Goal: Transaction & Acquisition: Purchase product/service

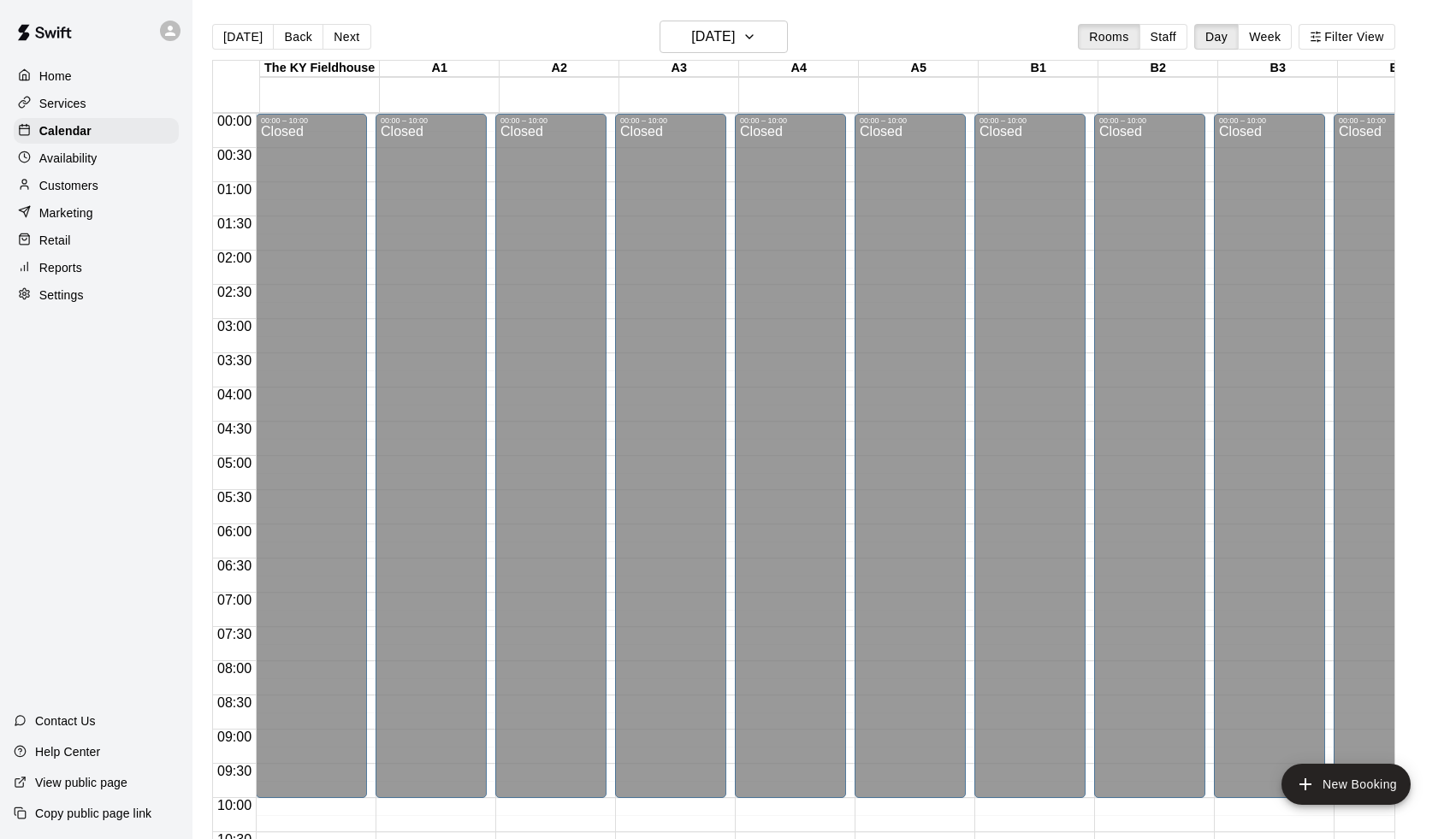
scroll to position [627, 0]
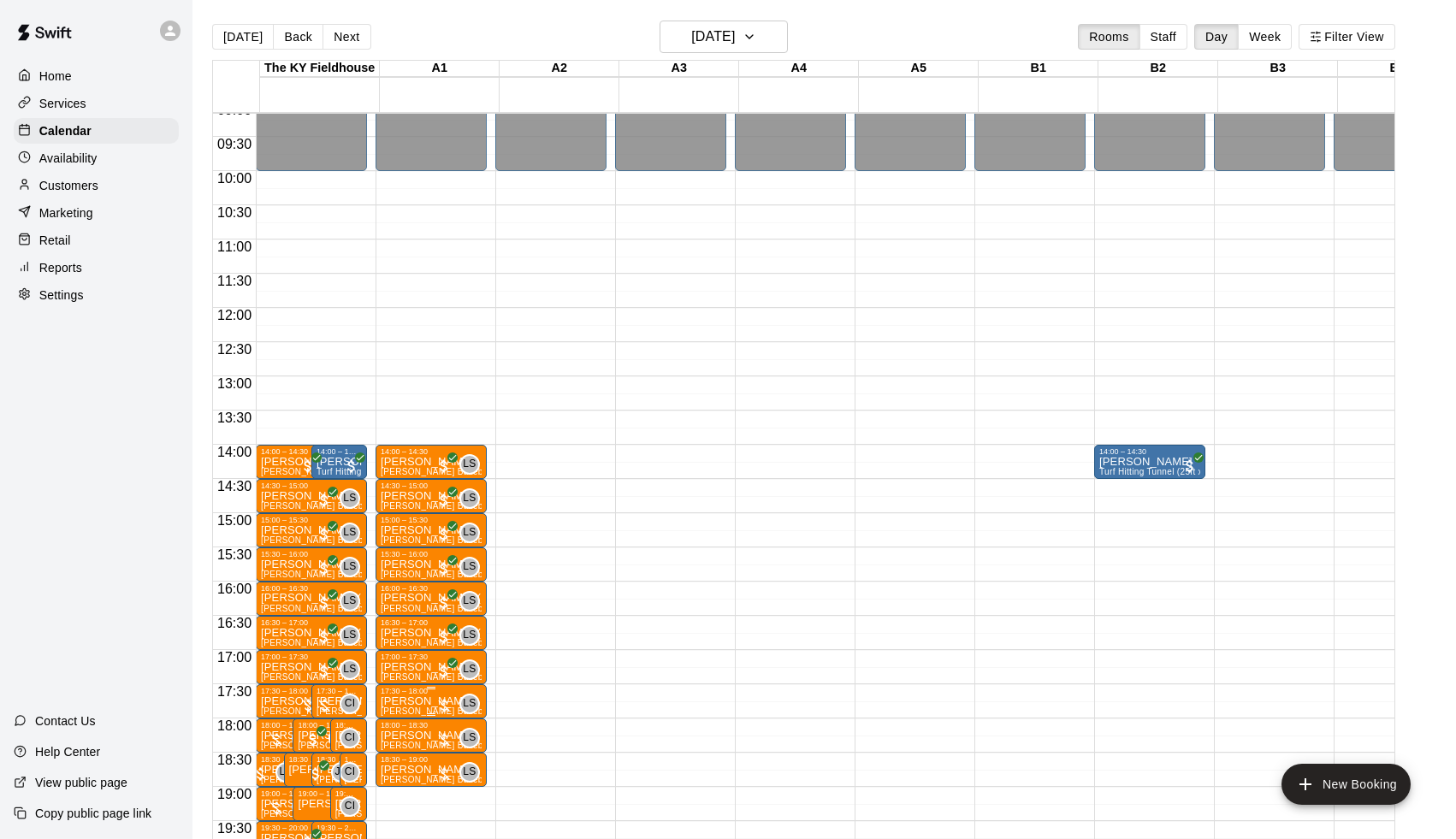
click at [449, 700] on div at bounding box center [444, 706] width 17 height 17
click at [449, 700] on button "edit" at bounding box center [456, 715] width 35 height 35
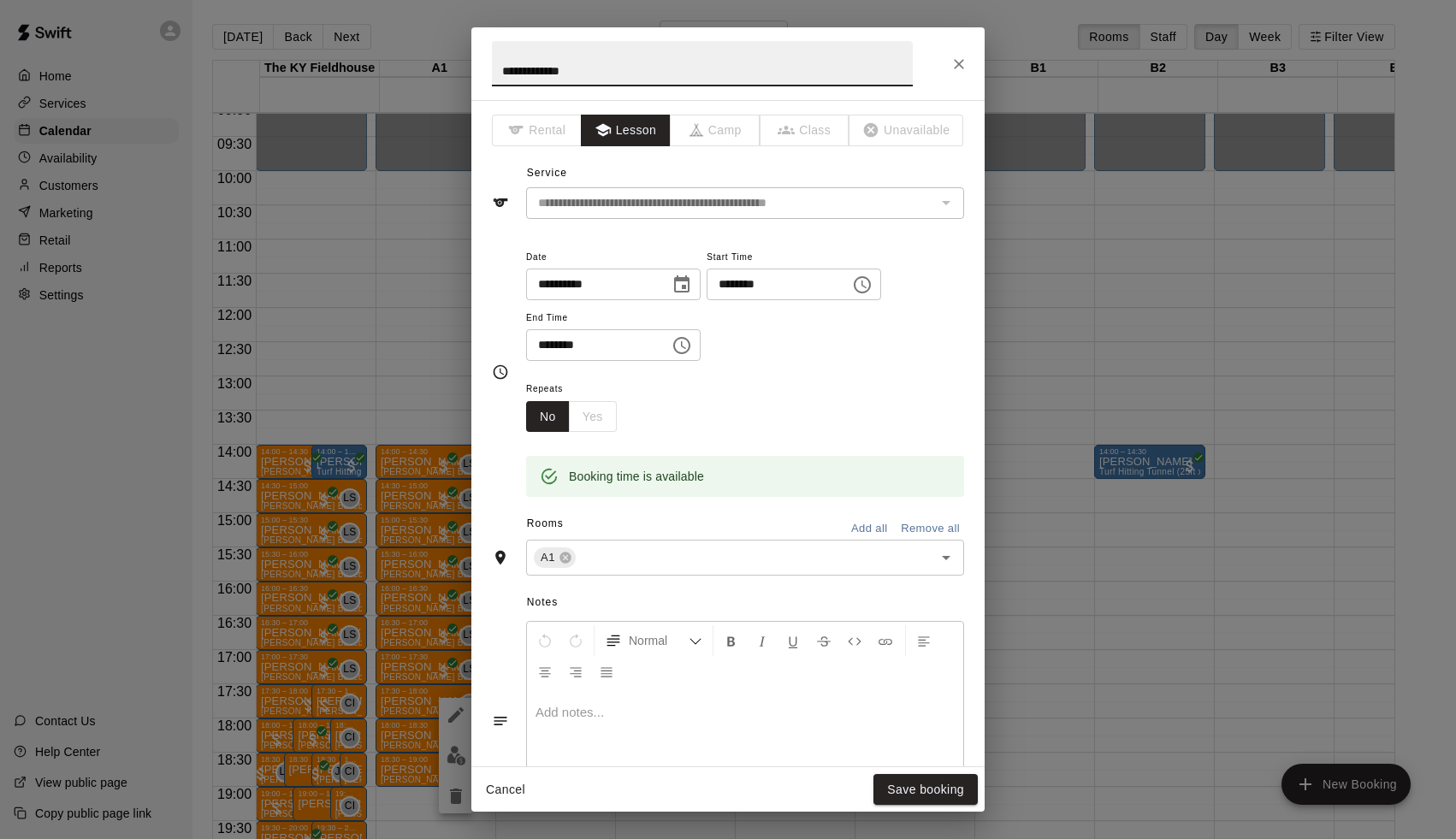
click at [502, 786] on button "Cancel" at bounding box center [505, 789] width 55 height 32
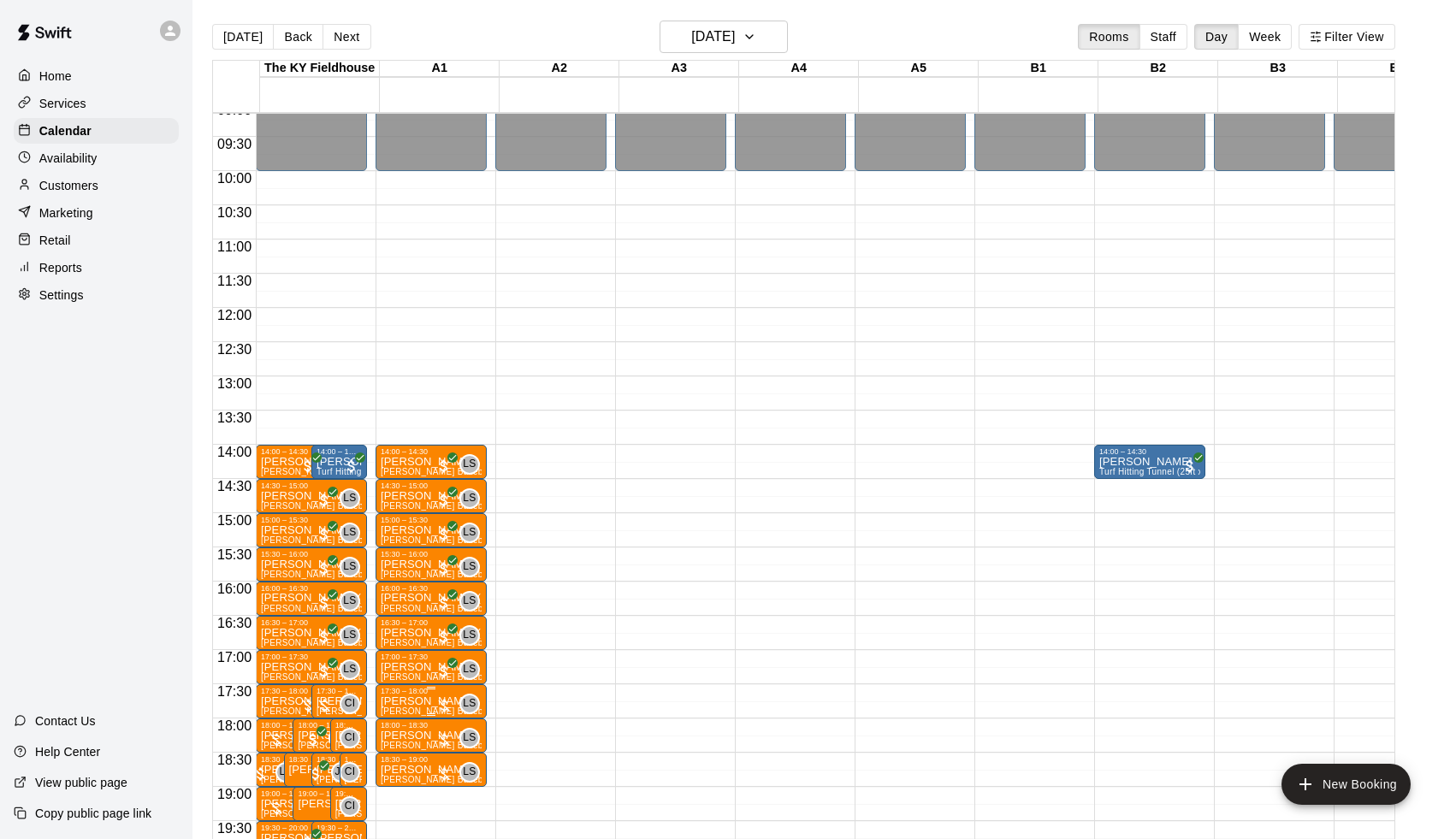
click at [435, 701] on p "Nolan Kuhlman" at bounding box center [430, 701] width 101 height 0
click at [408, 762] on img "edit" at bounding box center [401, 760] width 19 height 19
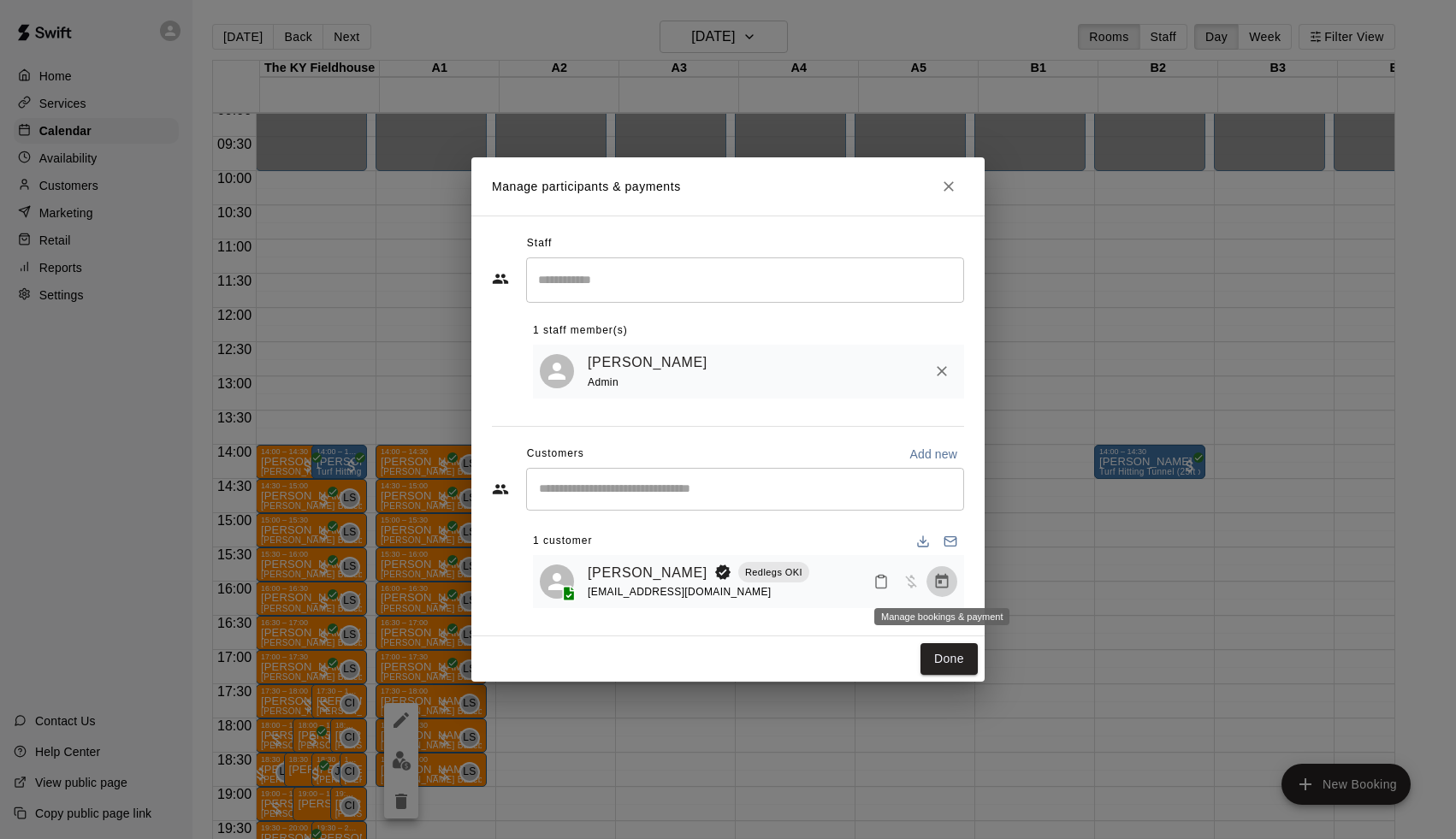
click at [944, 579] on icon "Manage bookings & payment" at bounding box center [942, 582] width 17 height 17
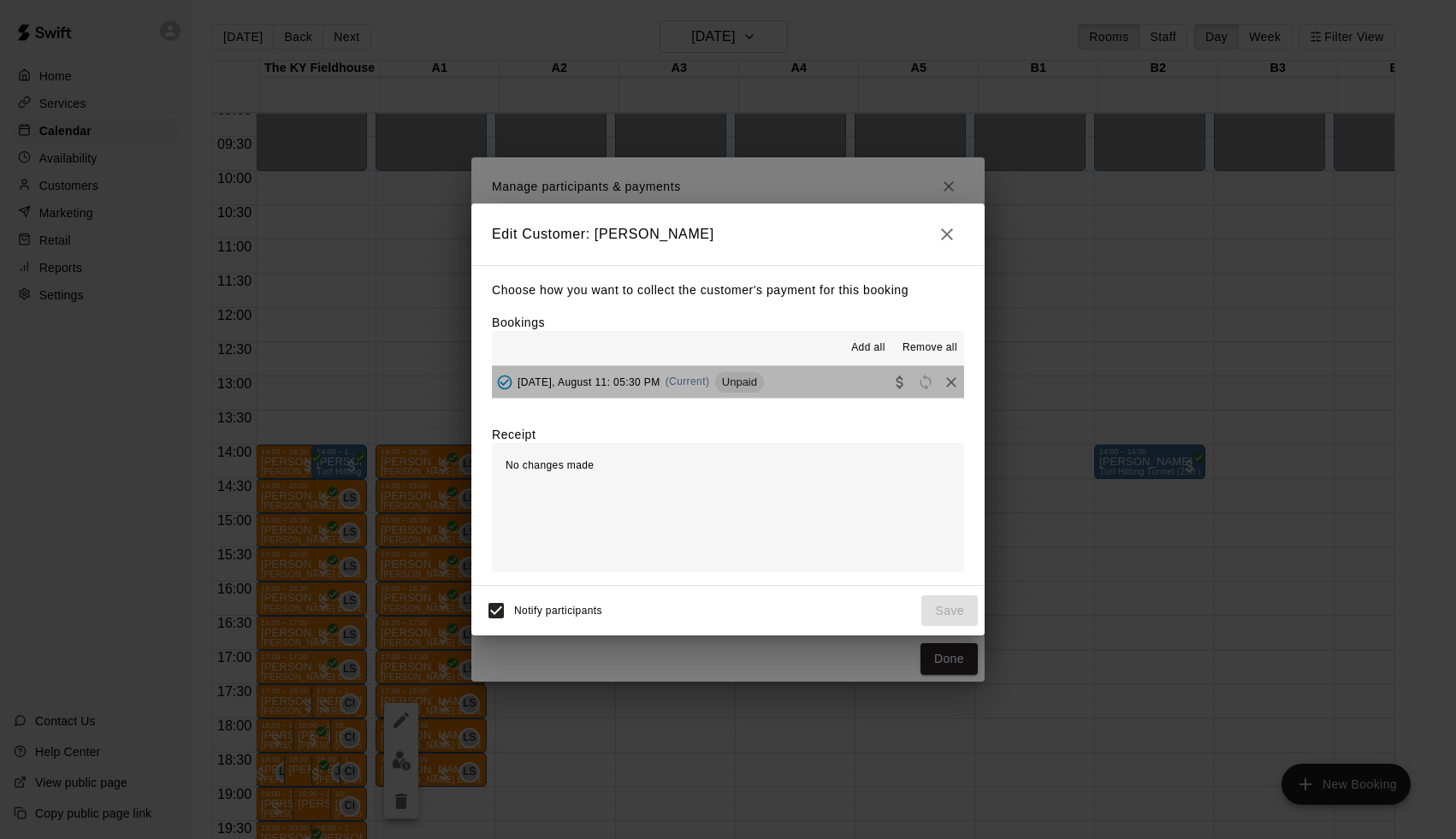
click at [804, 375] on button "Monday, August 11: 05:30 PM (Current) Unpaid" at bounding box center [728, 381] width 473 height 32
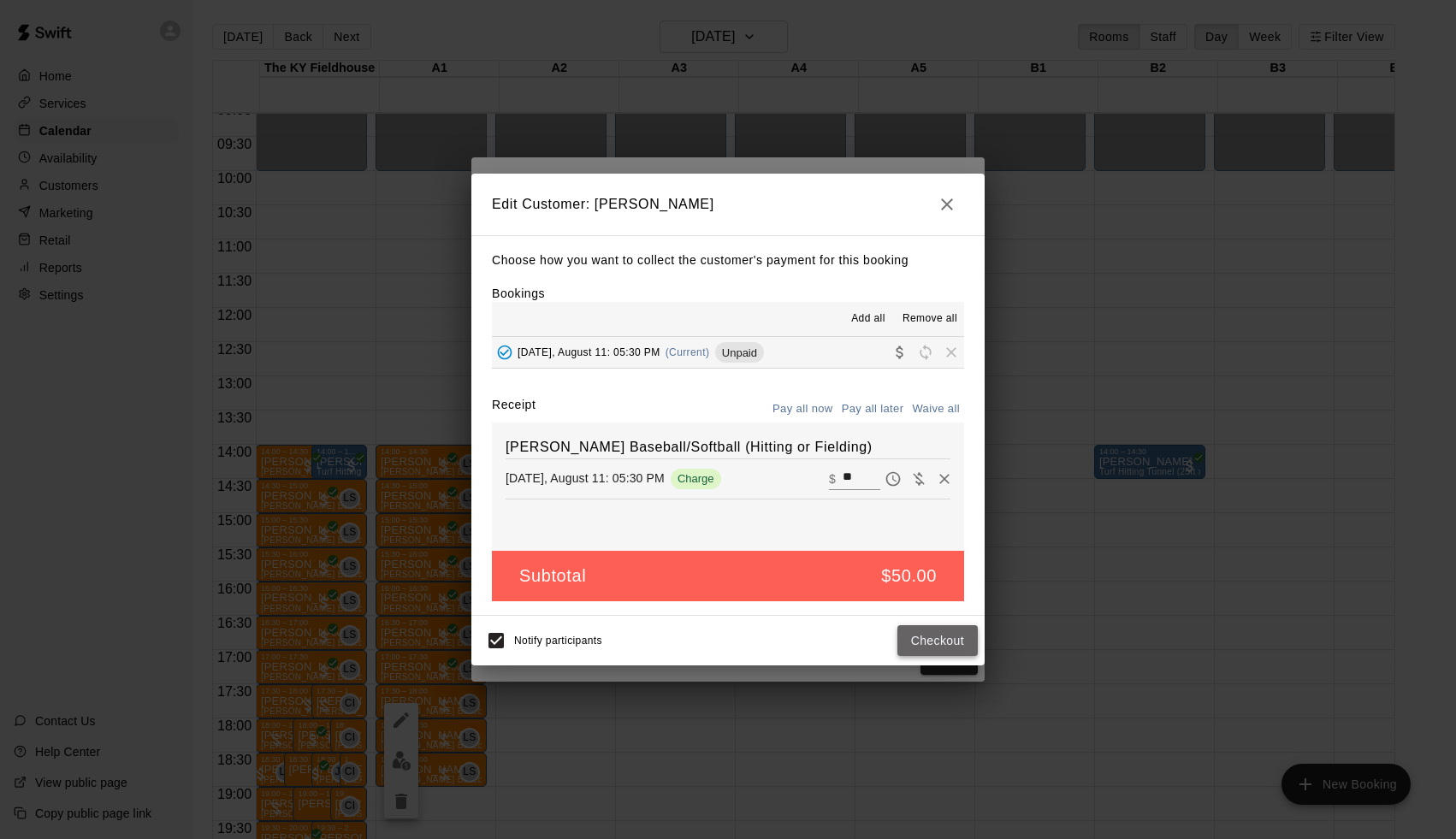
click at [928, 638] on button "Checkout" at bounding box center [937, 640] width 81 height 32
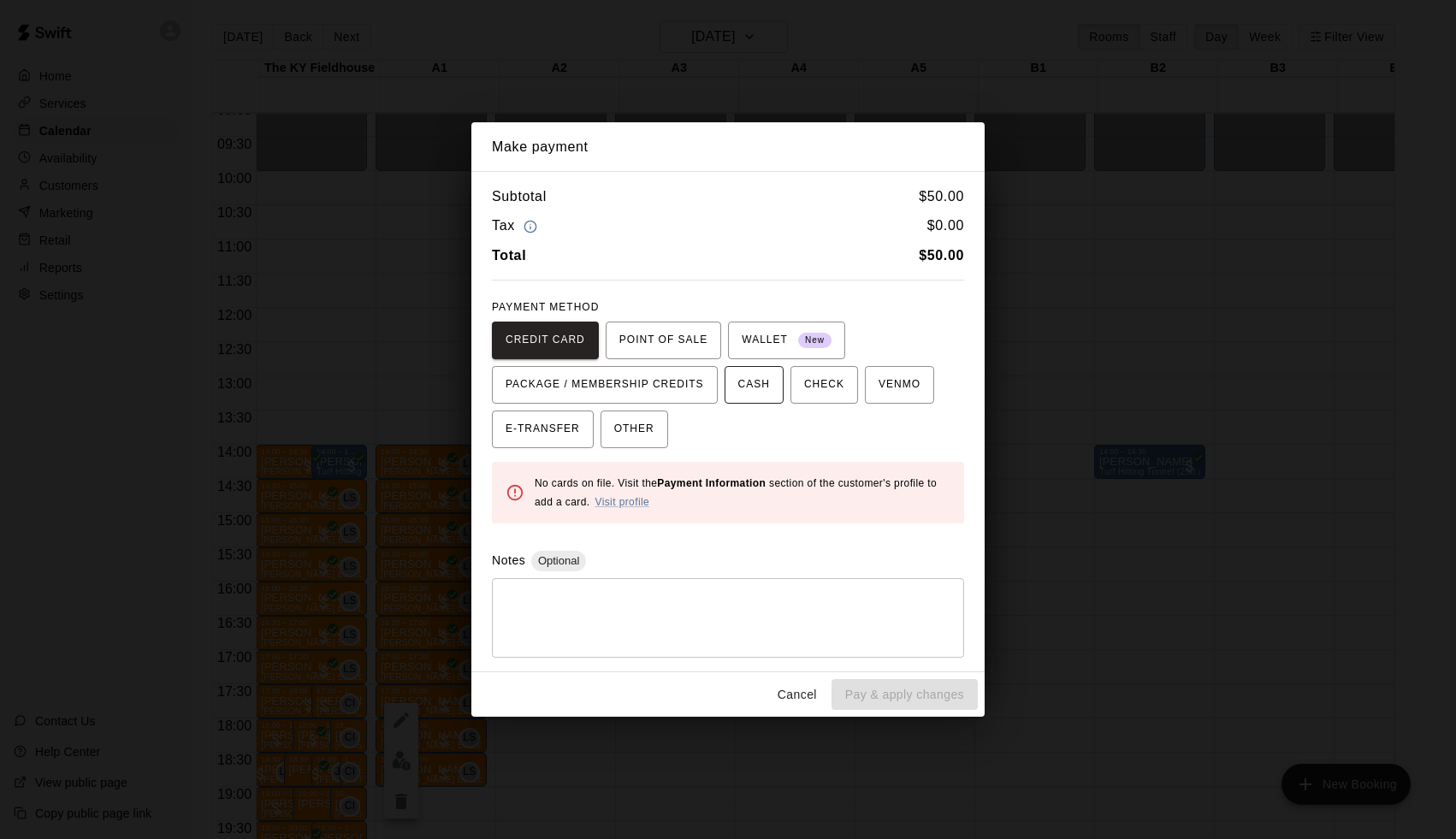
click at [764, 391] on span "CASH" at bounding box center [754, 385] width 32 height 28
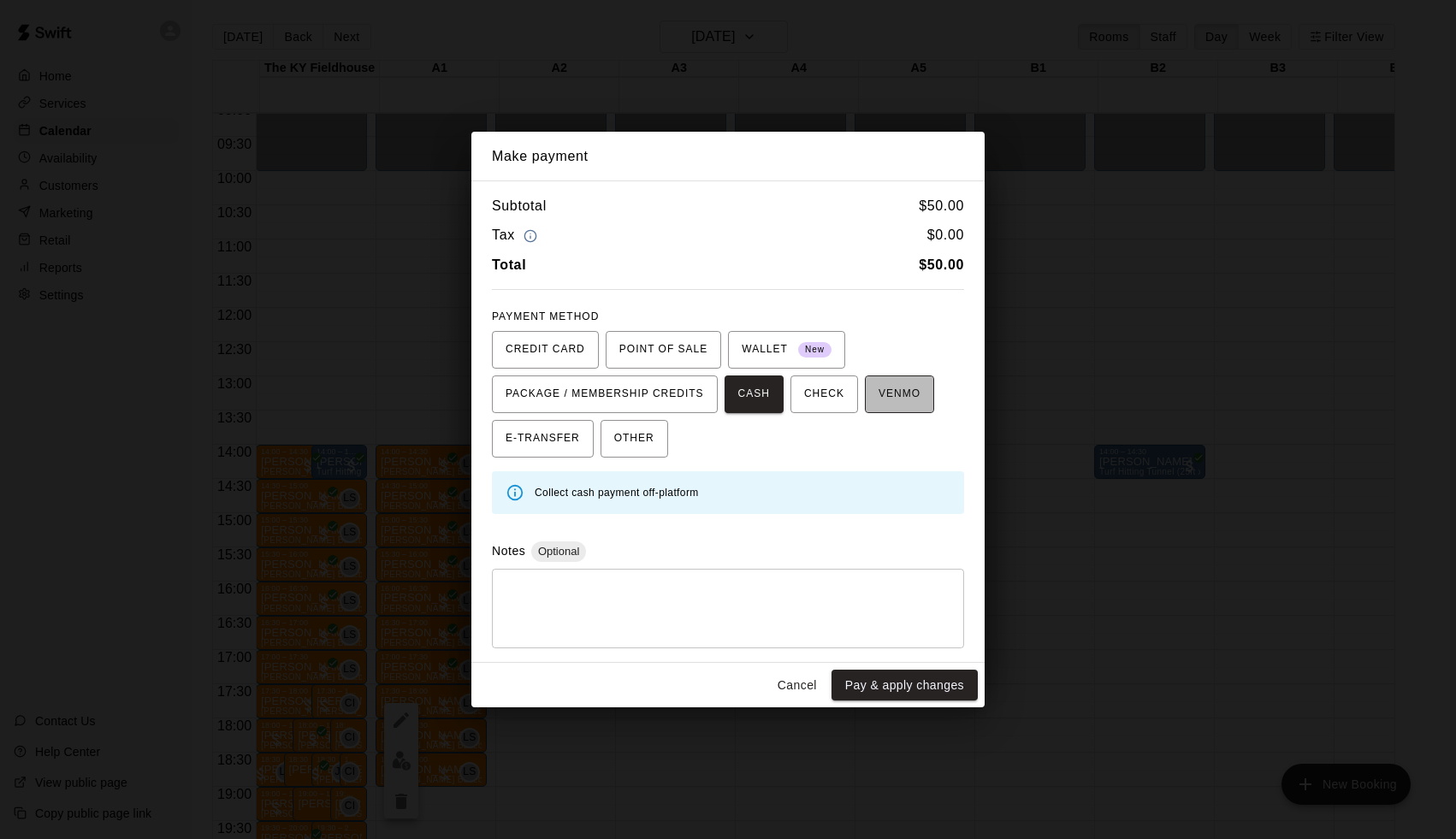
click at [910, 389] on span "VENMO" at bounding box center [900, 394] width 42 height 28
click at [916, 682] on button "Pay & apply changes" at bounding box center [905, 684] width 146 height 32
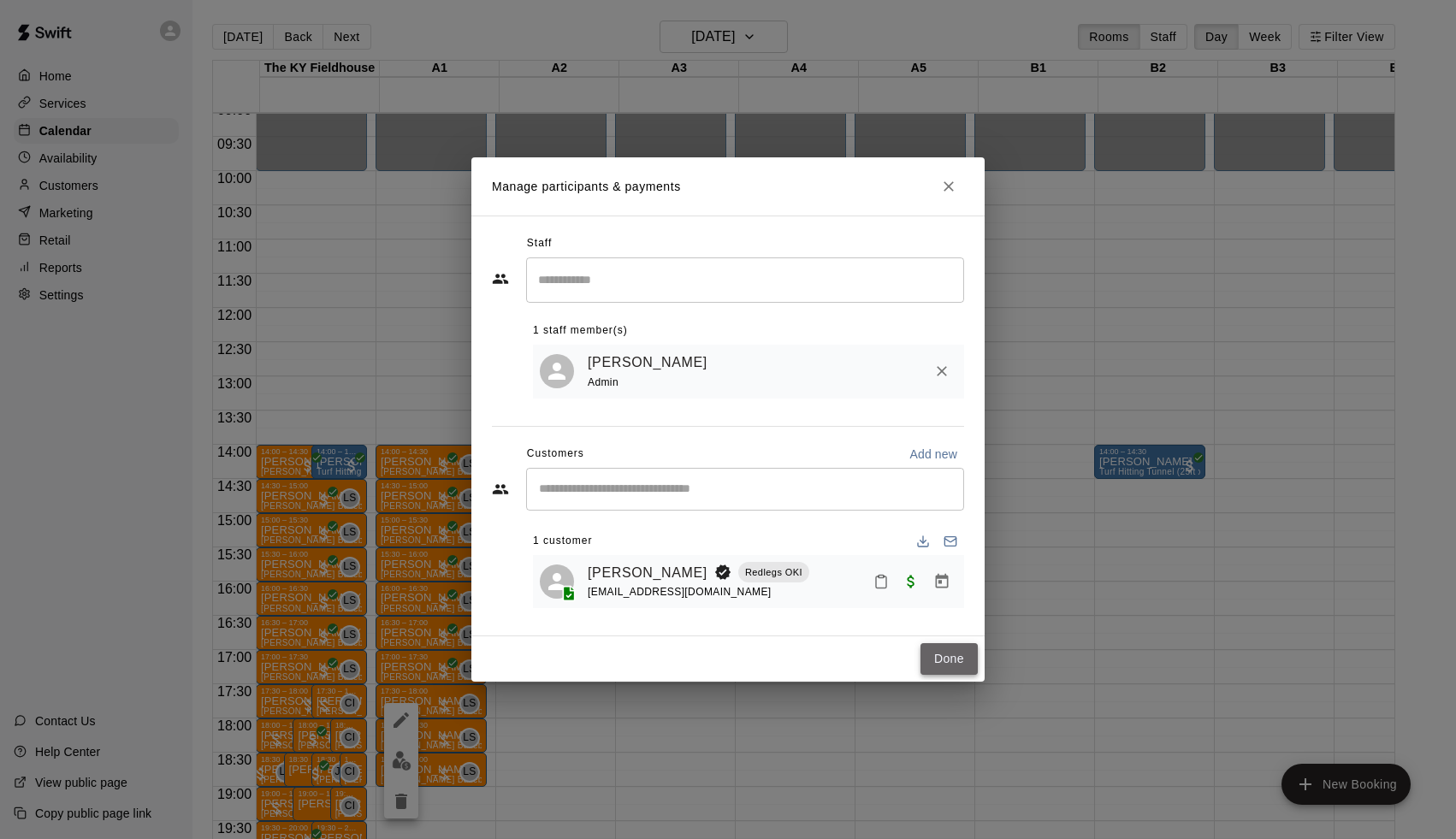
click at [971, 659] on button "Done" at bounding box center [949, 659] width 58 height 32
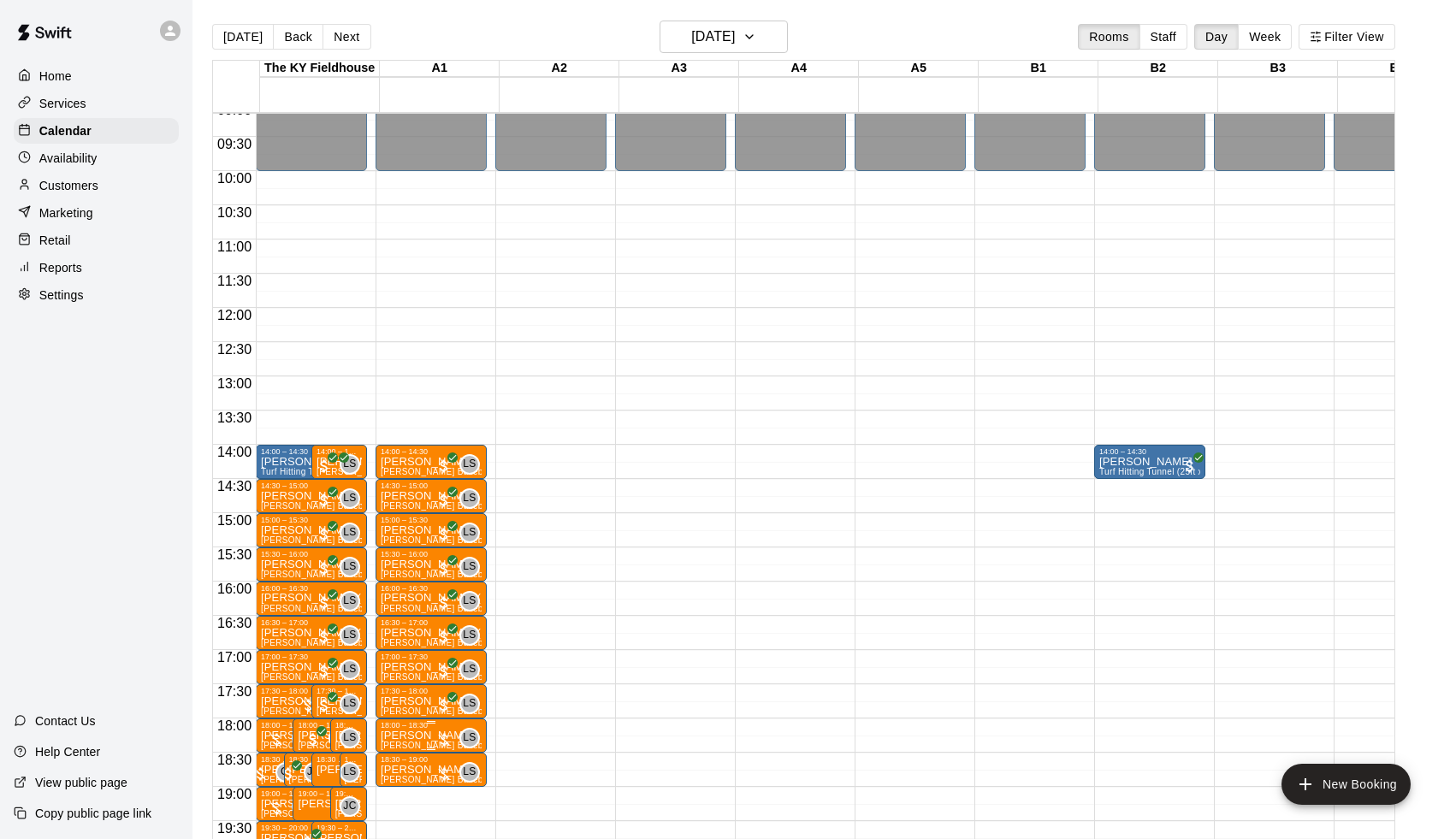
click at [449, 731] on div at bounding box center [444, 740] width 17 height 17
click at [450, 755] on button "edit" at bounding box center [456, 767] width 35 height 34
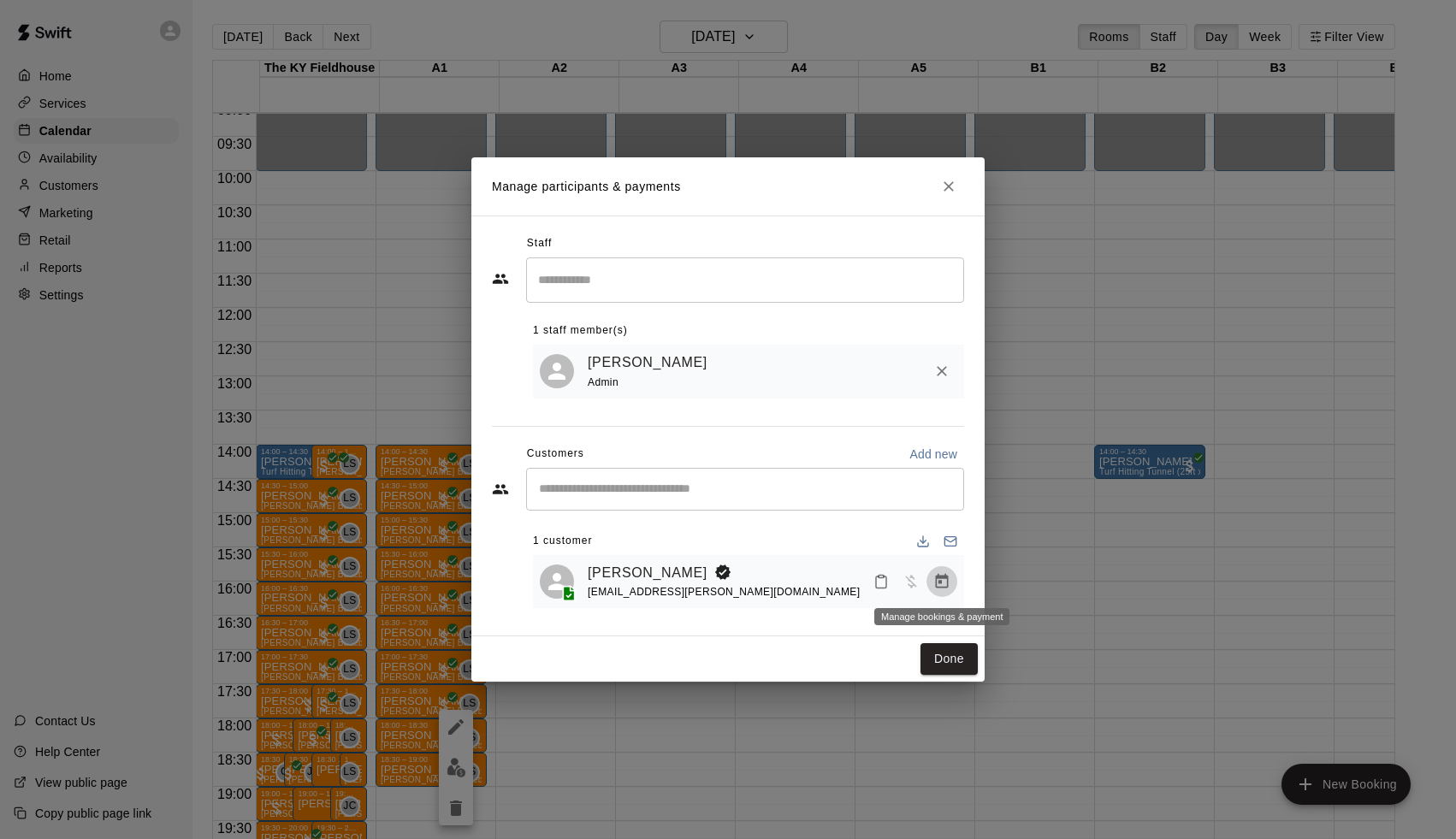
click at [951, 581] on button "Manage bookings & payment" at bounding box center [942, 582] width 31 height 31
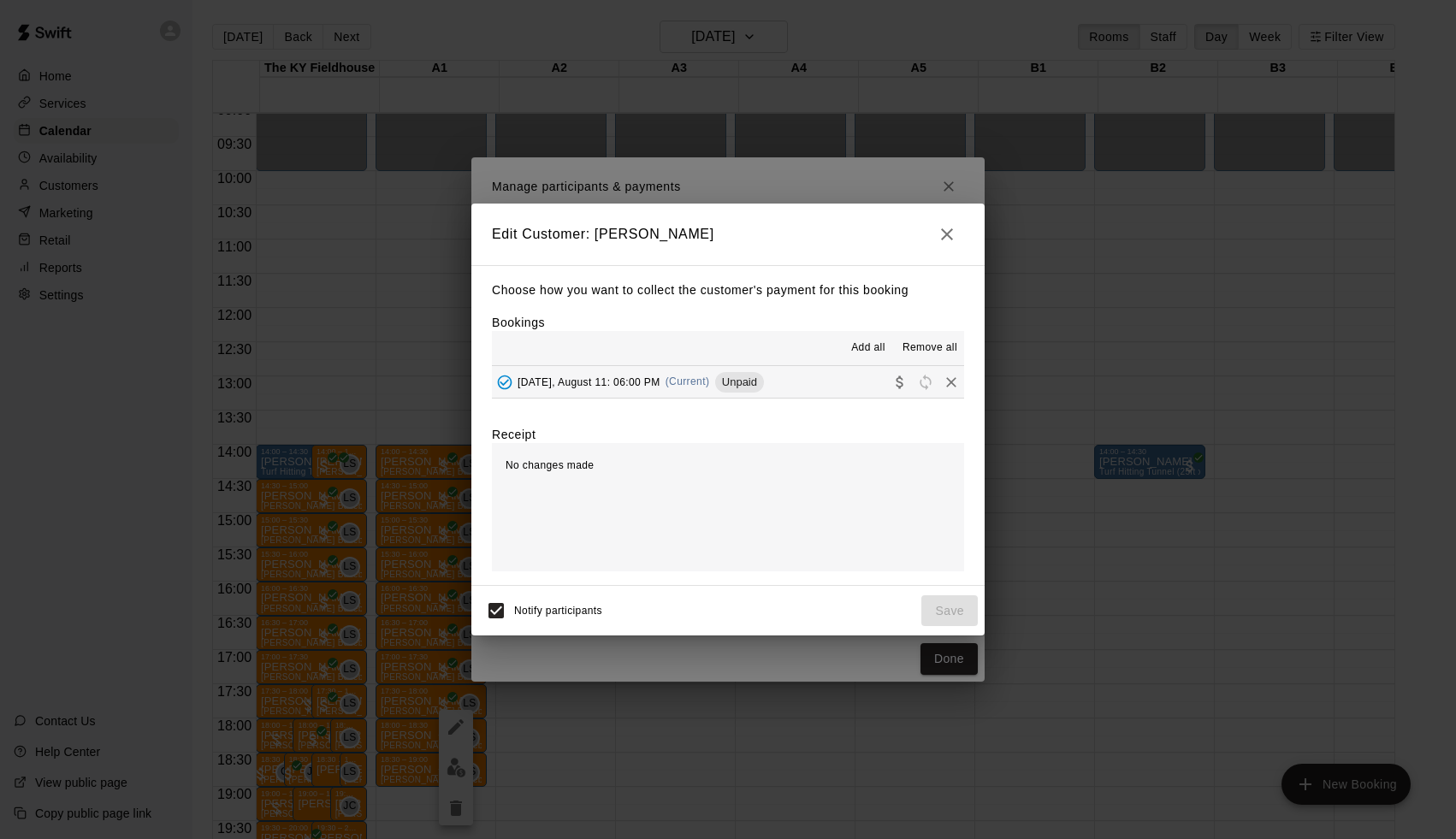
click at [690, 378] on span "(Current)" at bounding box center [688, 381] width 44 height 12
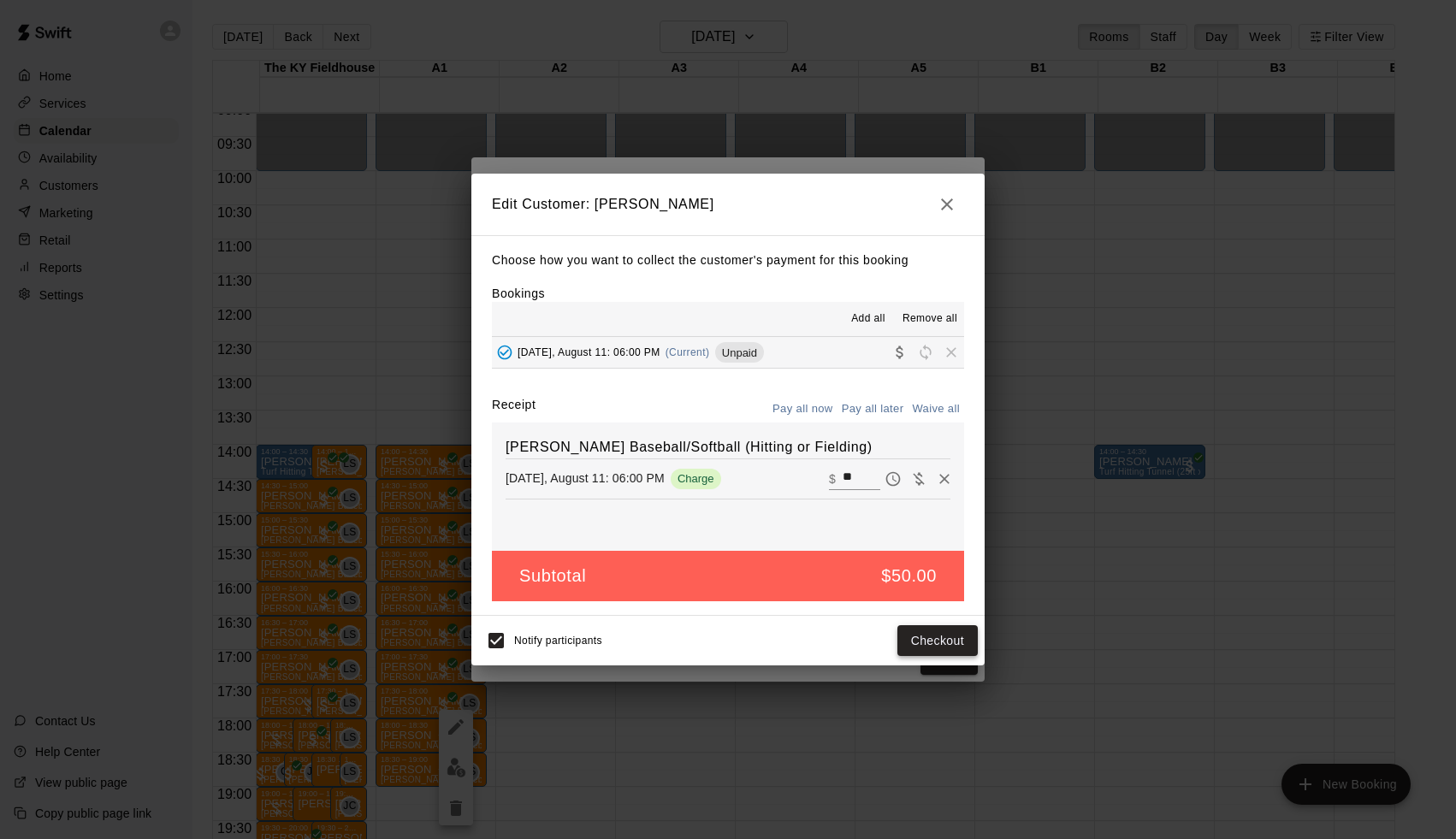
click at [949, 633] on button "Checkout" at bounding box center [937, 640] width 81 height 32
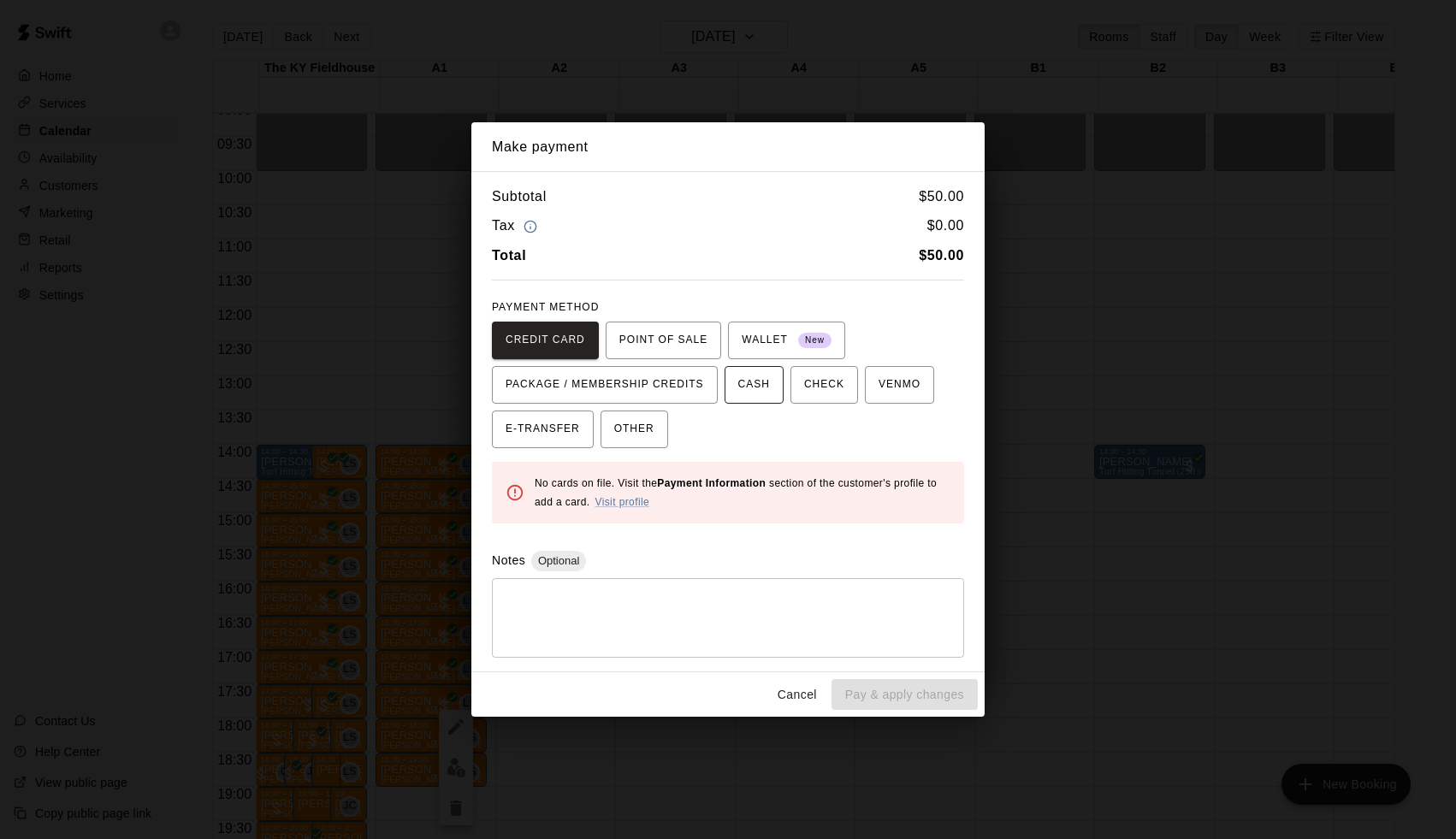
click at [771, 383] on button "CASH" at bounding box center [753, 384] width 59 height 37
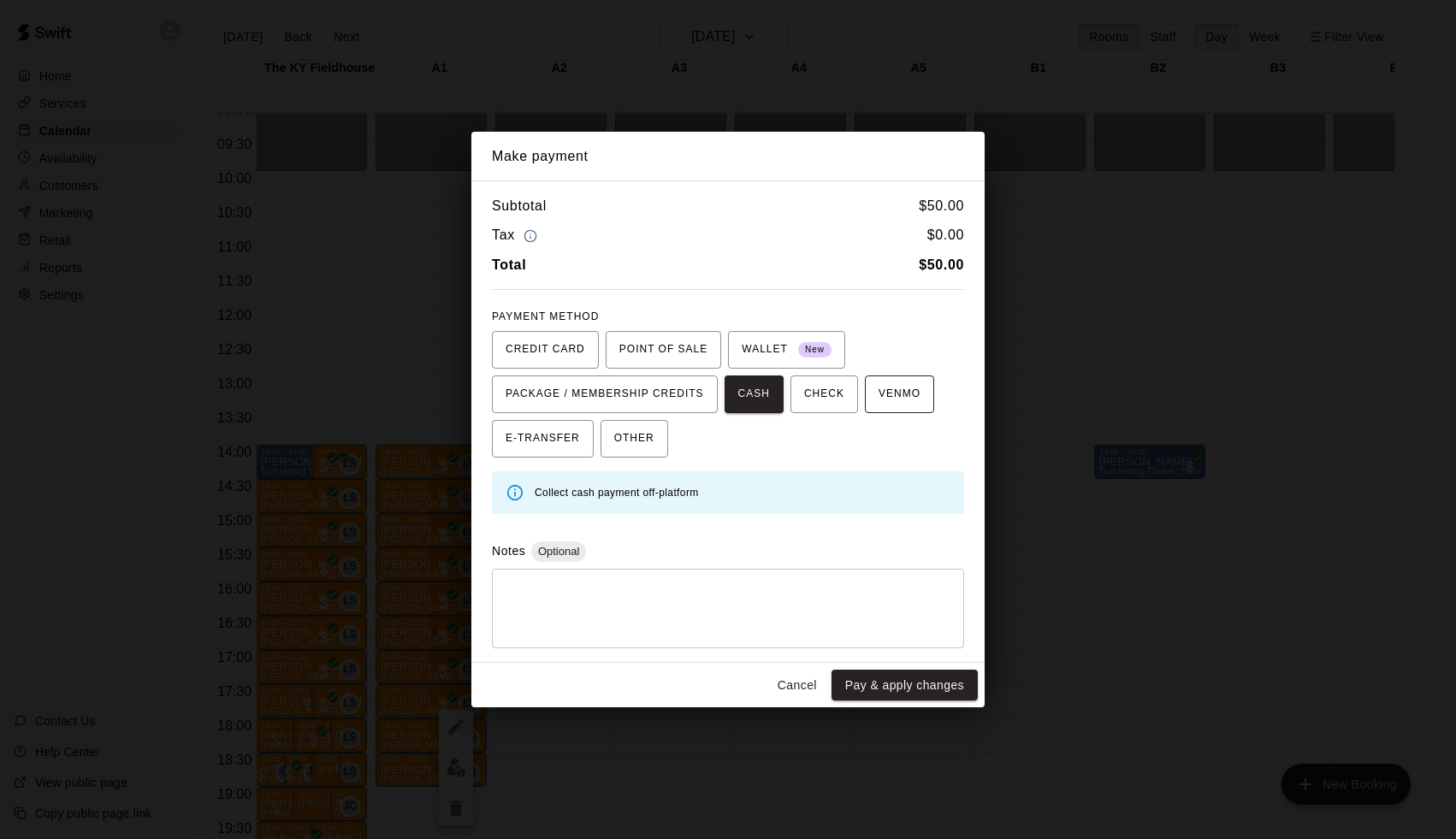
click at [883, 389] on span "VENMO" at bounding box center [900, 394] width 42 height 28
click at [928, 675] on button "Pay & apply changes" at bounding box center [905, 684] width 146 height 32
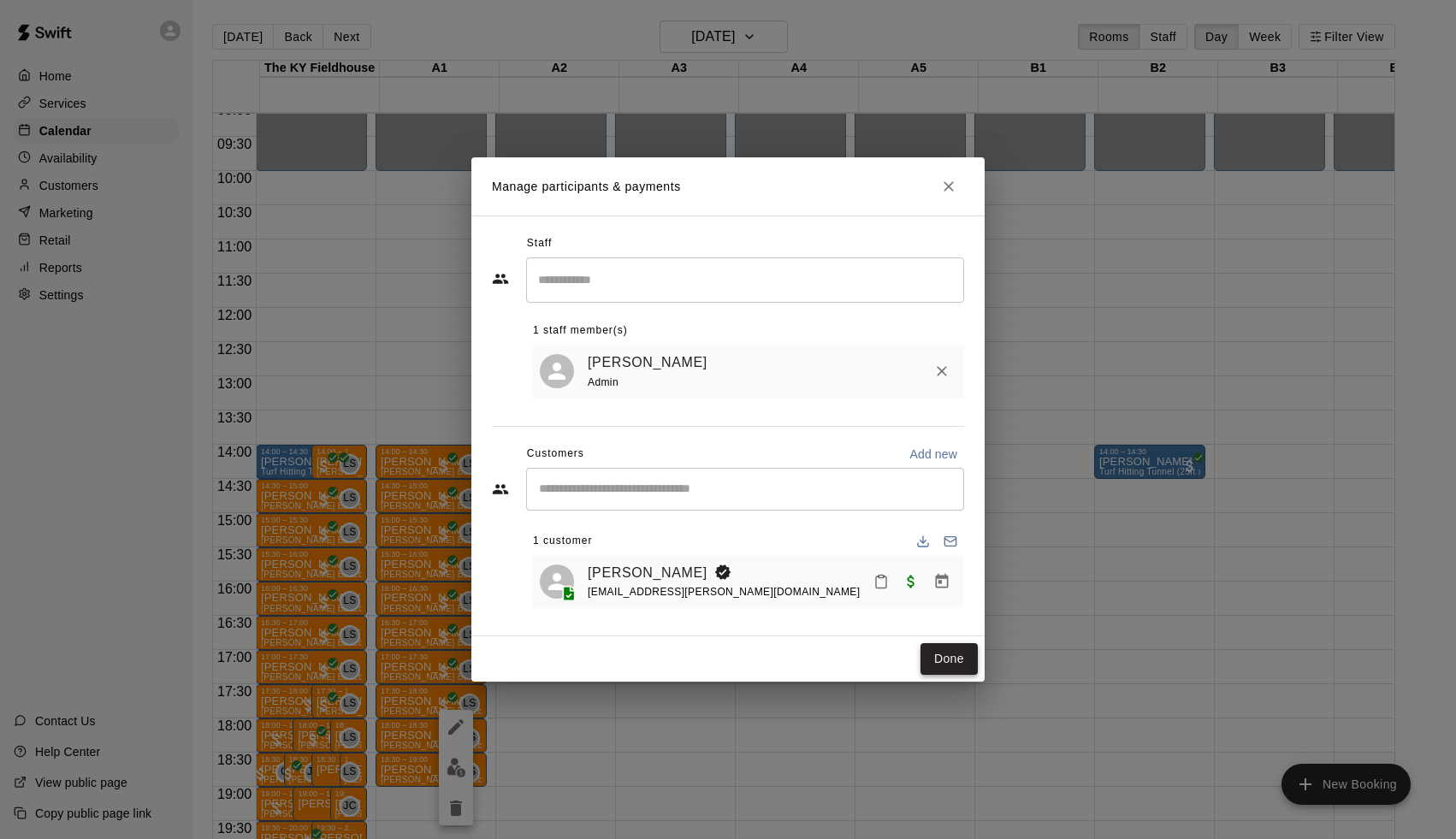
click at [947, 664] on button "Done" at bounding box center [949, 659] width 58 height 32
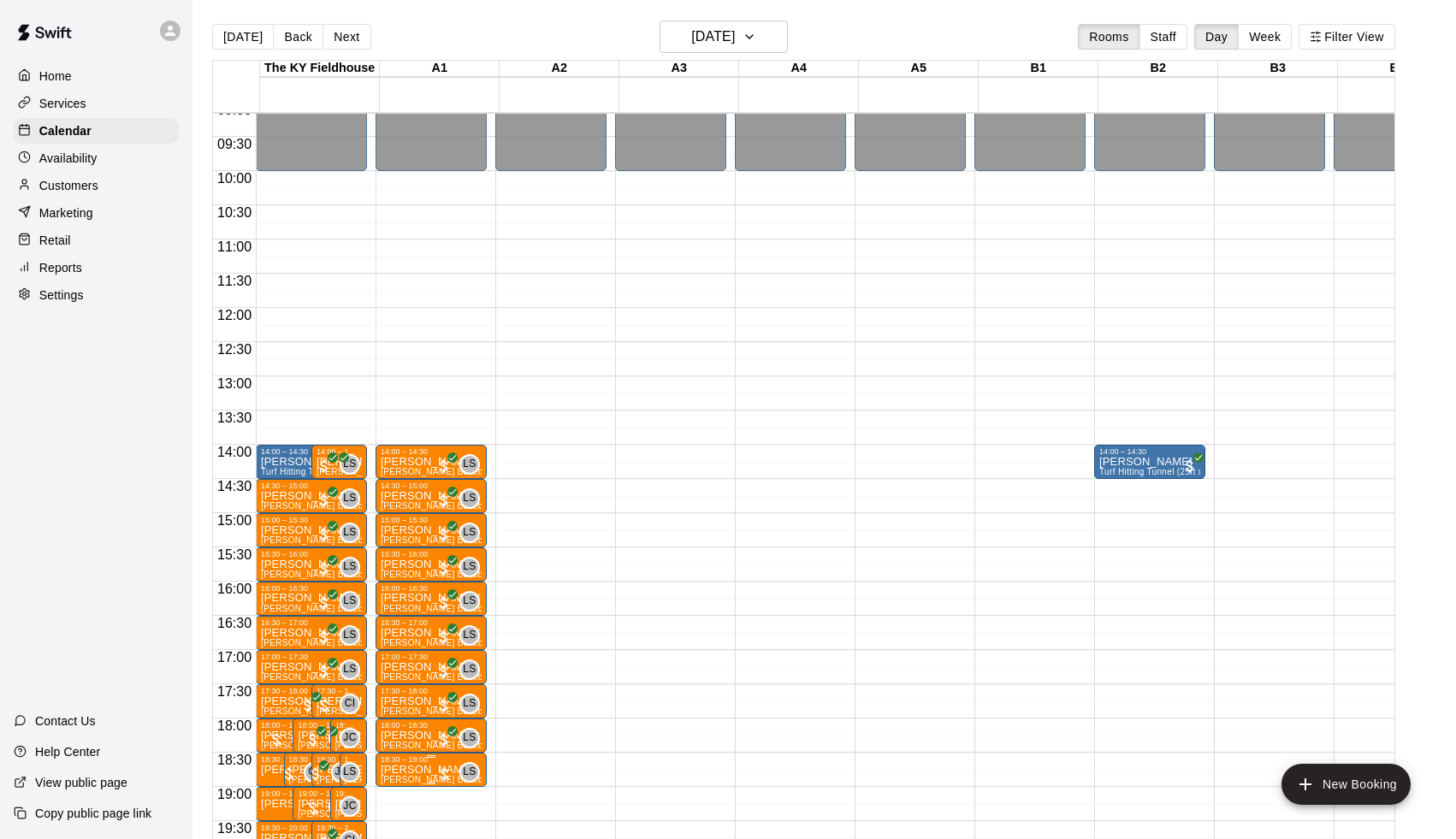
click at [450, 771] on div at bounding box center [444, 774] width 17 height 17
click at [459, 767] on img "edit" at bounding box center [456, 767] width 19 height 19
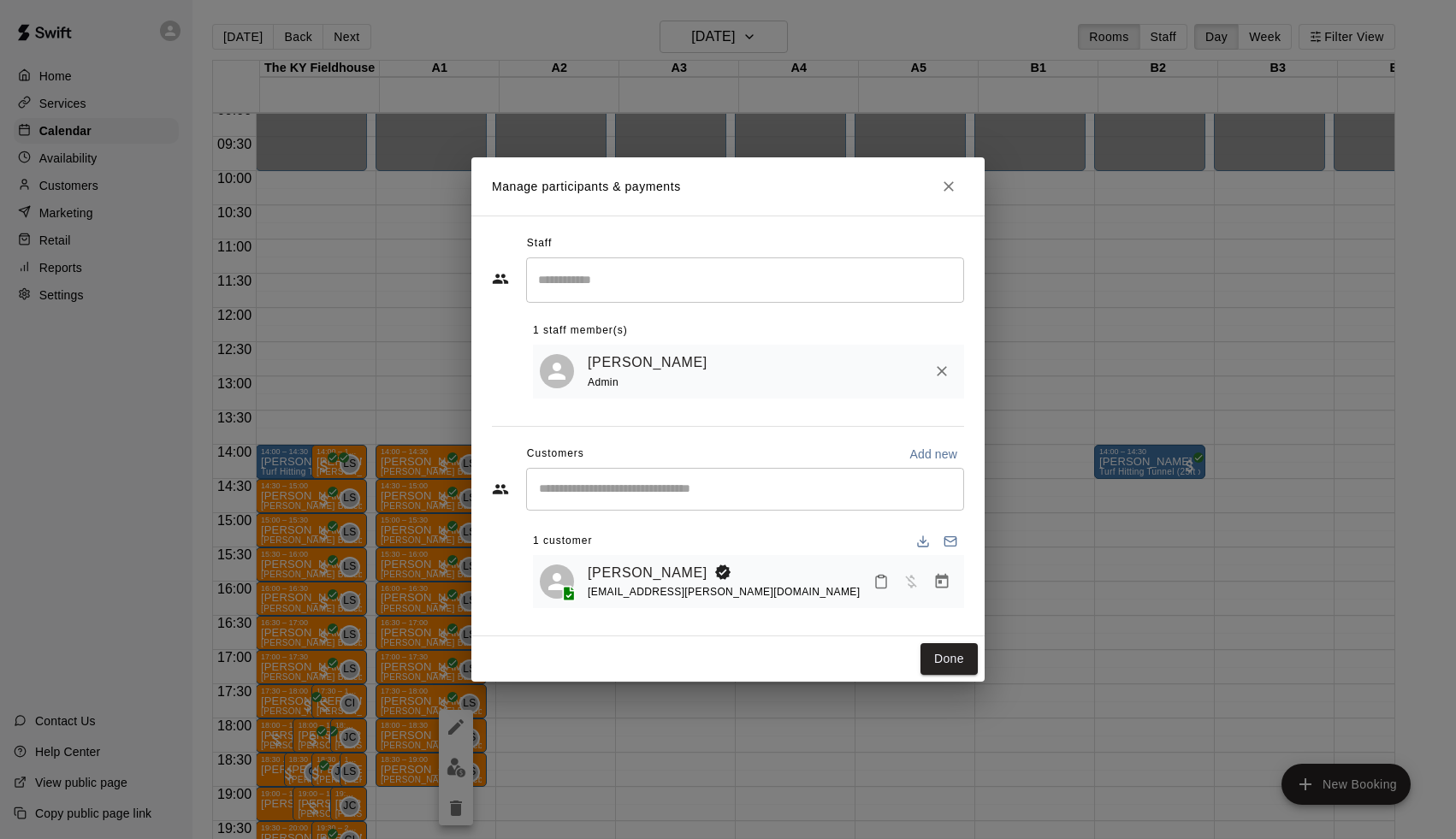
click at [938, 583] on icon "Manage bookings & payment" at bounding box center [942, 582] width 17 height 17
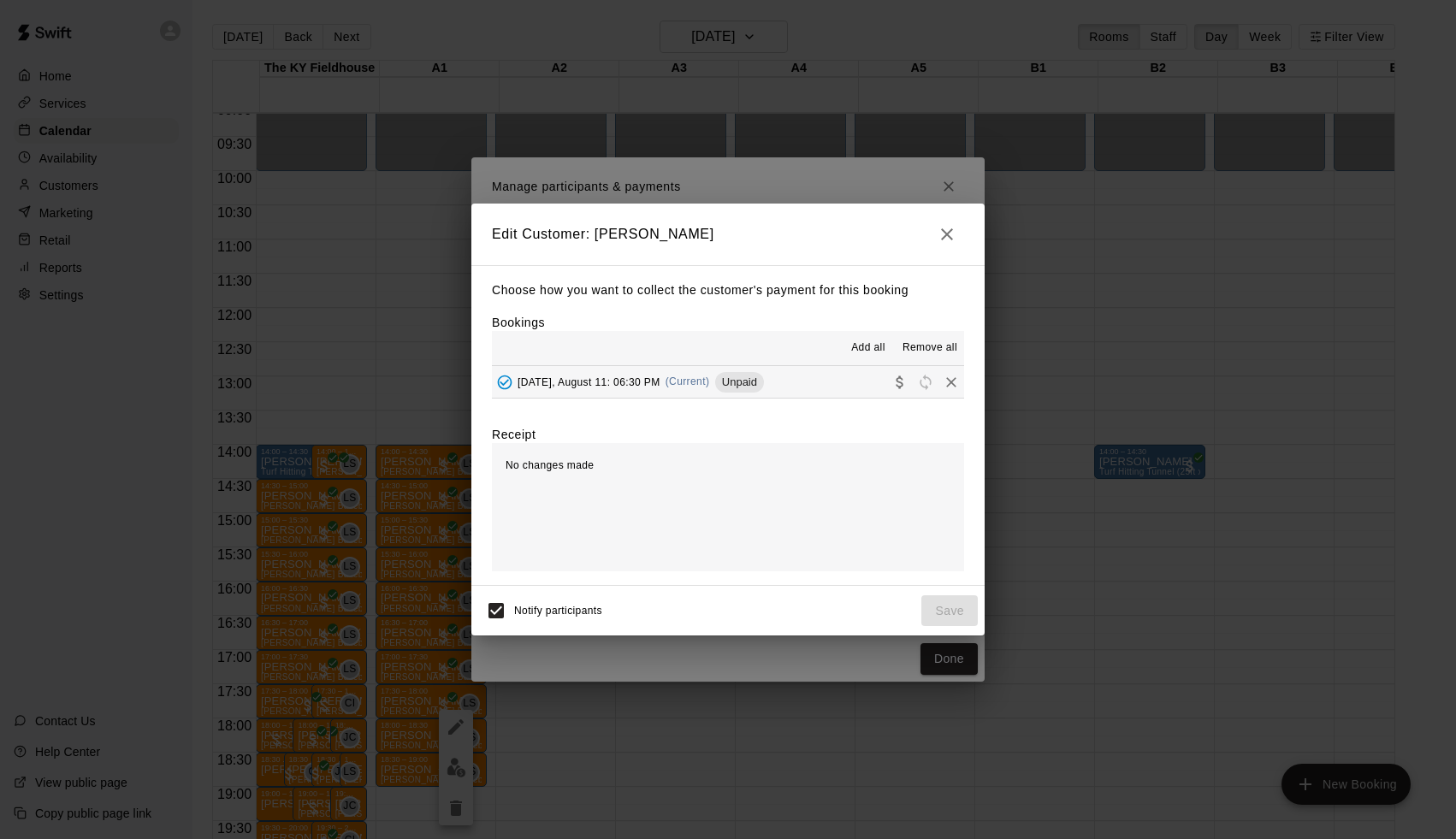
click at [764, 368] on button "Monday, August 11: 06:30 PM (Current) Unpaid" at bounding box center [728, 381] width 473 height 32
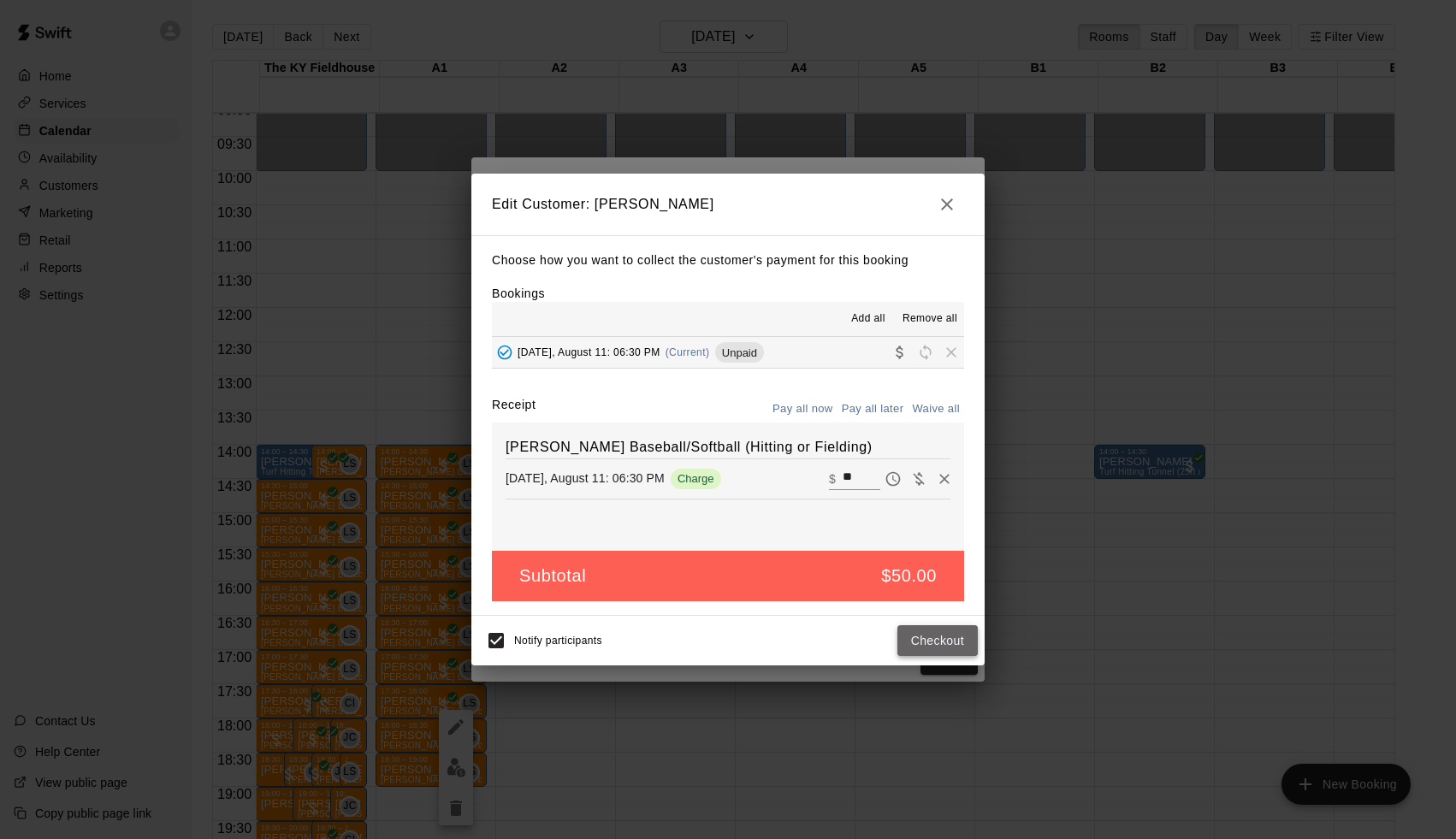
click at [928, 645] on button "Checkout" at bounding box center [937, 640] width 81 height 32
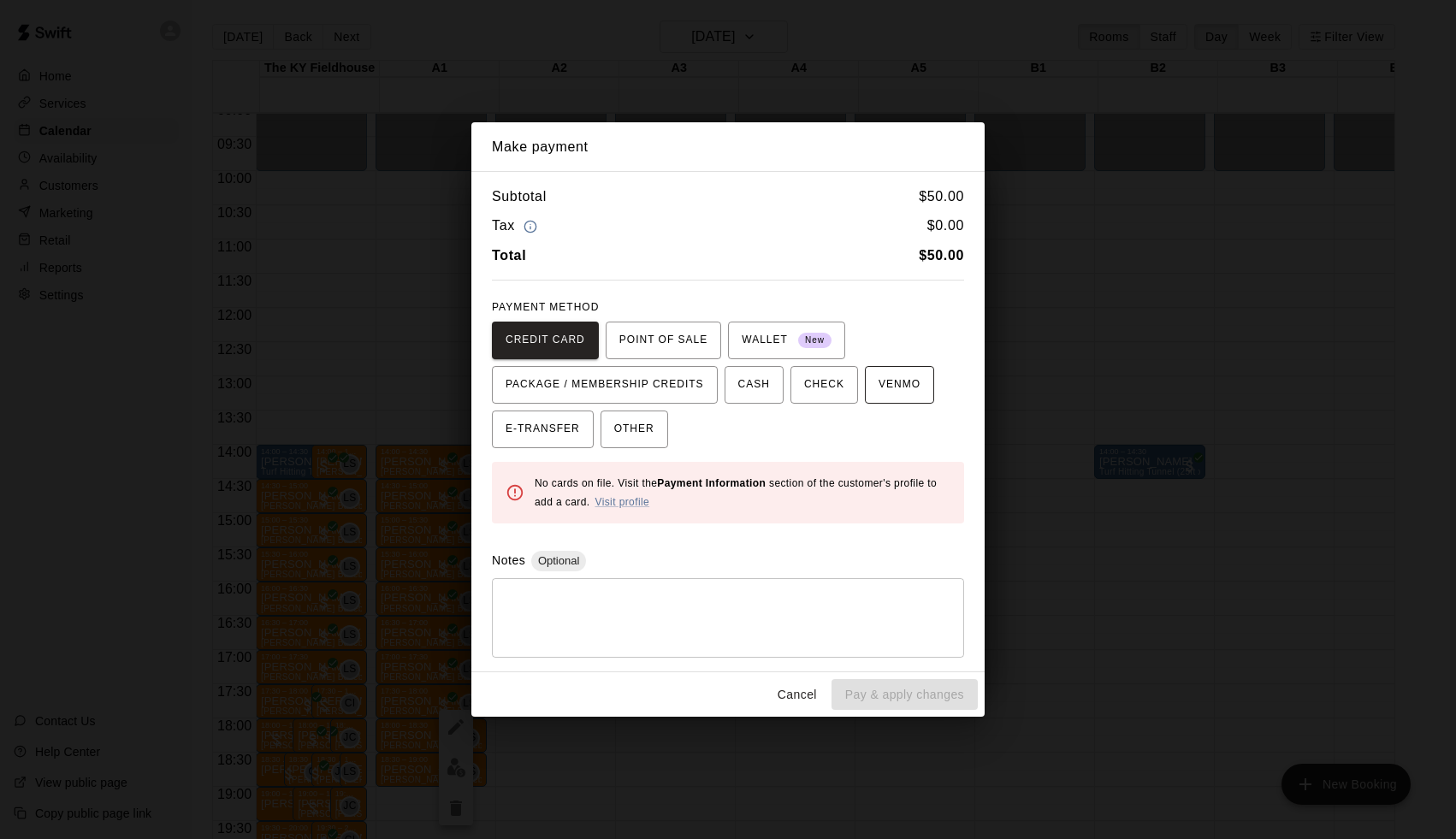
click at [898, 380] on span "VENMO" at bounding box center [900, 385] width 42 height 28
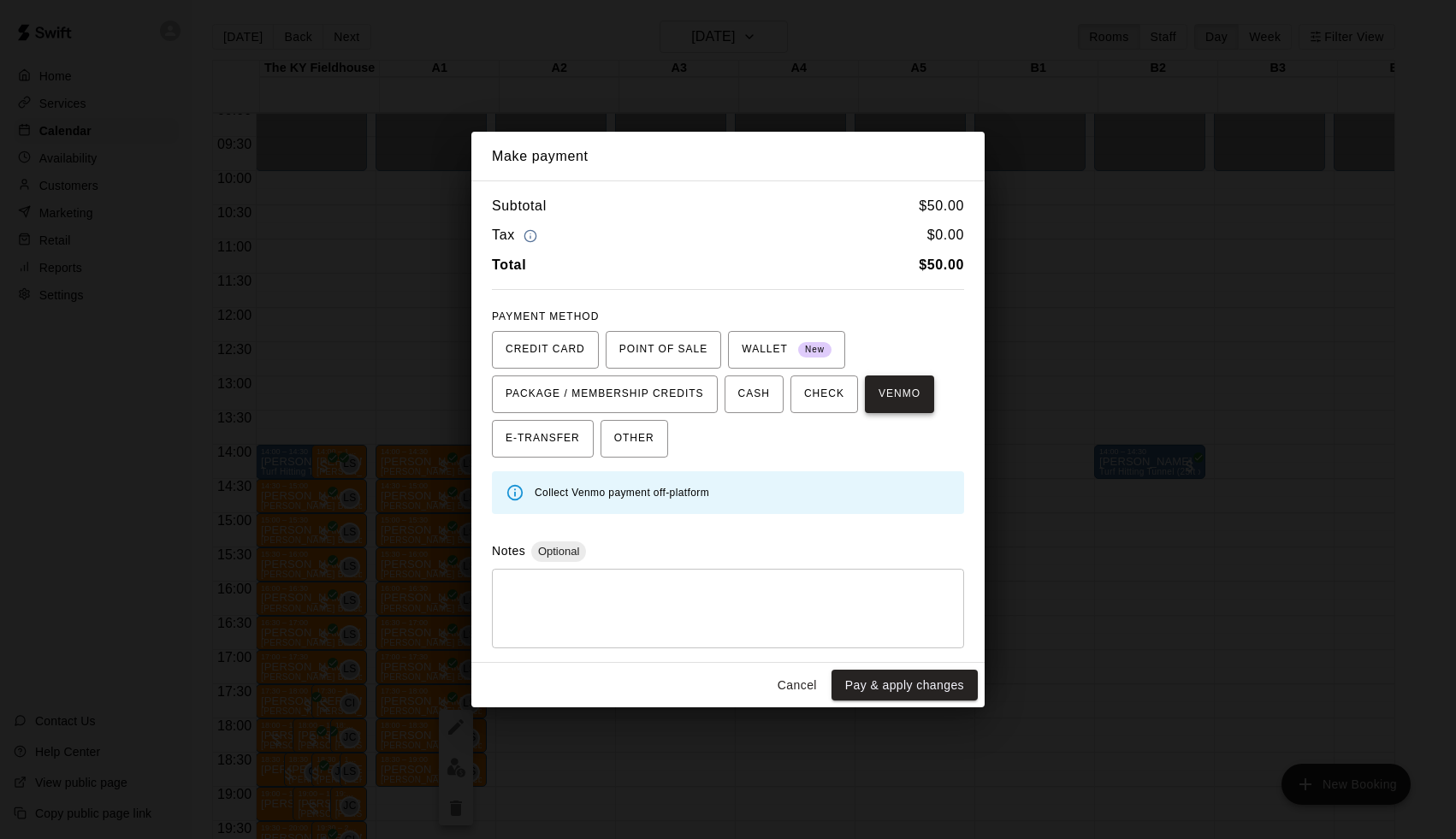
click at [898, 380] on span "VENMO" at bounding box center [900, 394] width 42 height 28
click at [908, 682] on button "Pay & apply changes" at bounding box center [905, 684] width 146 height 32
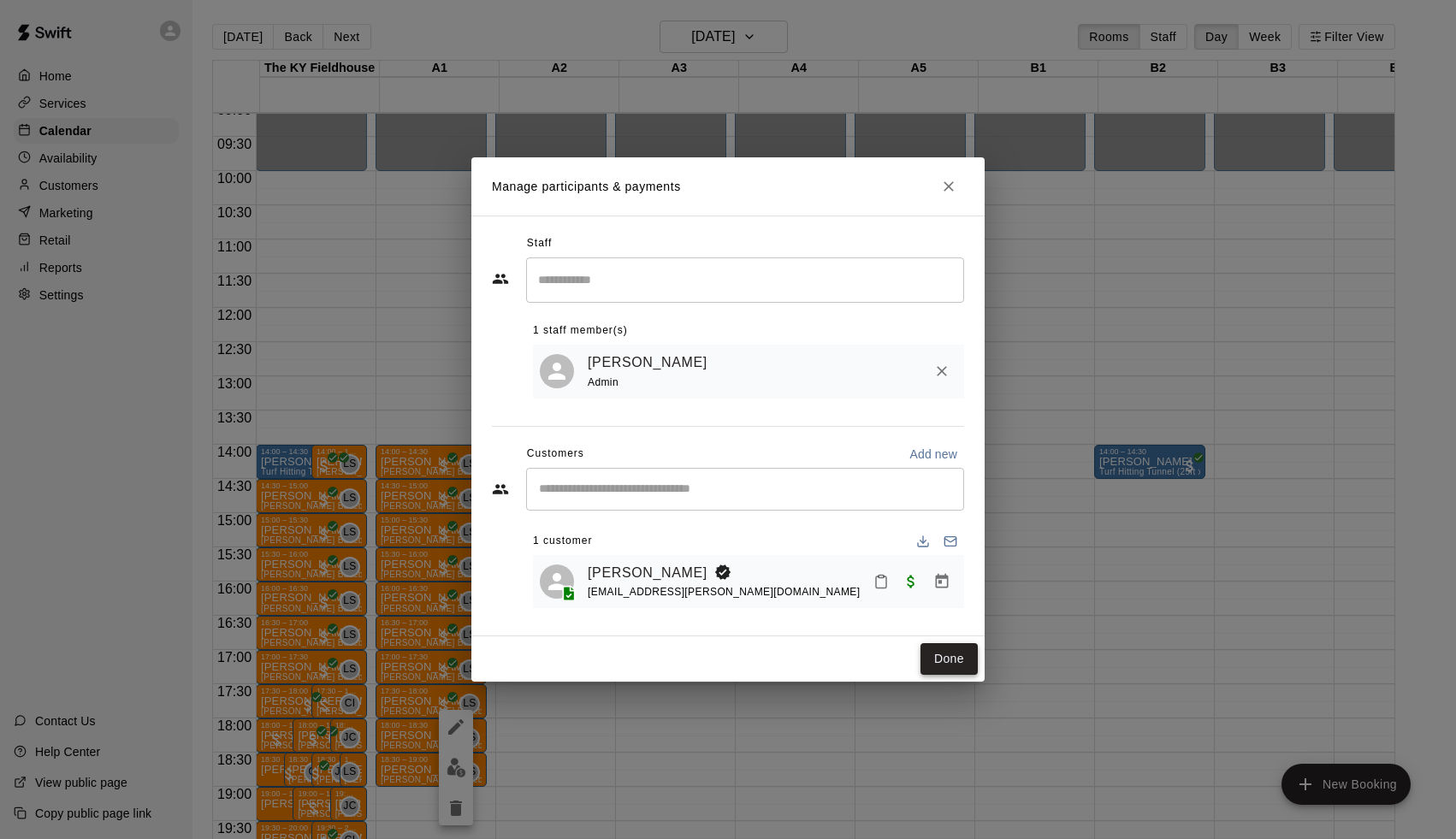
click at [959, 650] on button "Done" at bounding box center [949, 659] width 58 height 32
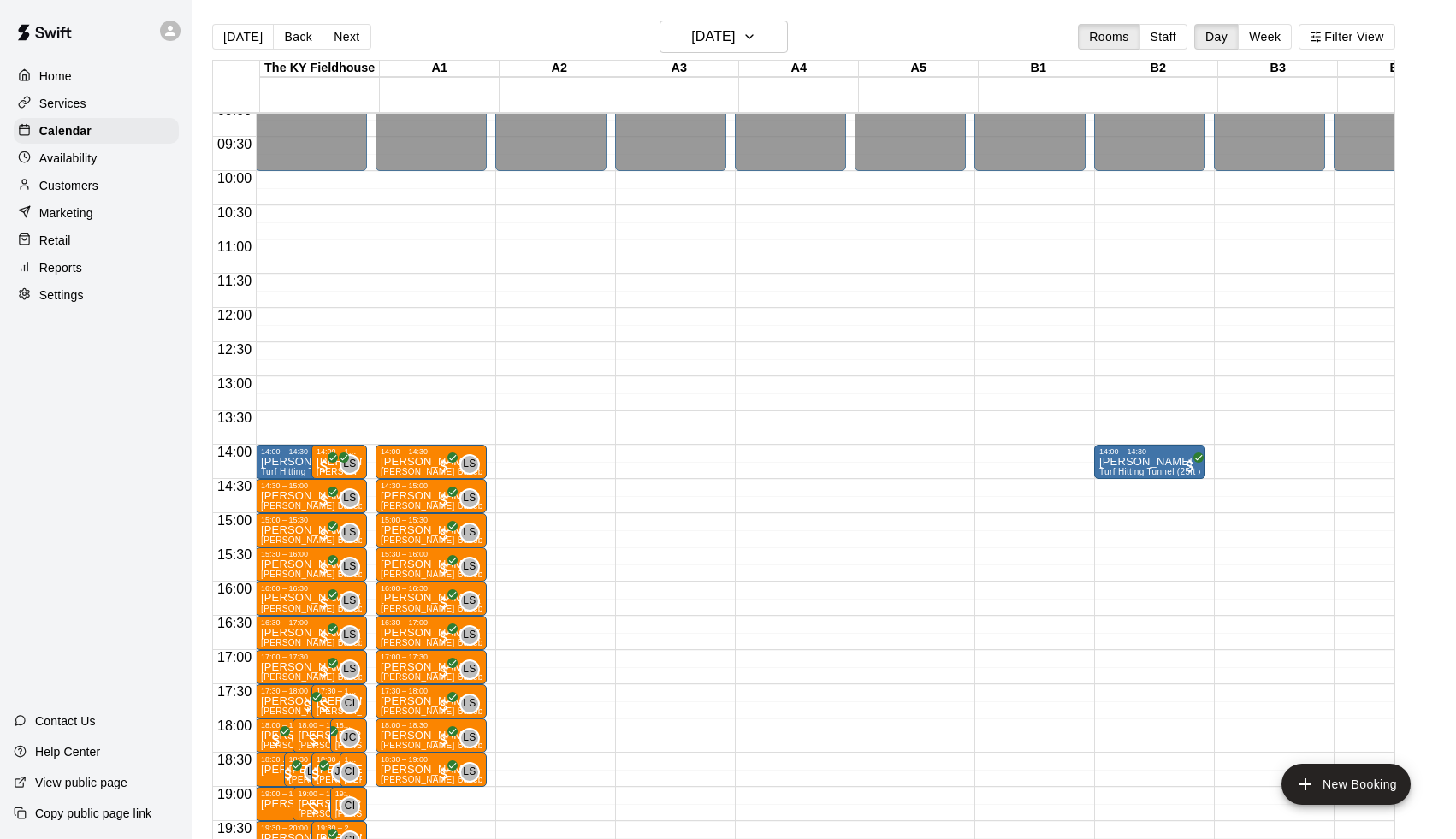
click at [74, 107] on p "Services" at bounding box center [62, 104] width 47 height 17
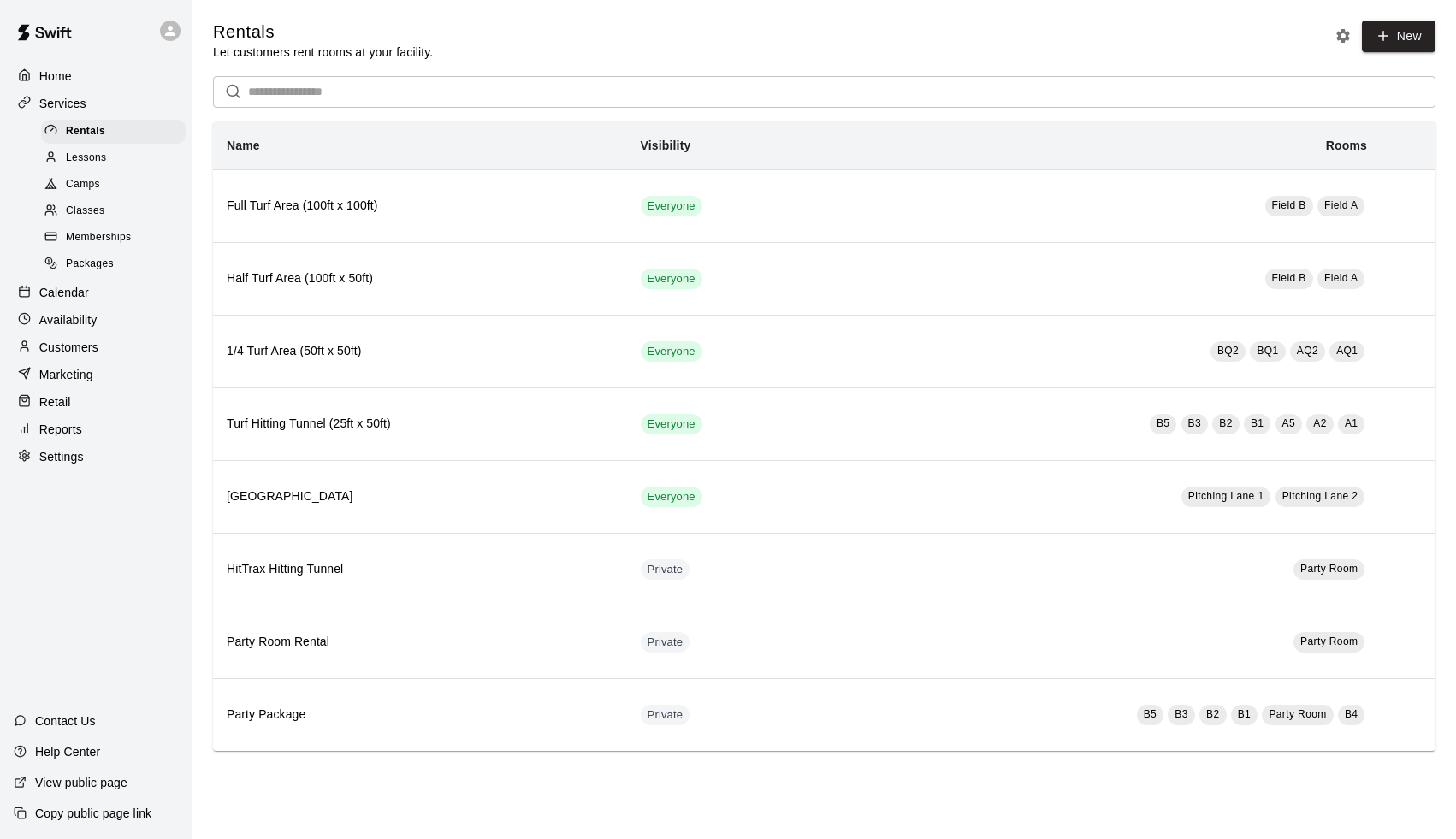
click at [90, 210] on span "Classes" at bounding box center [85, 211] width 38 height 17
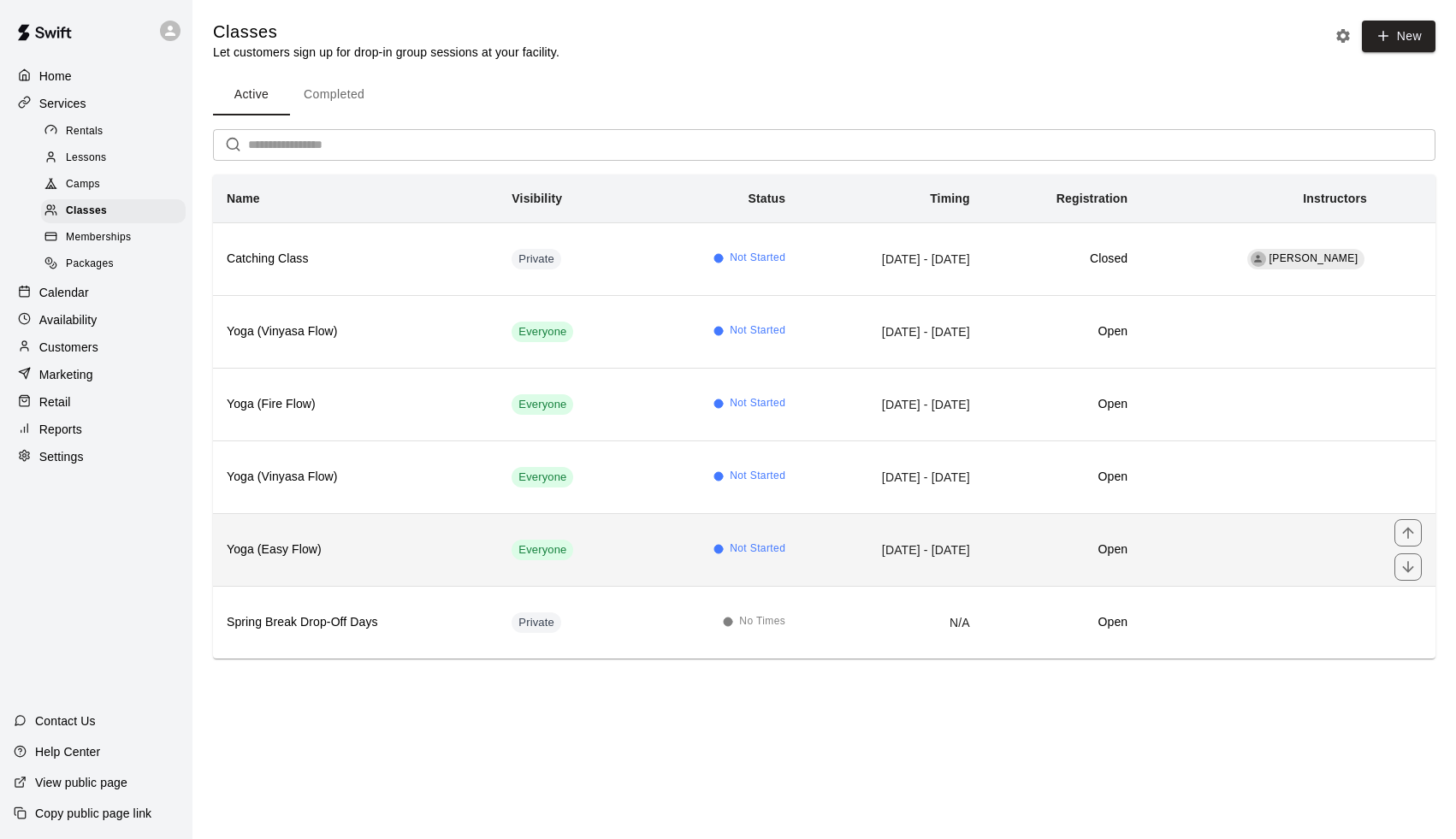
click at [398, 541] on h6 "Yoga (Easy Flow)" at bounding box center [355, 550] width 257 height 19
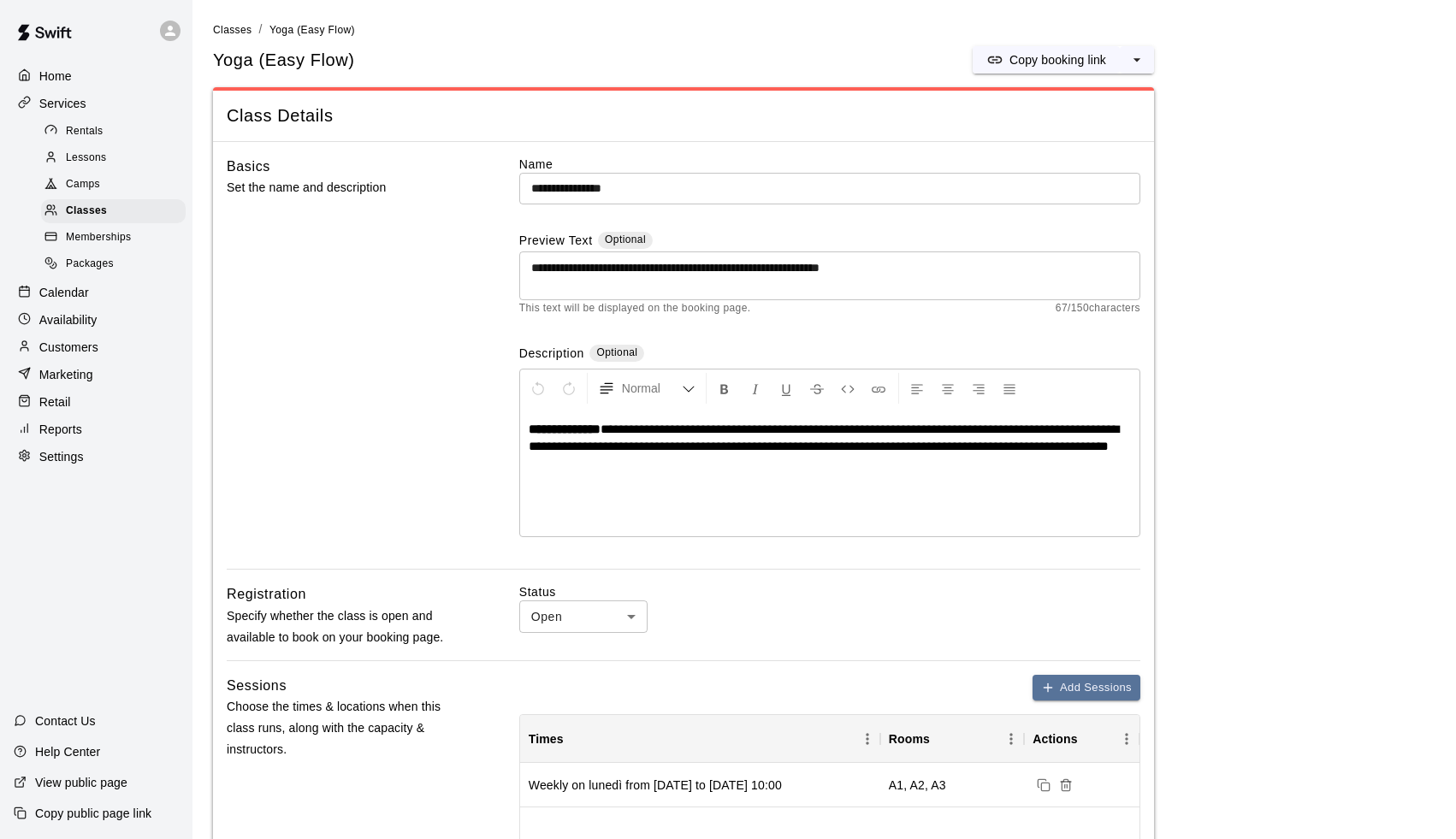
click at [87, 288] on p "Calendar" at bounding box center [64, 293] width 50 height 17
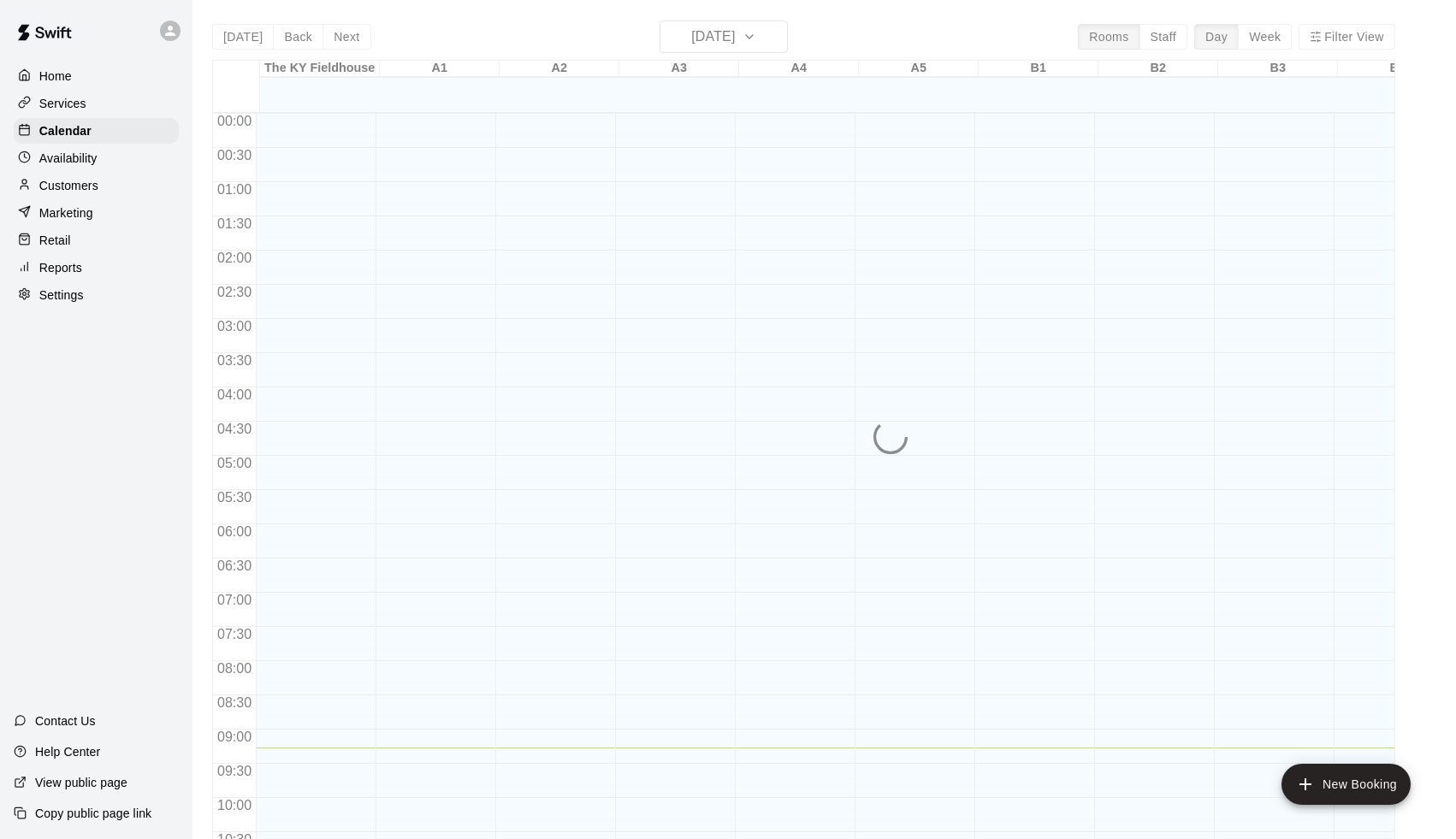
scroll to position [634, 0]
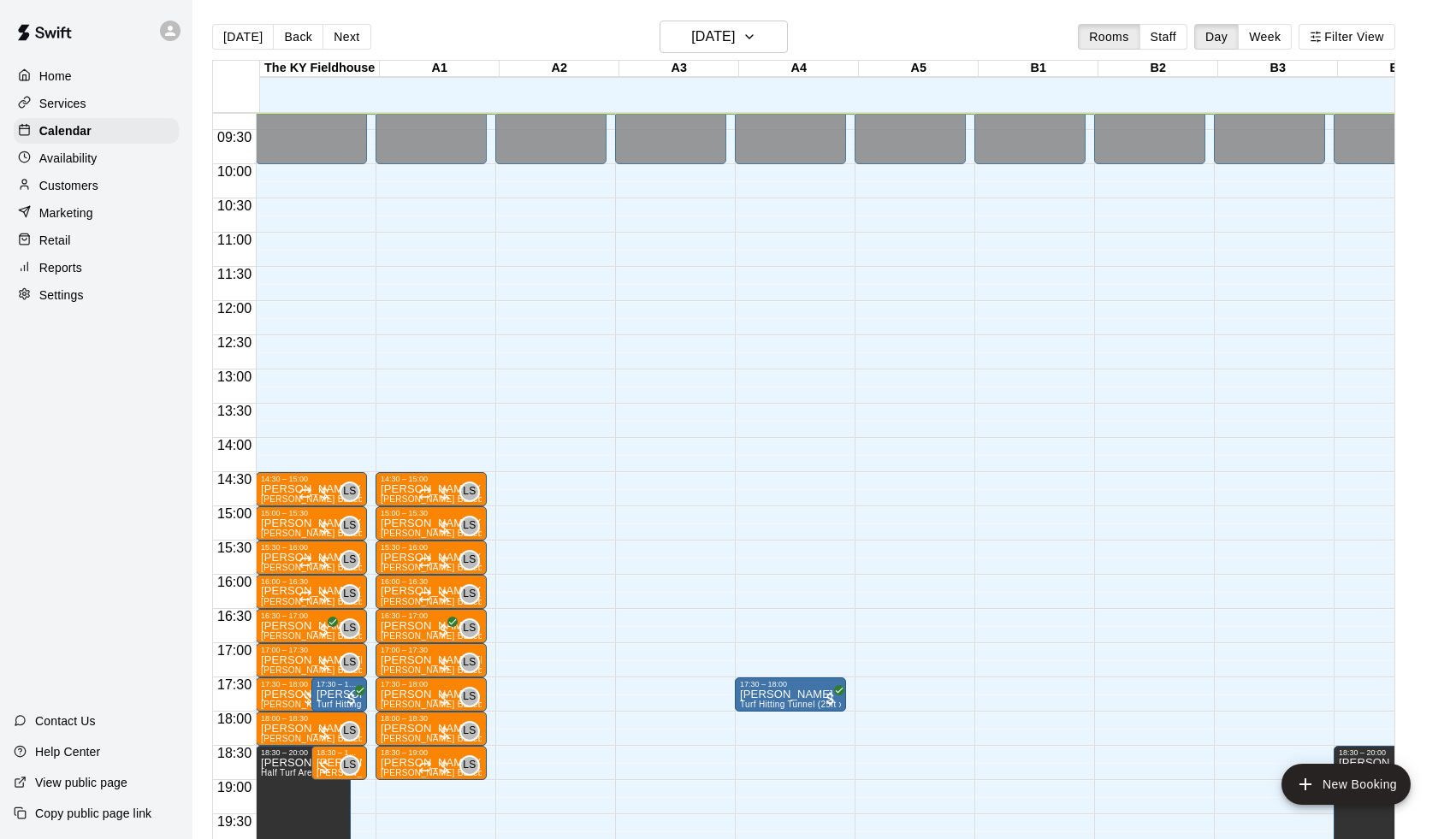
click at [96, 109] on div "Services" at bounding box center [96, 103] width 165 height 26
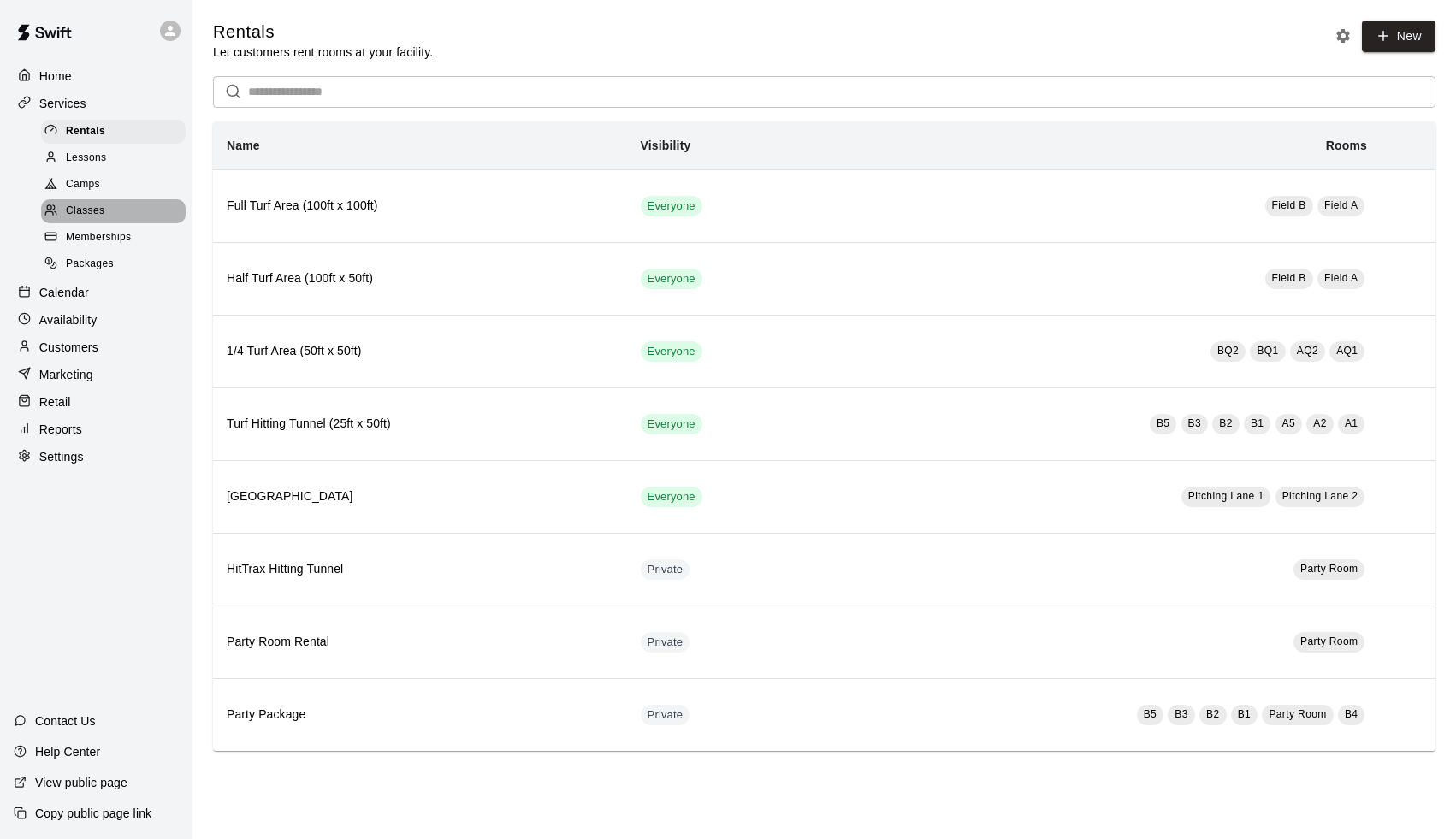
click at [103, 204] on span "Classes" at bounding box center [85, 211] width 38 height 17
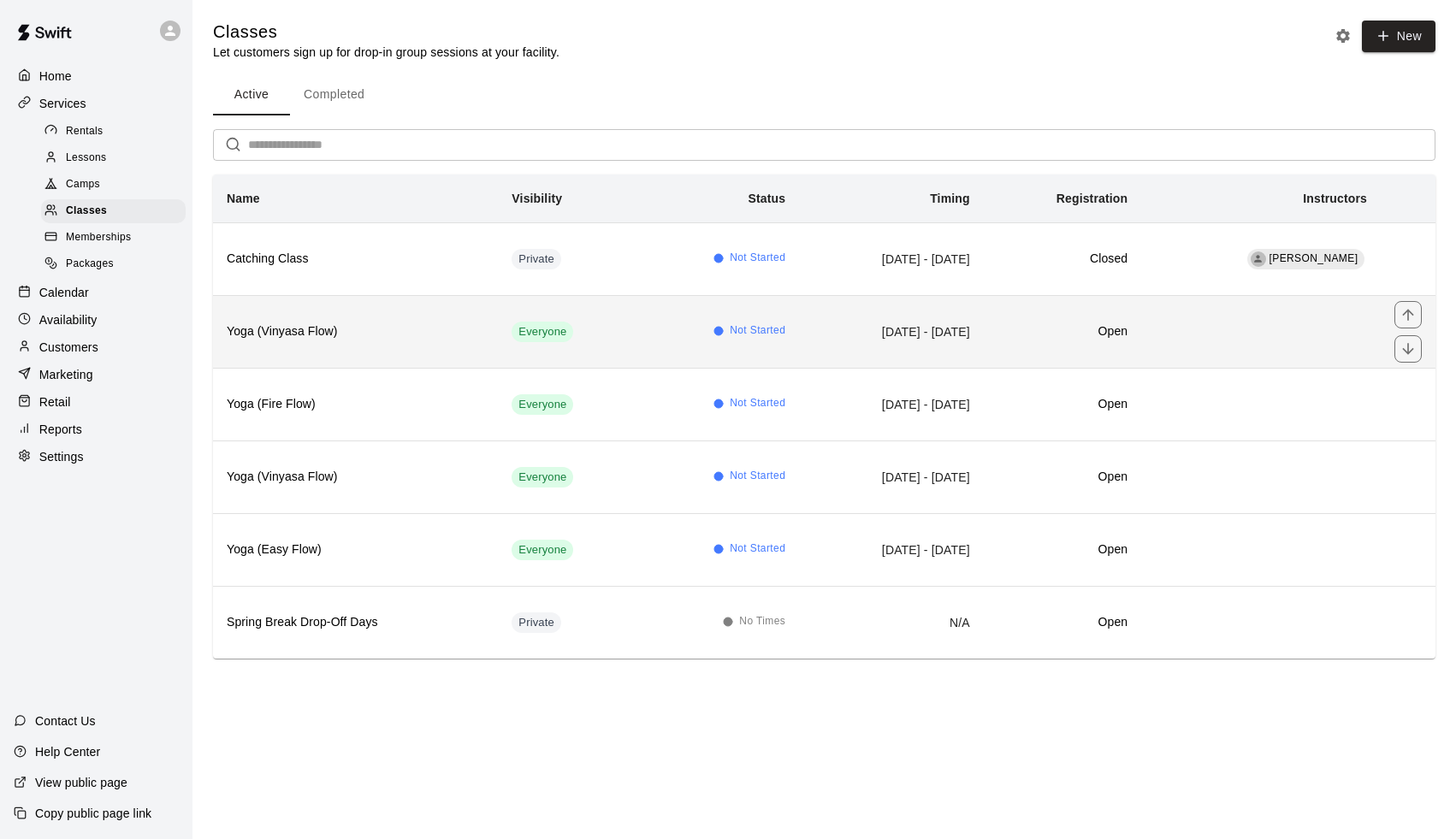
click at [983, 330] on td "Aug 22, 2025 - Dec 19, 2025" at bounding box center [891, 331] width 184 height 73
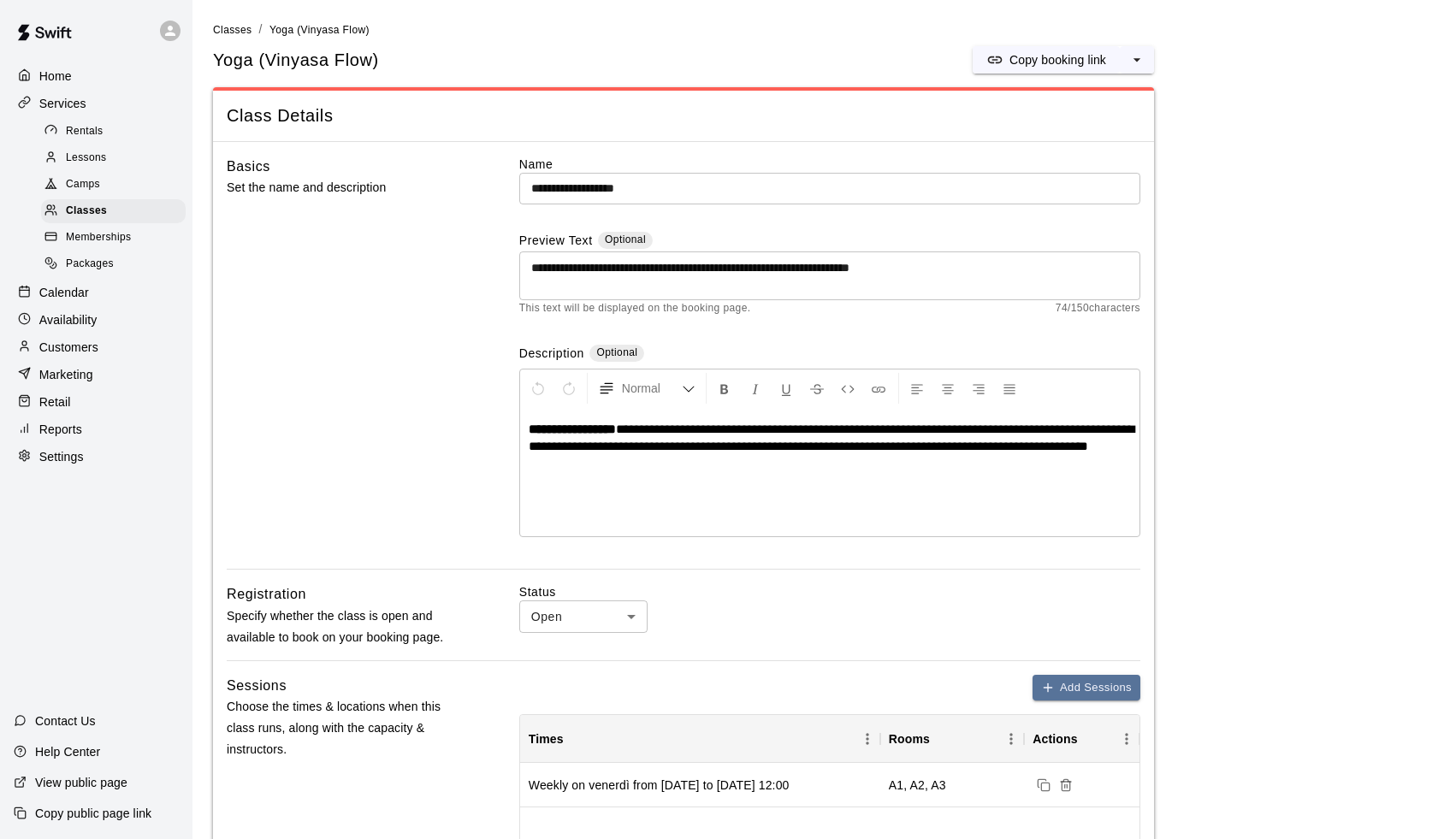
click at [66, 73] on p "Home" at bounding box center [56, 76] width 33 height 17
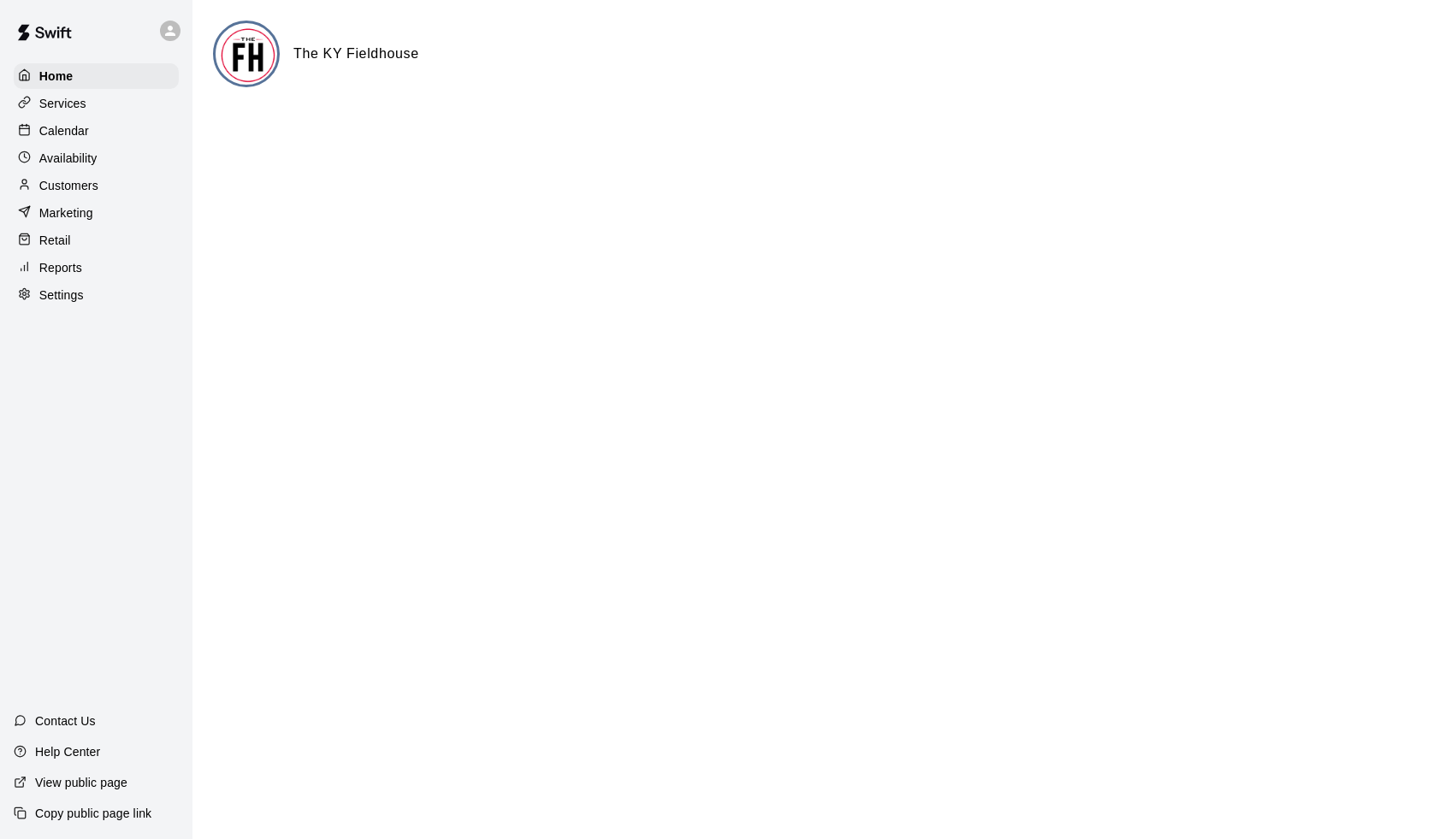
click at [65, 125] on p "Calendar" at bounding box center [64, 131] width 50 height 17
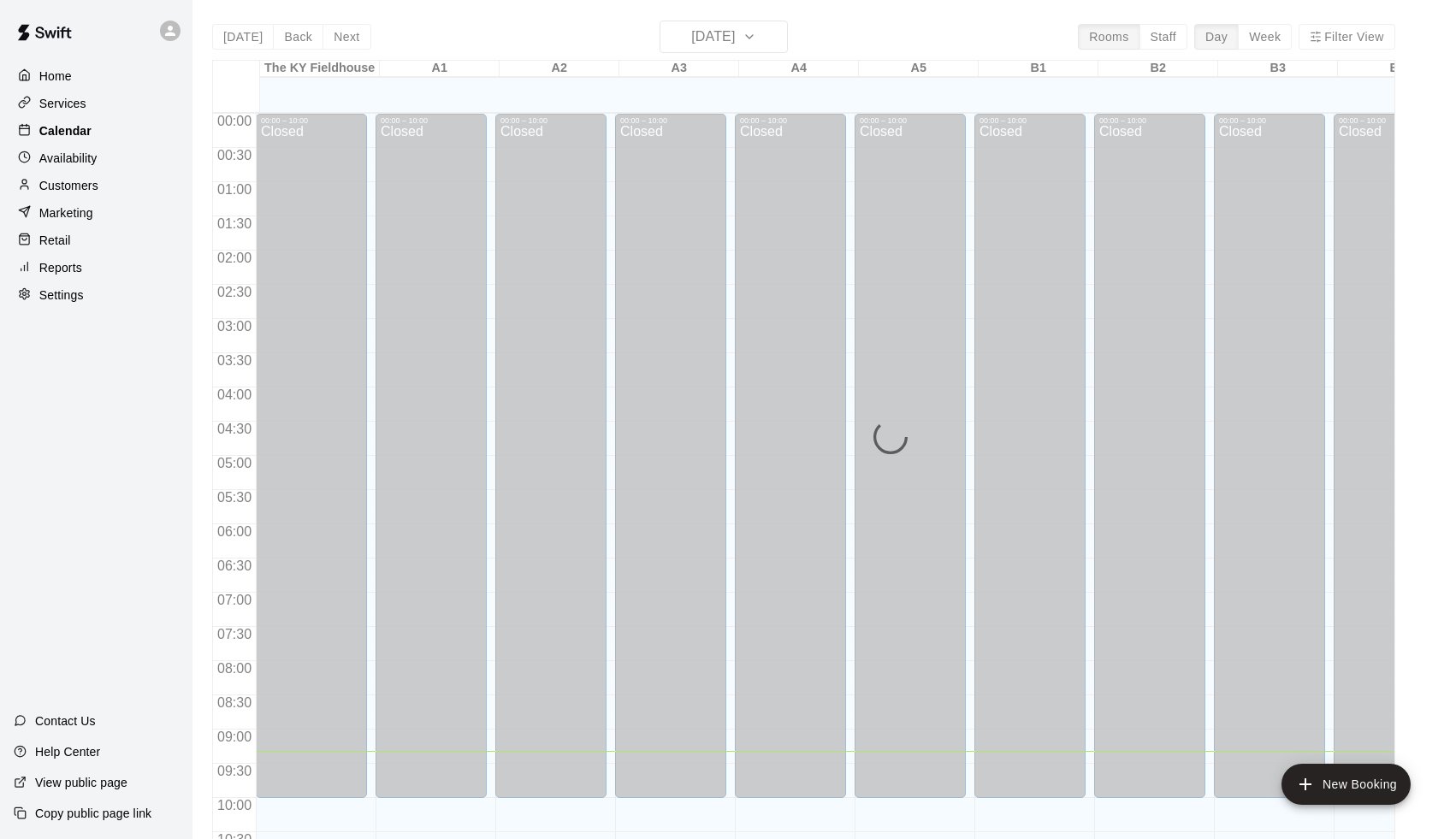
scroll to position [637, 0]
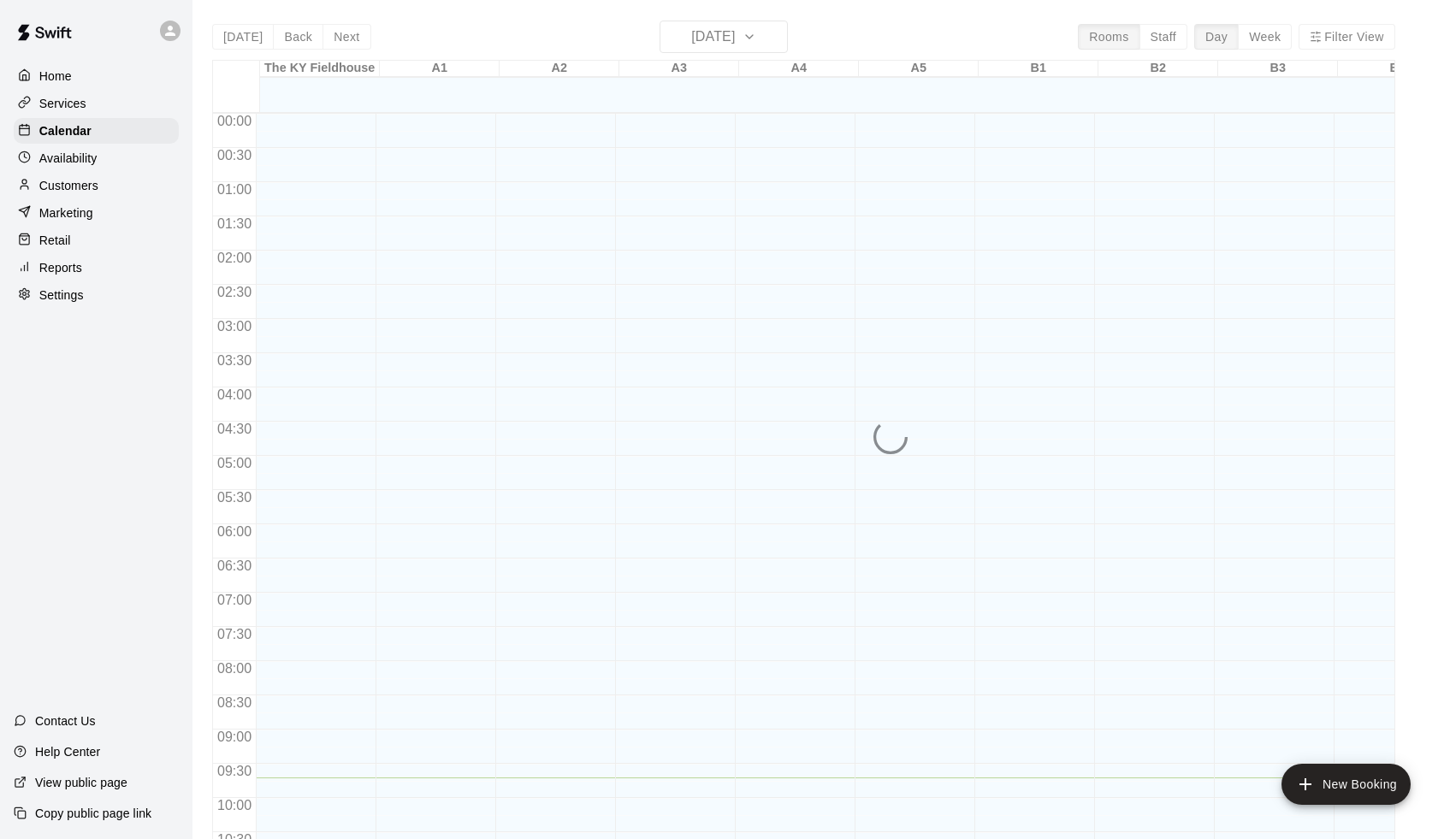
scroll to position [664, 0]
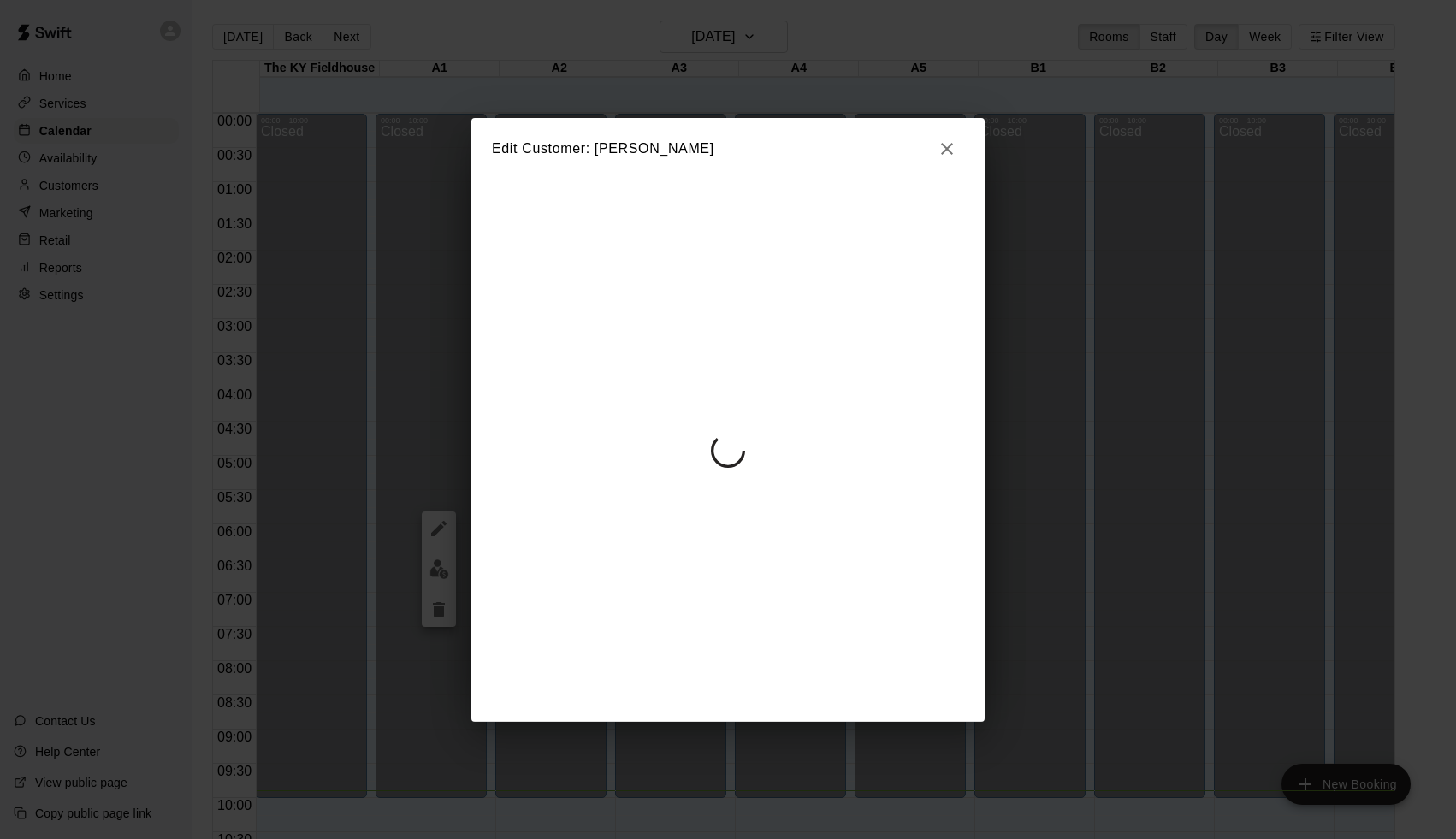
scroll to position [677, 0]
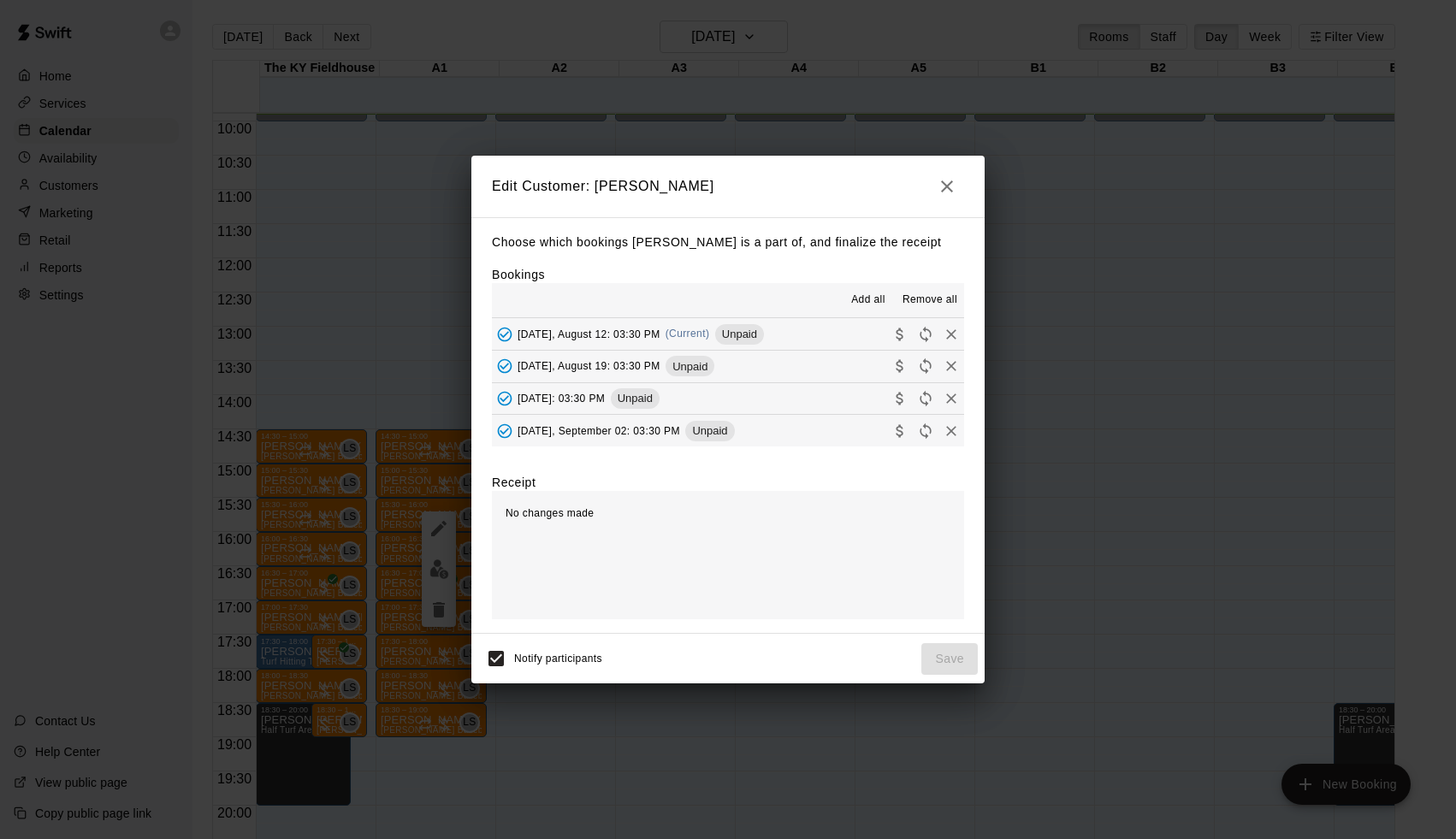
click at [764, 328] on span "Unpaid" at bounding box center [740, 333] width 49 height 12
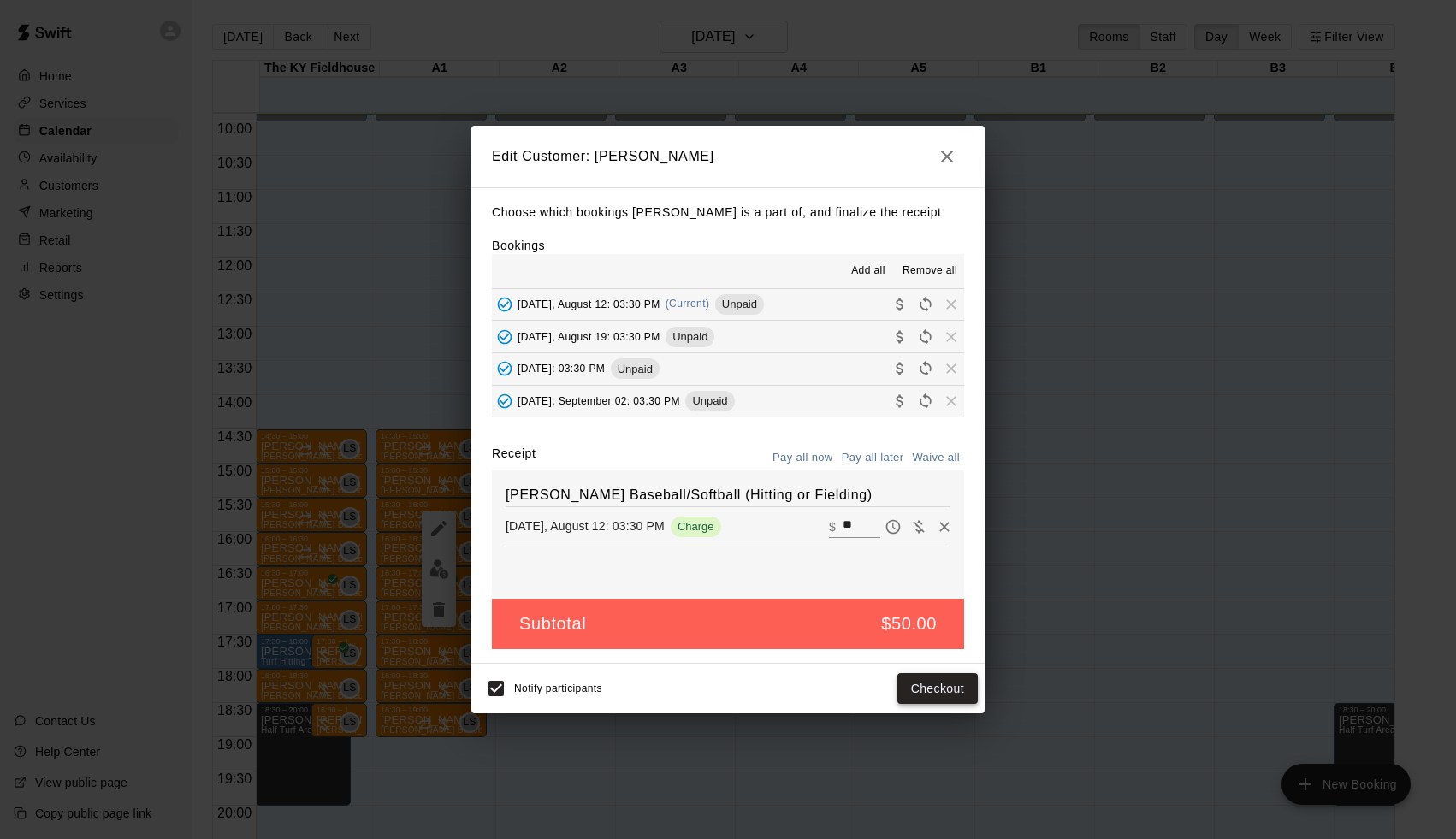
click at [921, 686] on button "Checkout" at bounding box center [937, 688] width 81 height 32
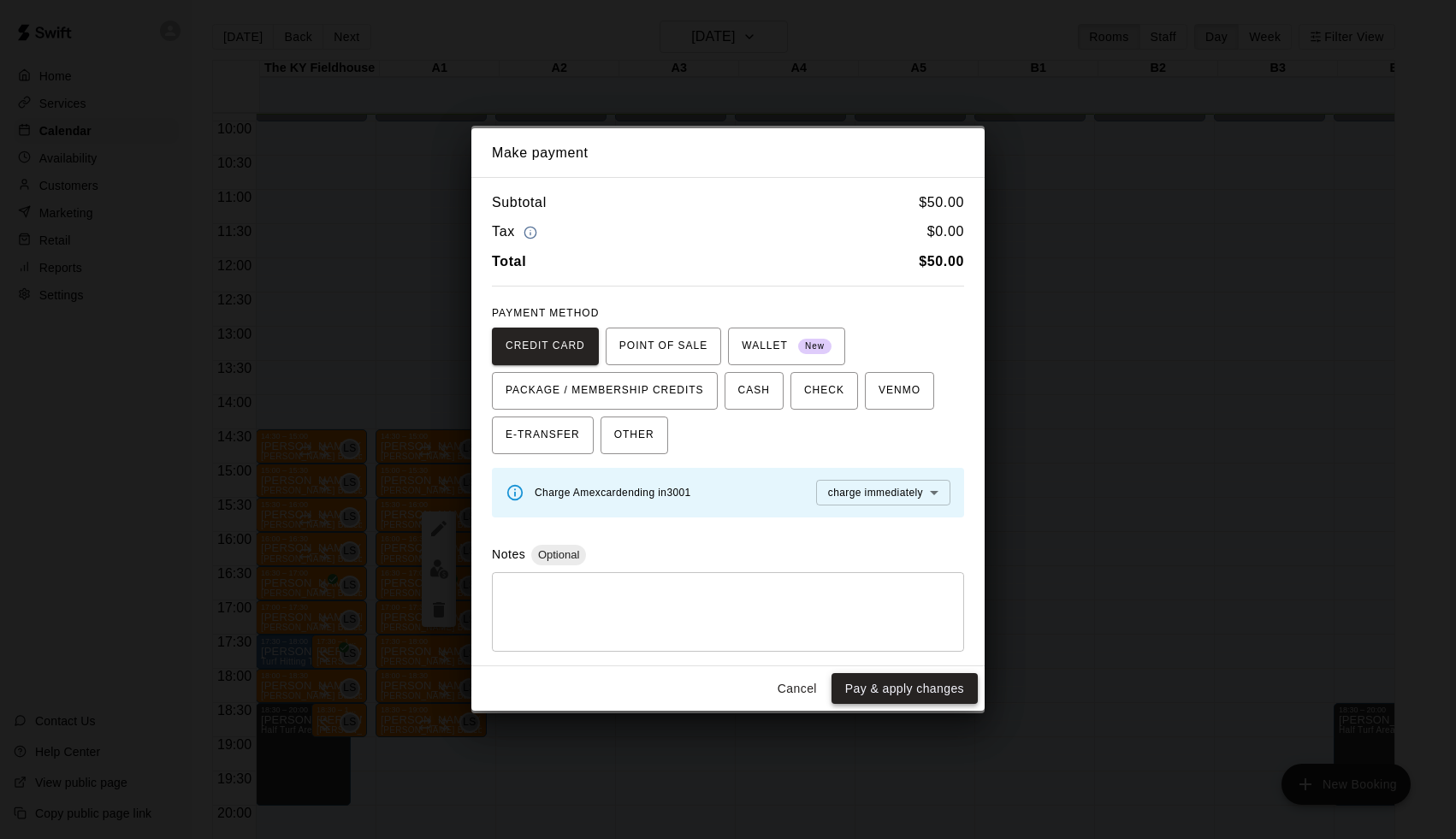
click at [906, 695] on button "Pay & apply changes" at bounding box center [905, 688] width 146 height 32
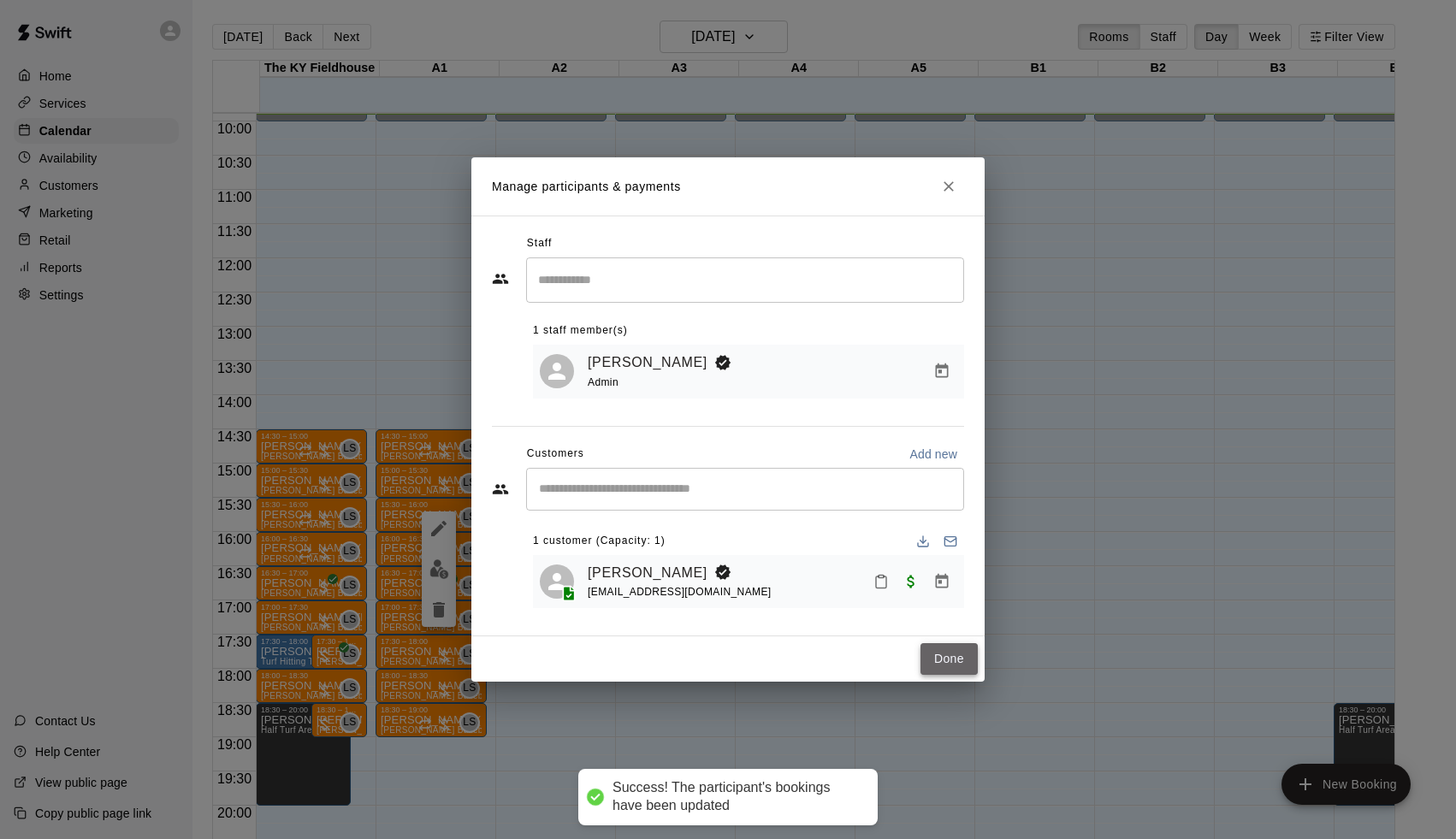
click at [929, 661] on button "Done" at bounding box center [949, 659] width 58 height 32
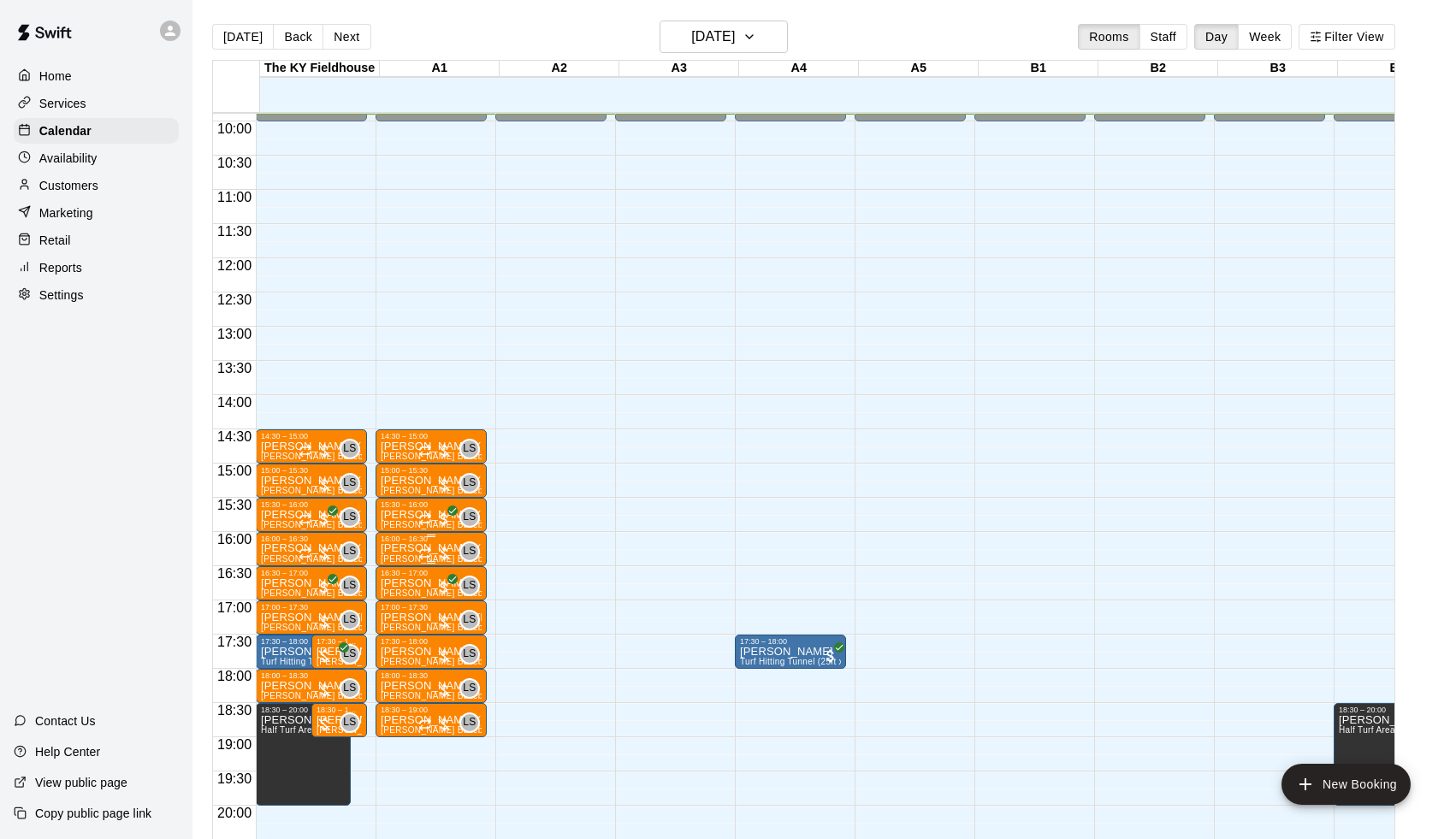
click at [417, 560] on span "[PERSON_NAME] Baseball/Softball (Hitting or Fielding)" at bounding box center [493, 559] width 226 height 10
click at [407, 617] on img "edit" at bounding box center [401, 613] width 19 height 19
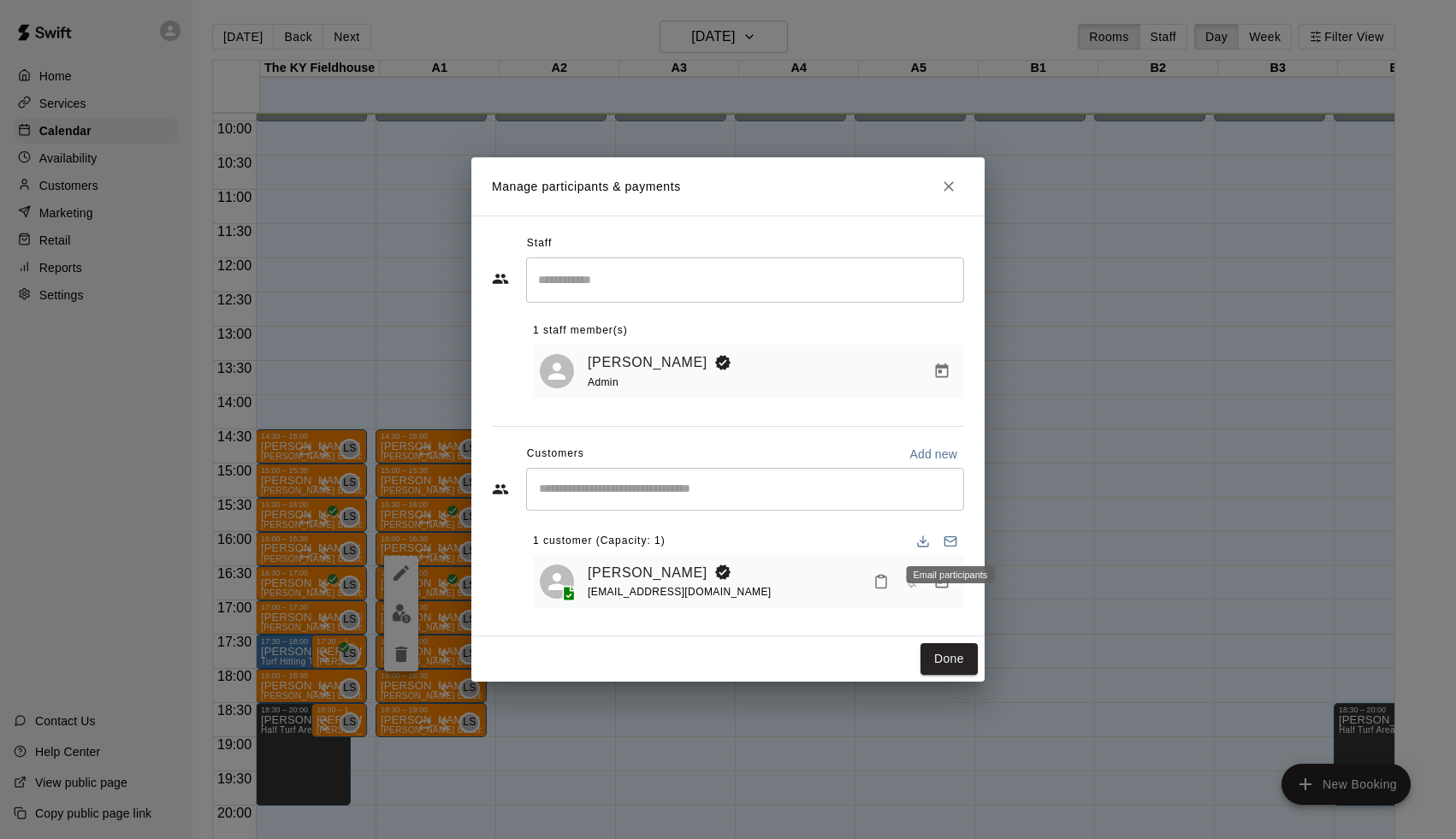
click at [942, 594] on button "Manage bookings & payment" at bounding box center [942, 582] width 31 height 31
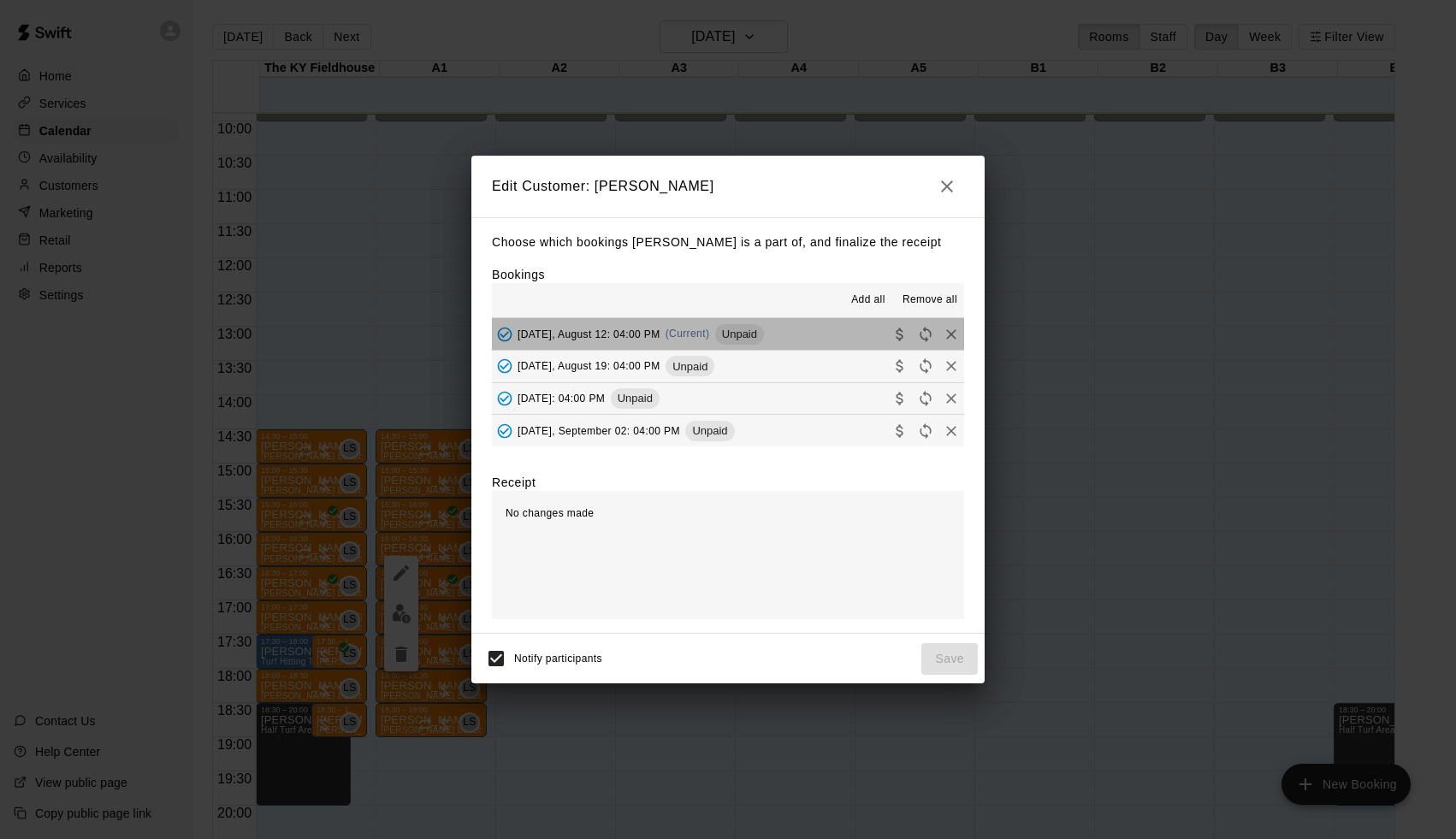
click at [743, 331] on span "Unpaid" at bounding box center [740, 333] width 49 height 12
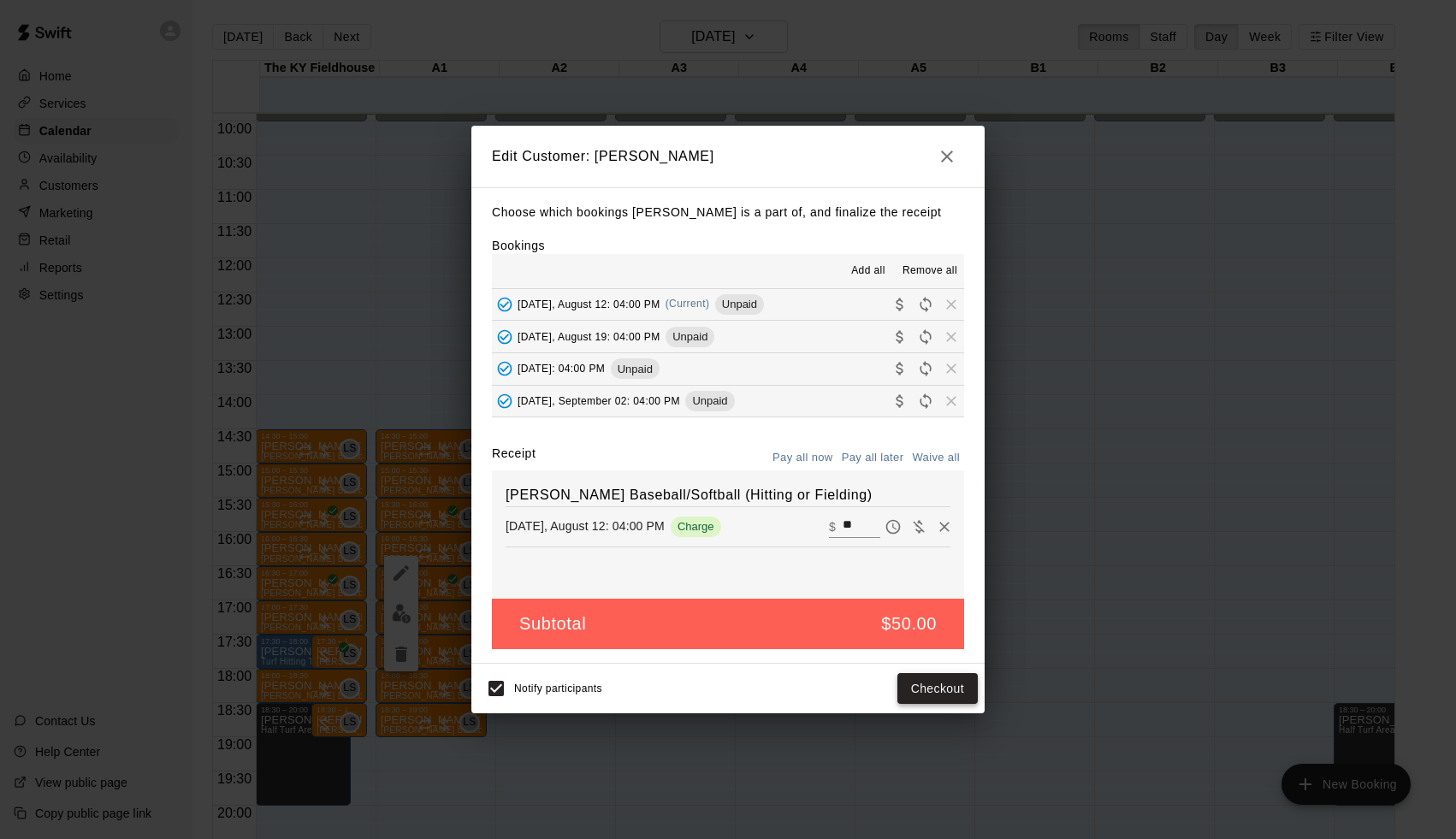
click at [955, 695] on button "Checkout" at bounding box center [937, 688] width 81 height 32
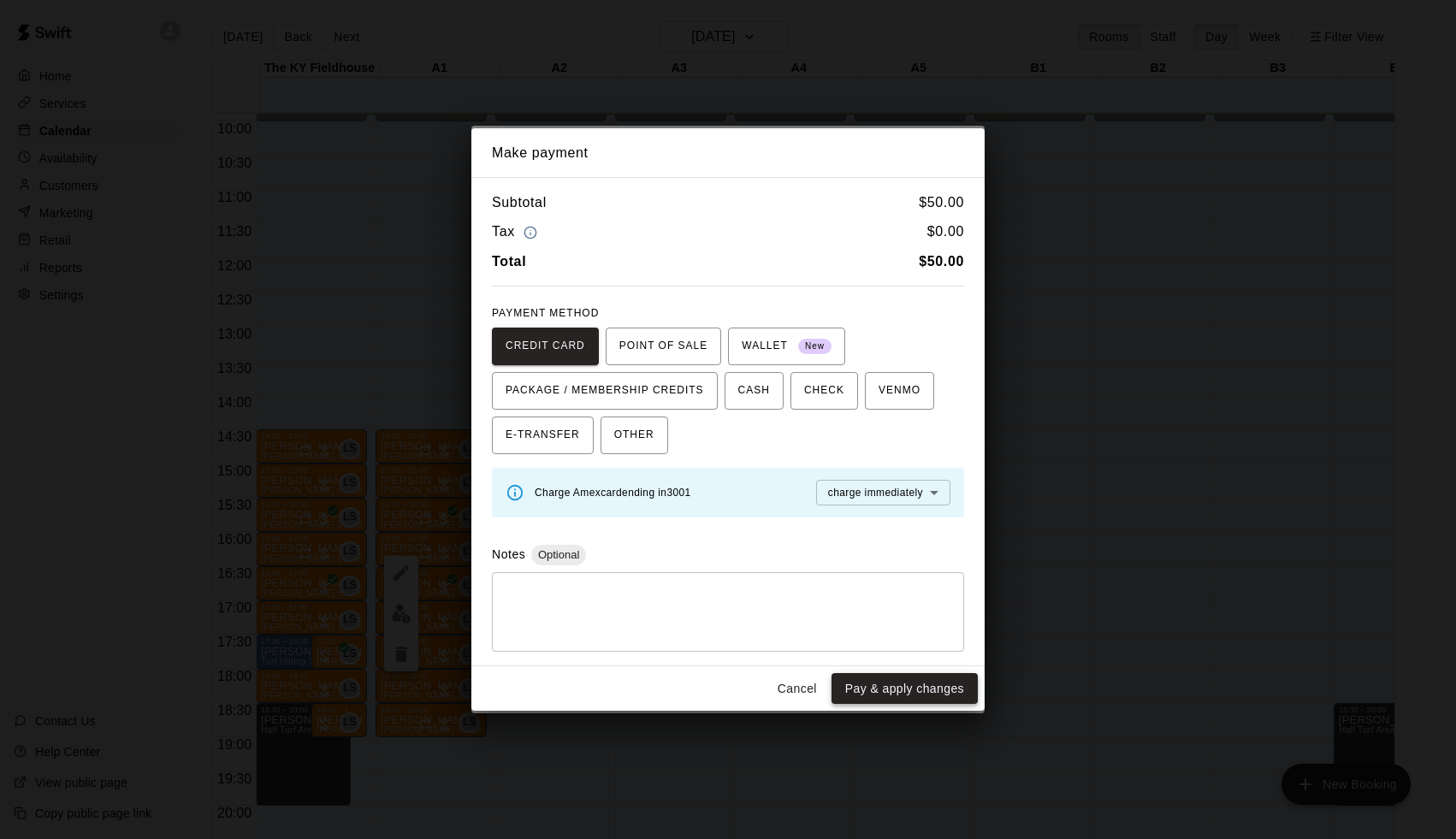
click at [955, 695] on button "Pay & apply changes" at bounding box center [905, 688] width 146 height 32
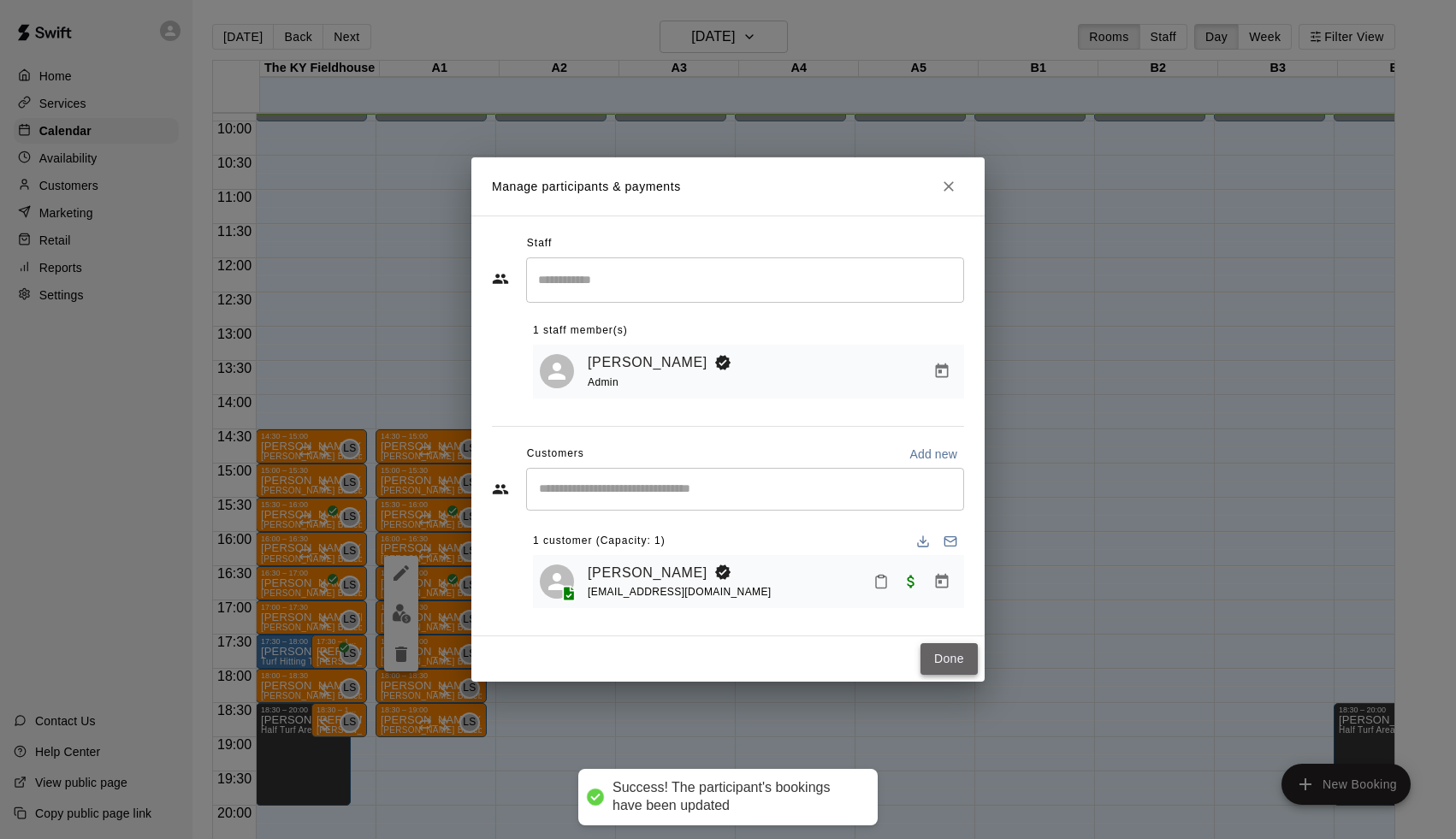
click at [963, 643] on button "Done" at bounding box center [949, 659] width 58 height 32
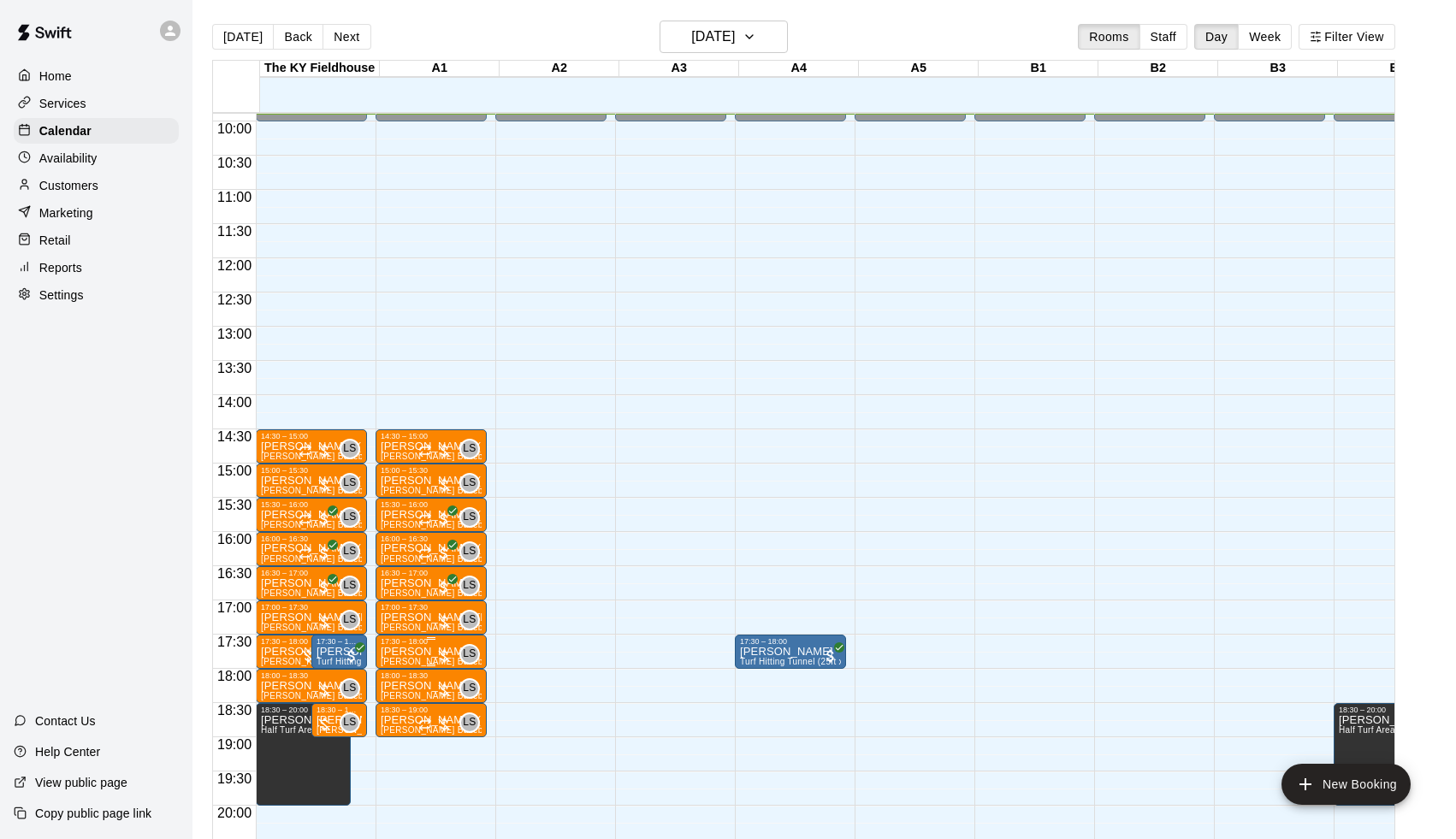
click at [450, 652] on div at bounding box center [444, 656] width 17 height 17
click at [457, 699] on img "edit" at bounding box center [456, 706] width 19 height 19
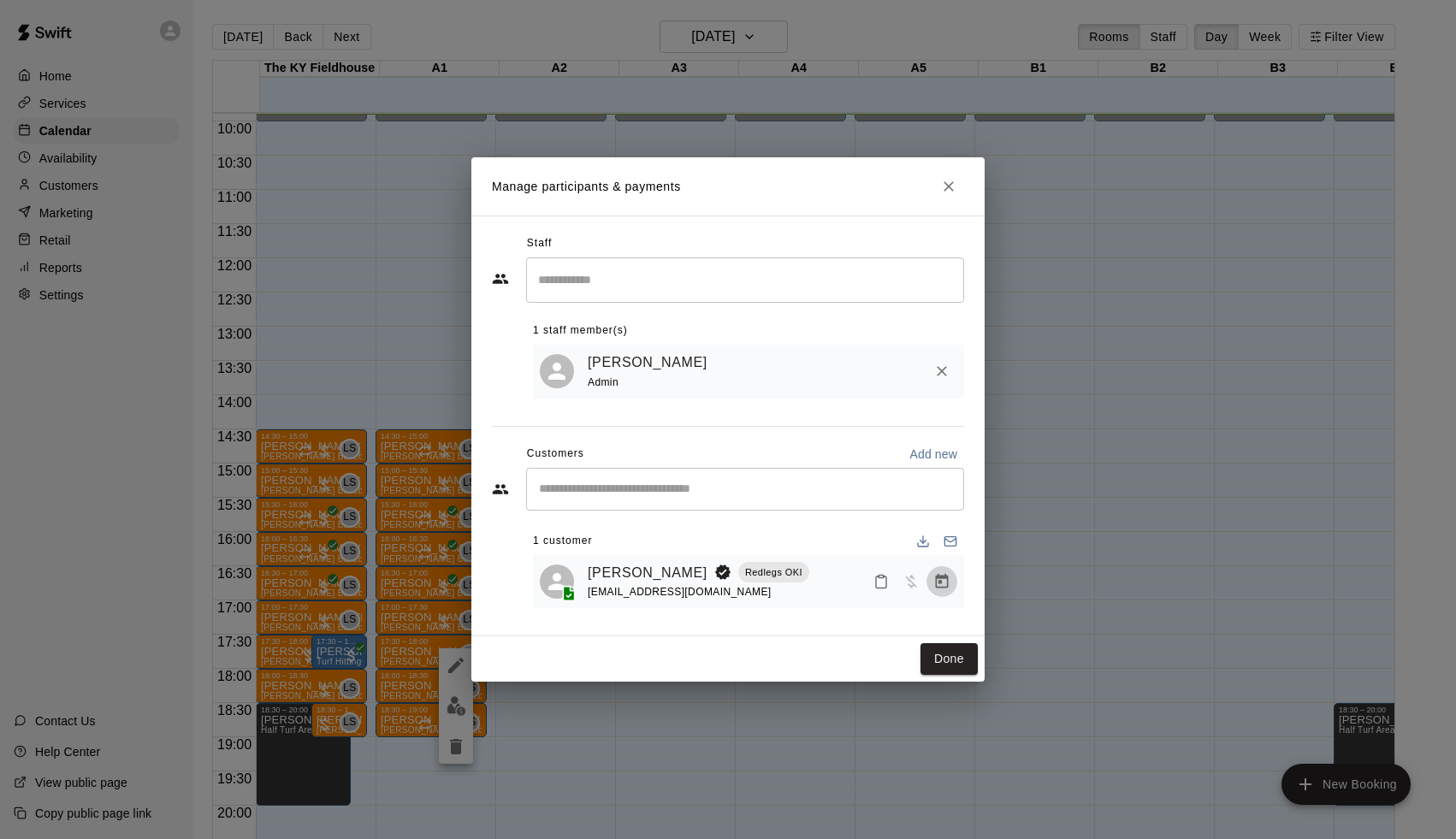
click at [948, 576] on icon "Manage bookings & payment" at bounding box center [941, 581] width 12 height 14
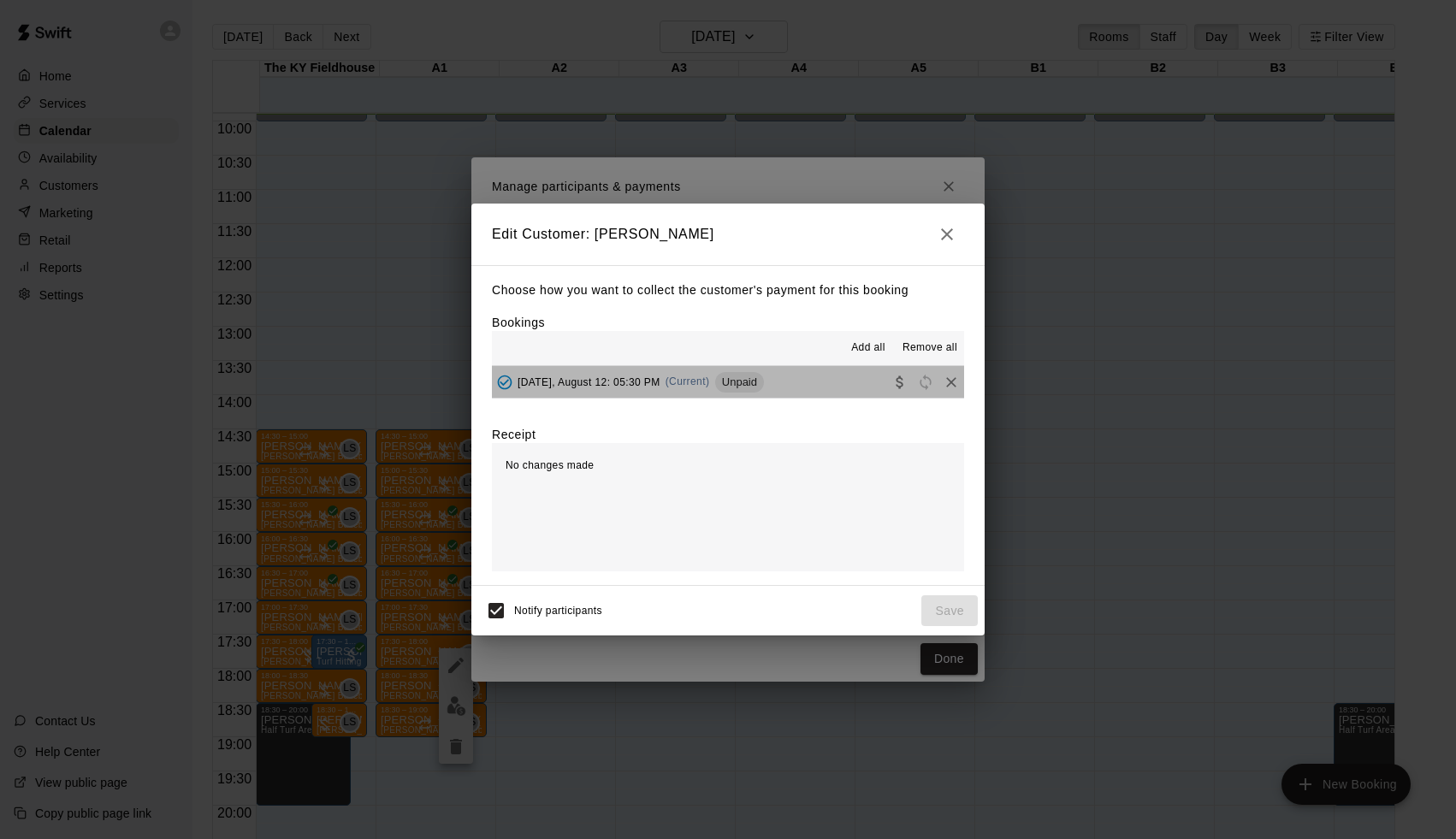
click at [661, 378] on span "[DATE], August 12: 05:30 PM" at bounding box center [589, 381] width 143 height 12
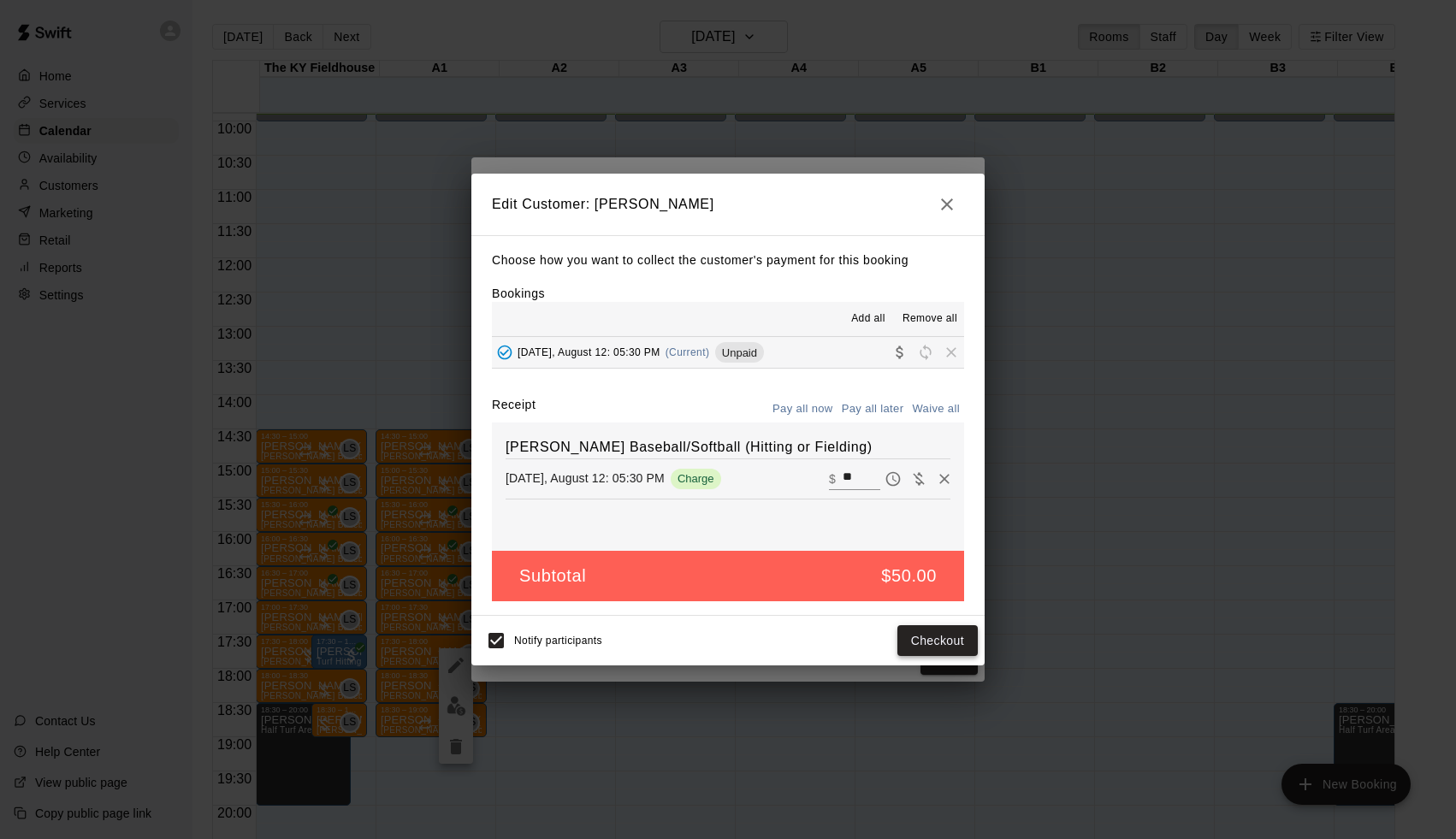
click at [935, 637] on button "Checkout" at bounding box center [937, 640] width 81 height 32
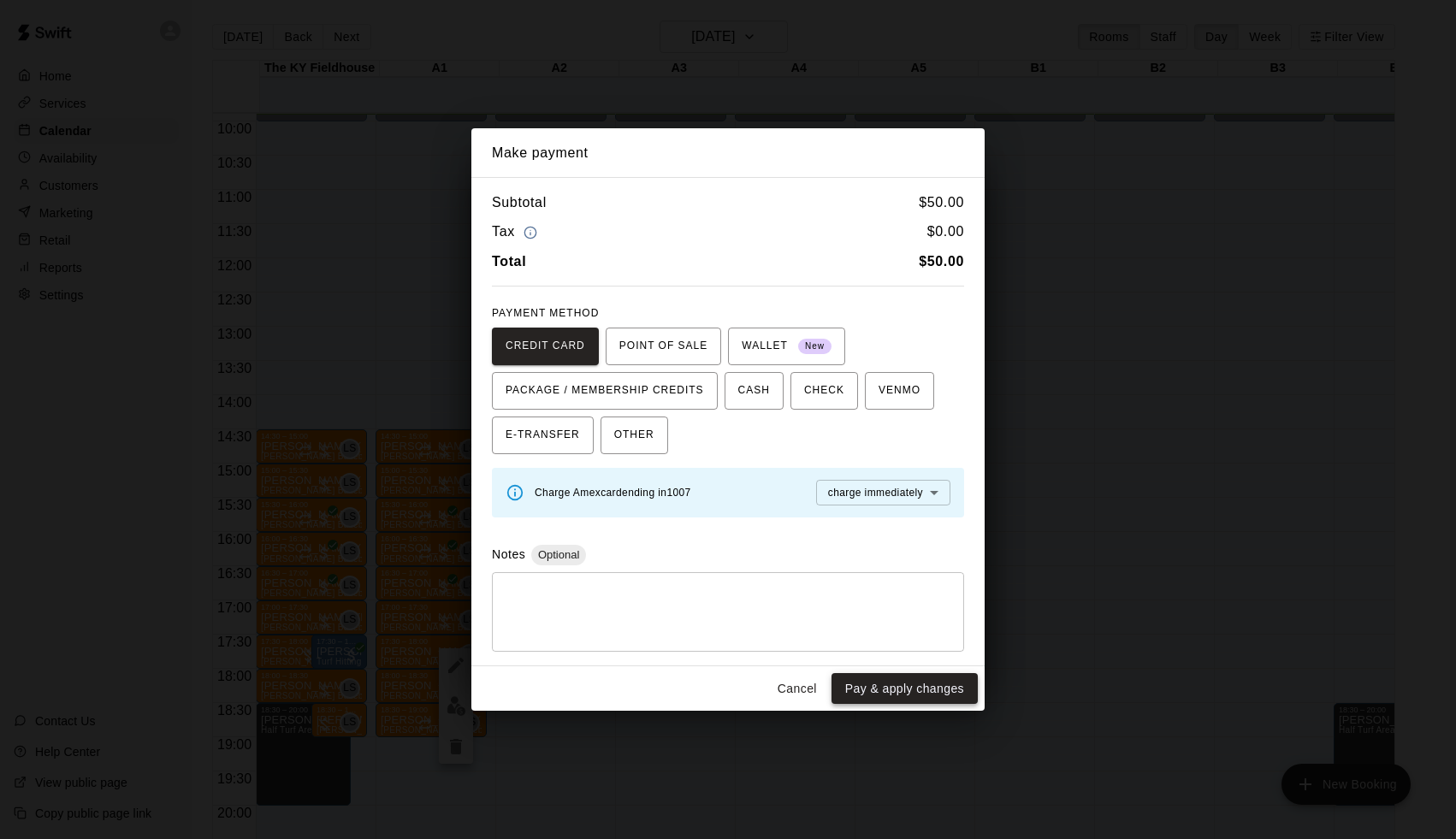
click at [933, 673] on button "Pay & apply changes" at bounding box center [905, 688] width 146 height 32
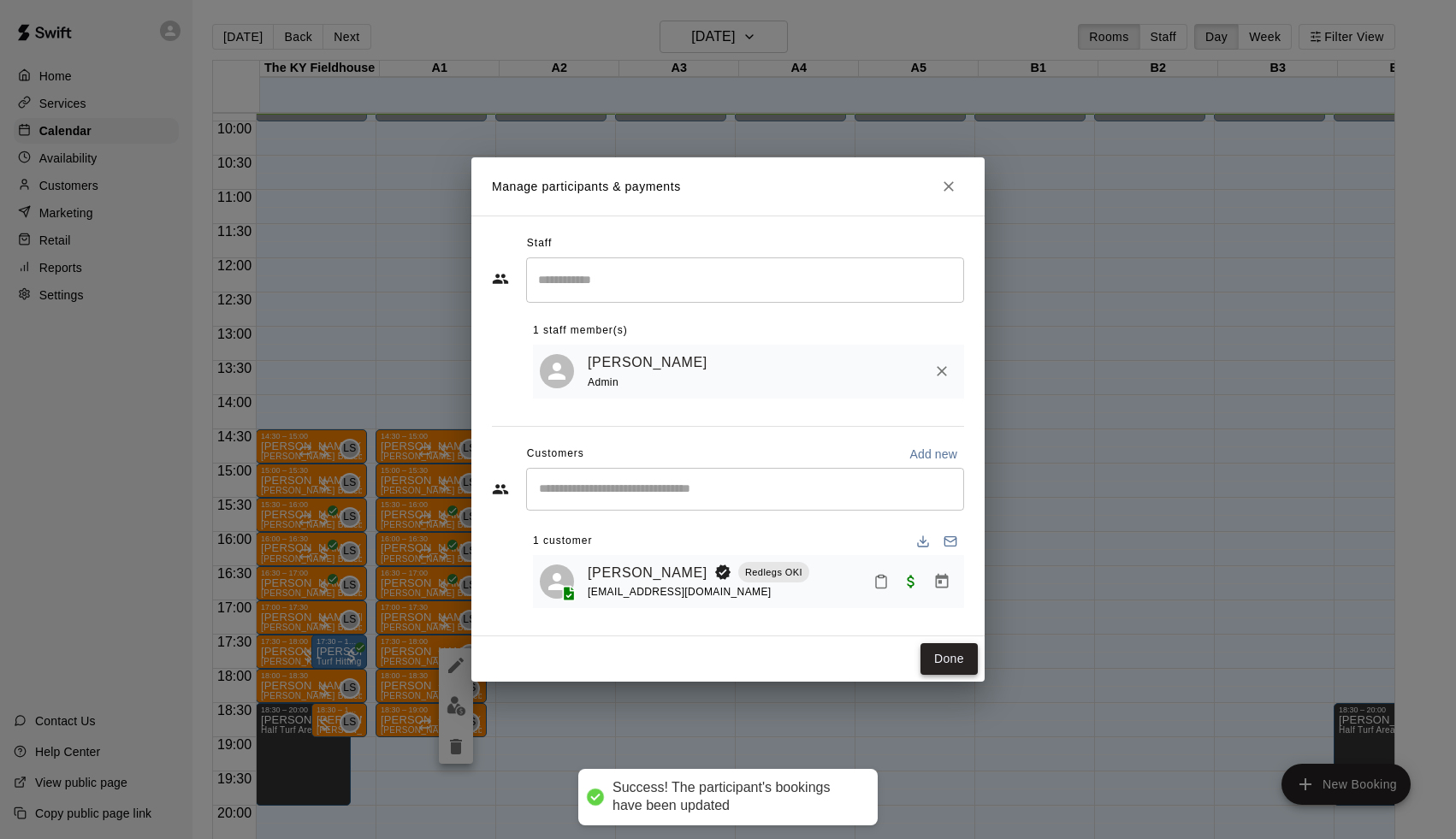
click at [929, 671] on button "Done" at bounding box center [949, 659] width 58 height 32
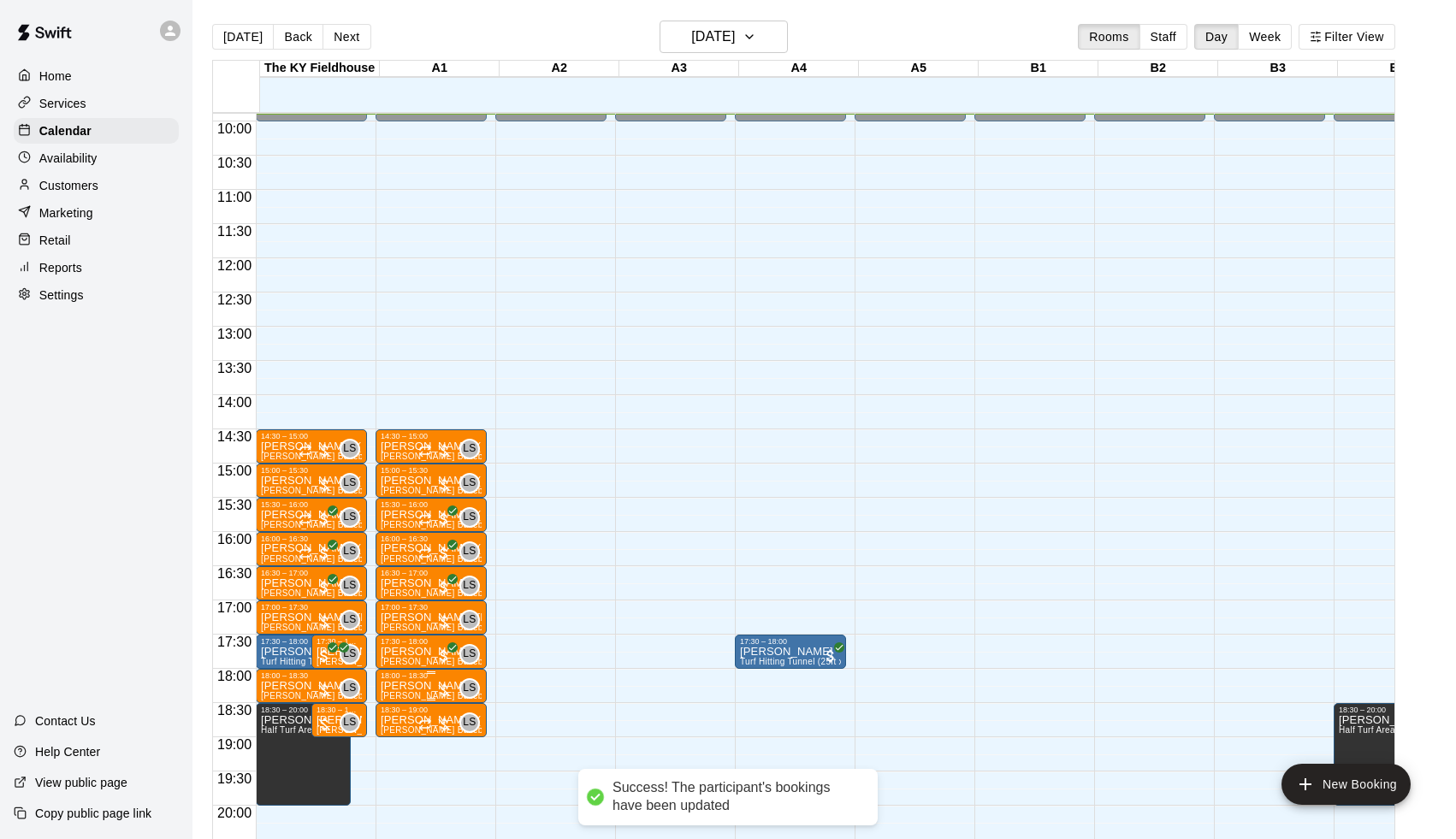
click at [450, 684] on div at bounding box center [444, 690] width 17 height 17
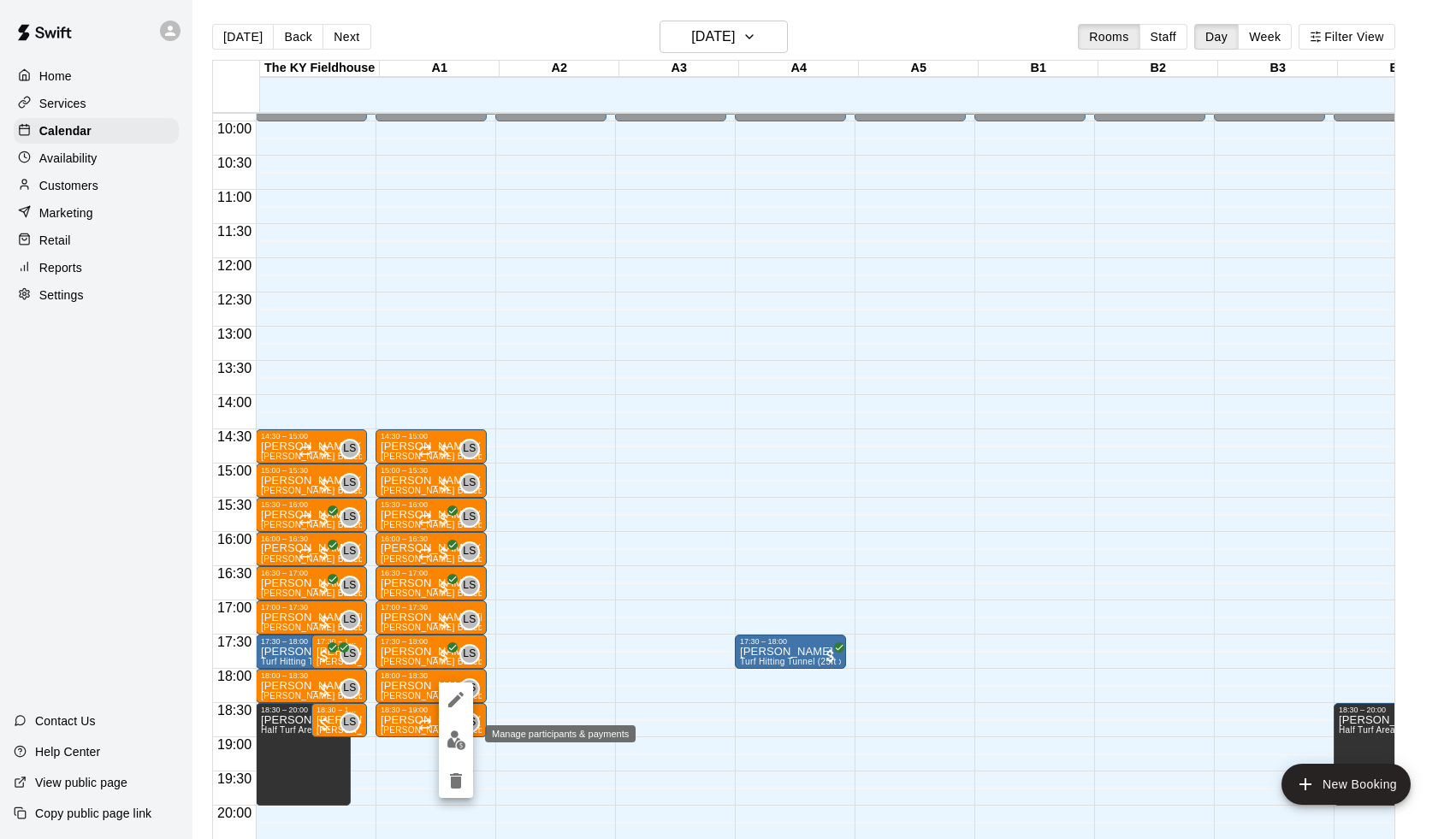
click at [447, 745] on img "edit" at bounding box center [456, 740] width 19 height 19
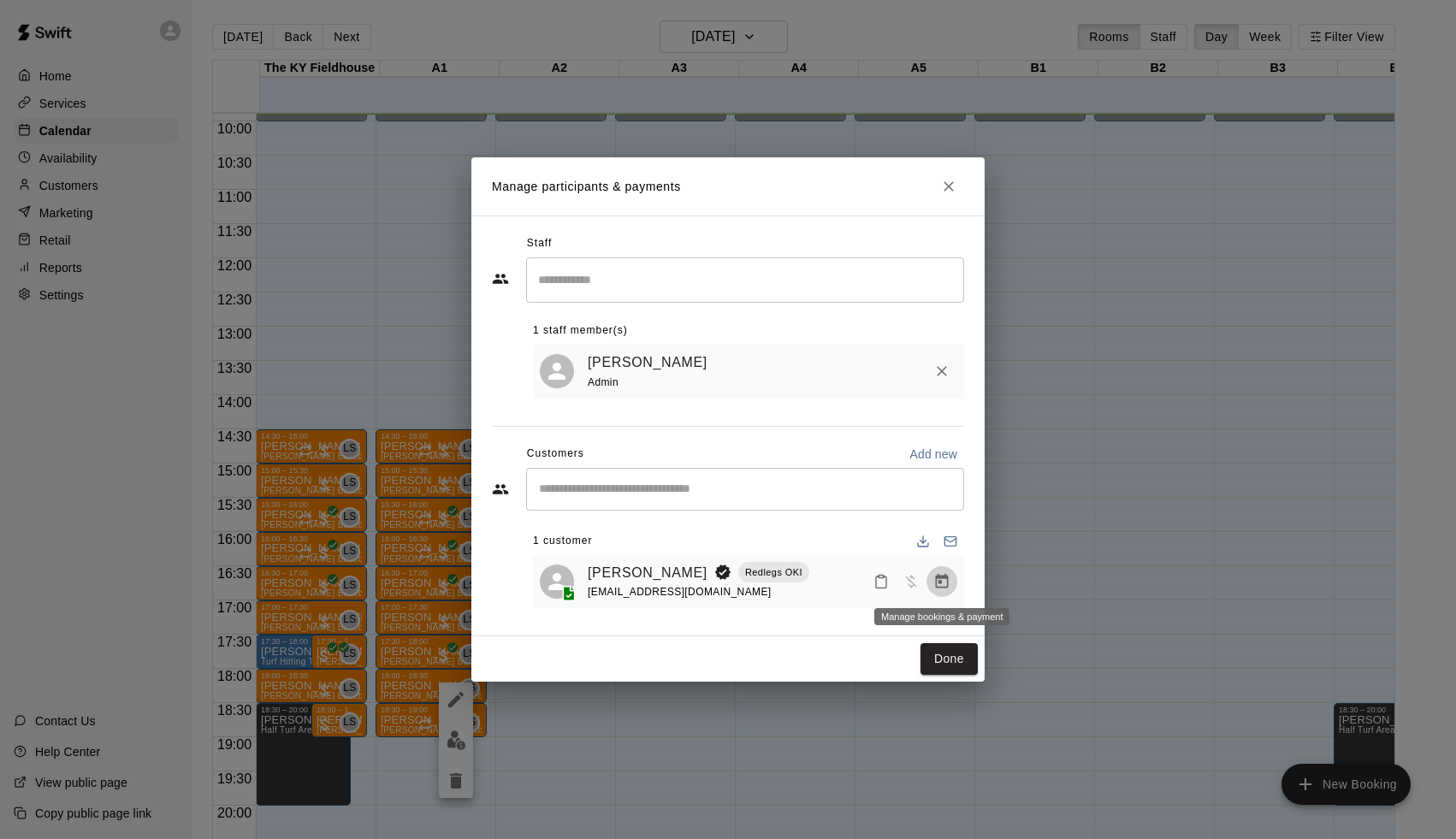
click at [951, 569] on button "Manage bookings & payment" at bounding box center [942, 582] width 31 height 31
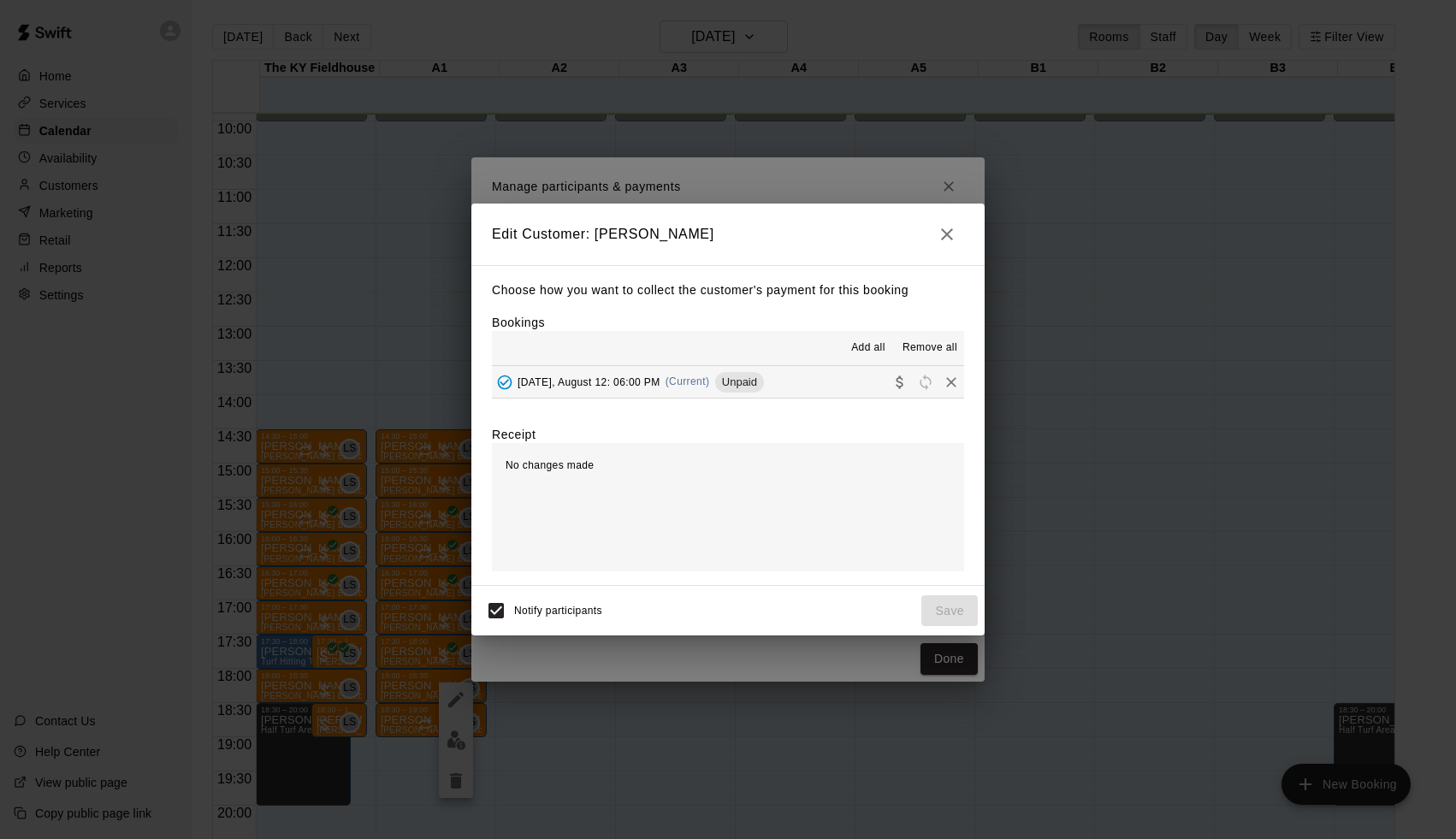
click at [771, 393] on button "[DATE], August 12: 06:00 PM (Current) Unpaid" at bounding box center [728, 381] width 473 height 32
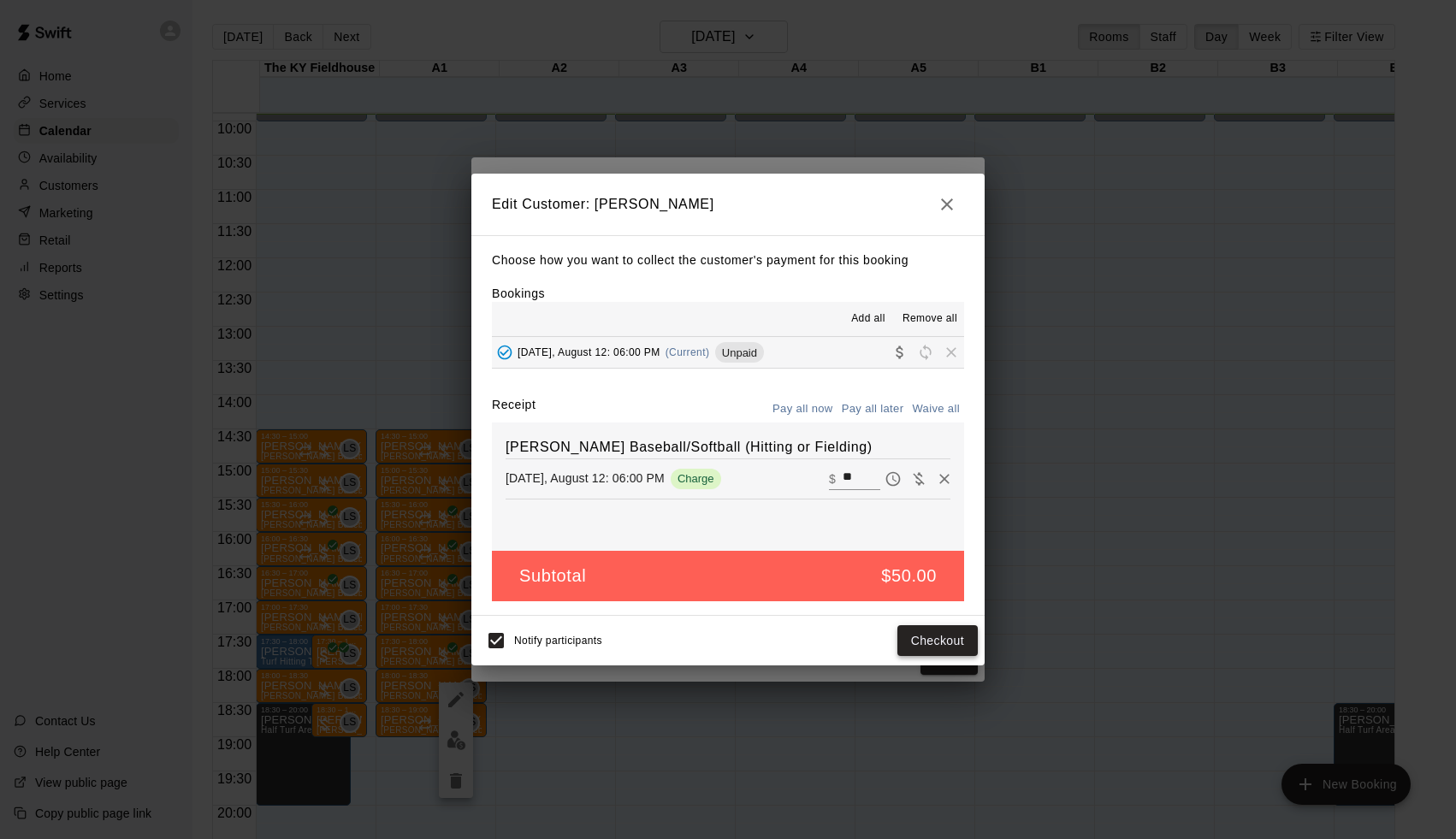
click at [938, 648] on button "Checkout" at bounding box center [937, 640] width 81 height 32
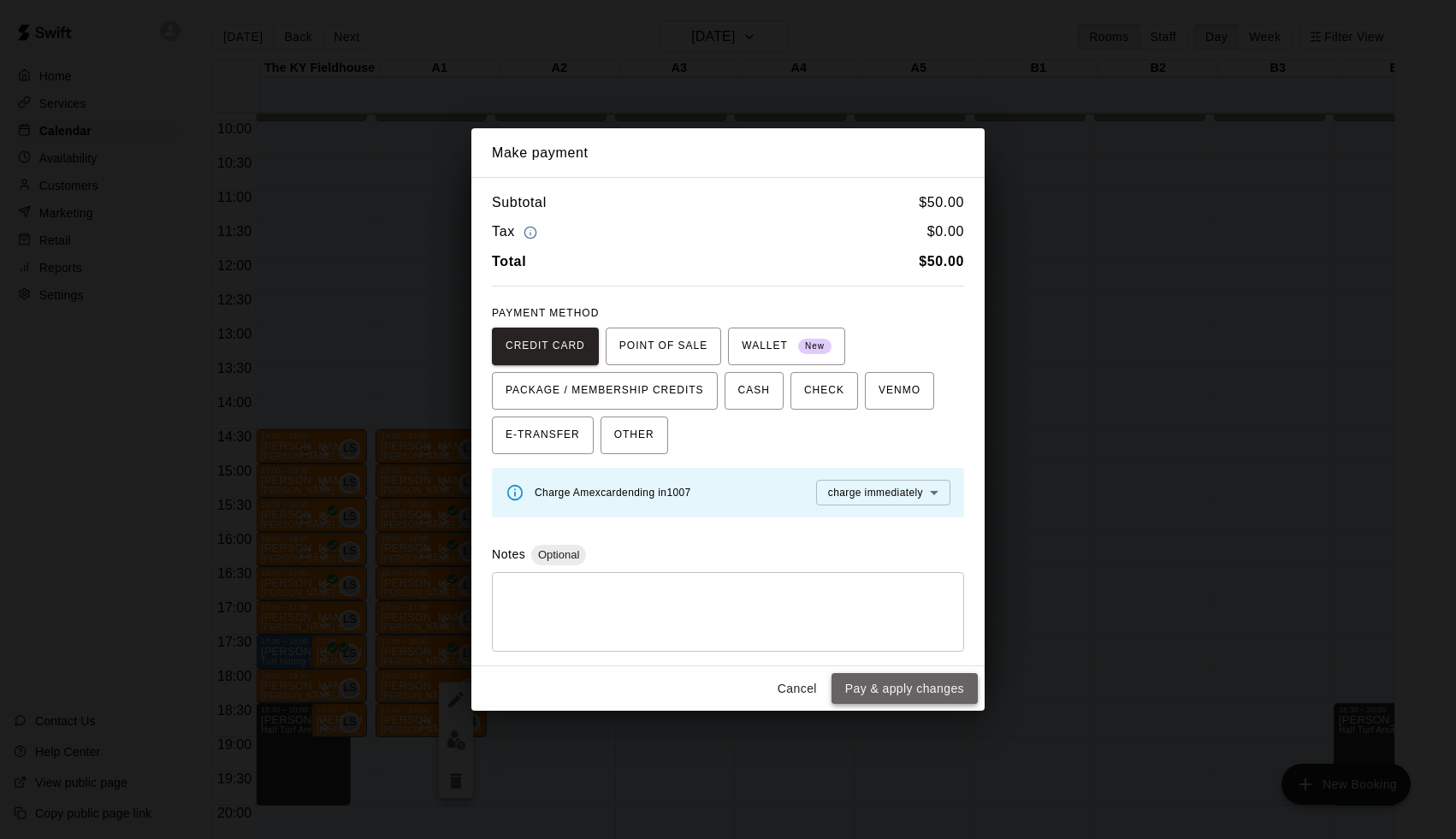
click at [934, 673] on button "Pay & apply changes" at bounding box center [905, 688] width 146 height 32
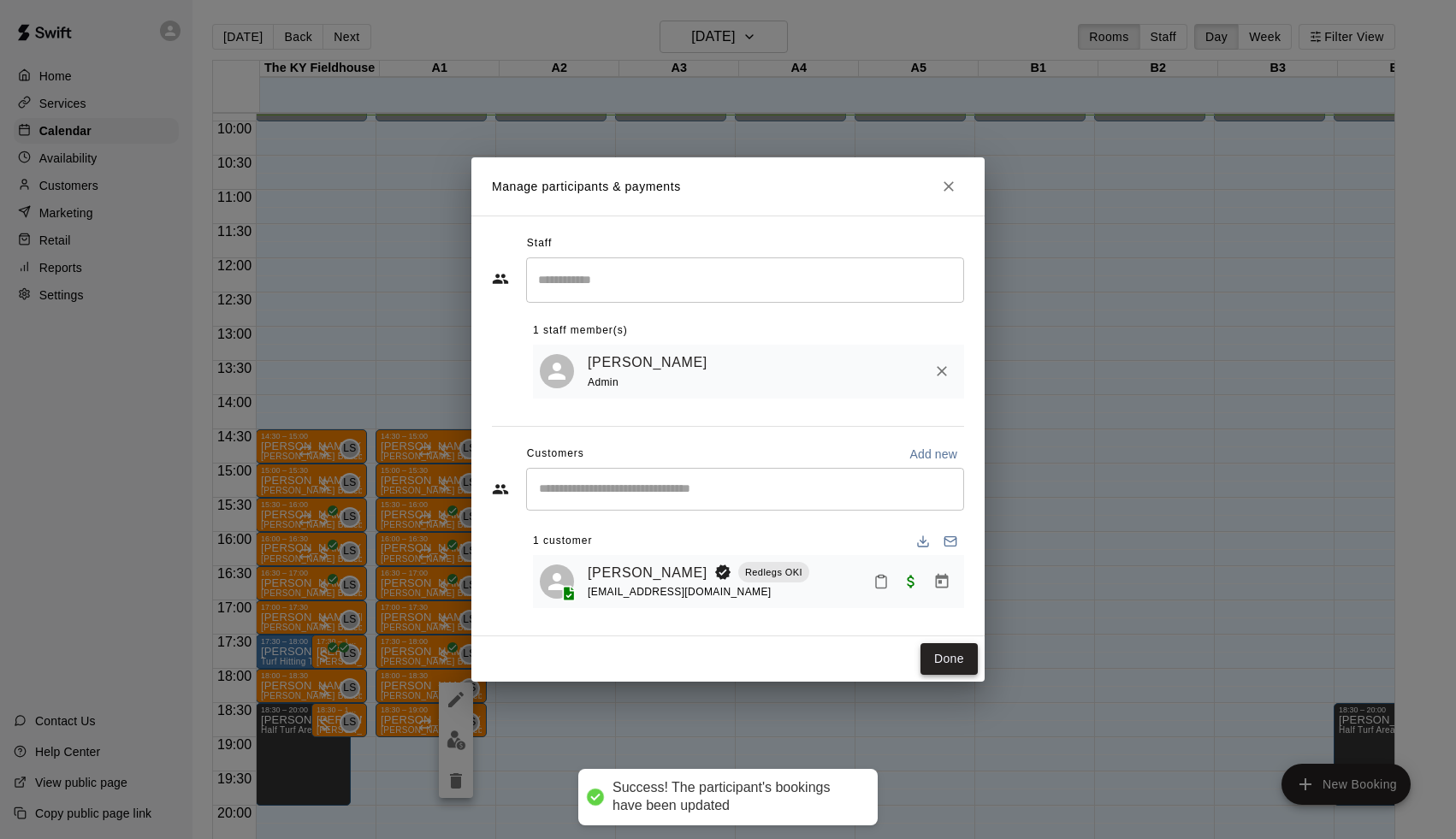
click at [938, 663] on button "Done" at bounding box center [949, 659] width 58 height 32
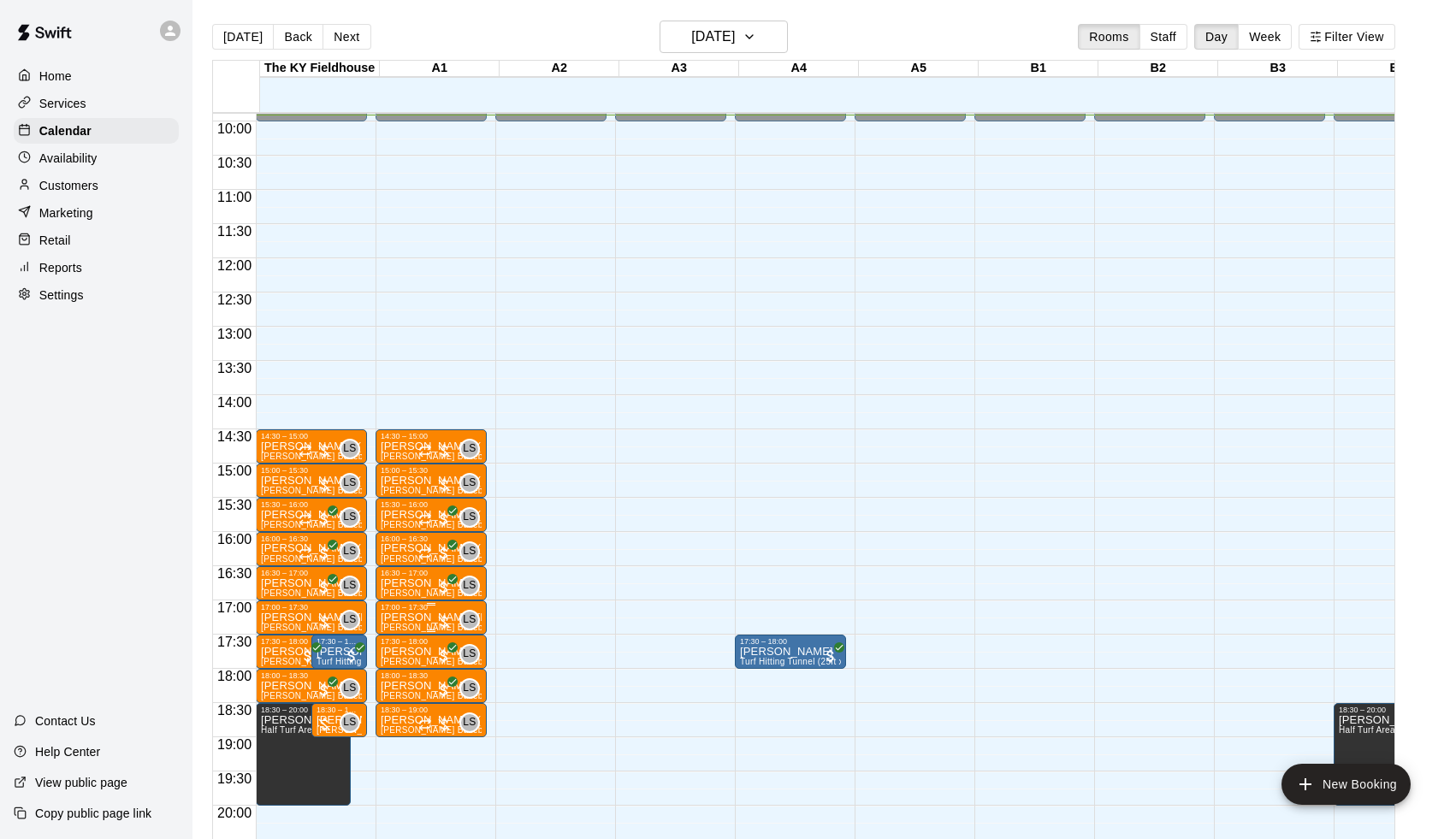
click at [450, 622] on div at bounding box center [444, 622] width 17 height 17
click at [448, 676] on img "edit" at bounding box center [456, 671] width 19 height 19
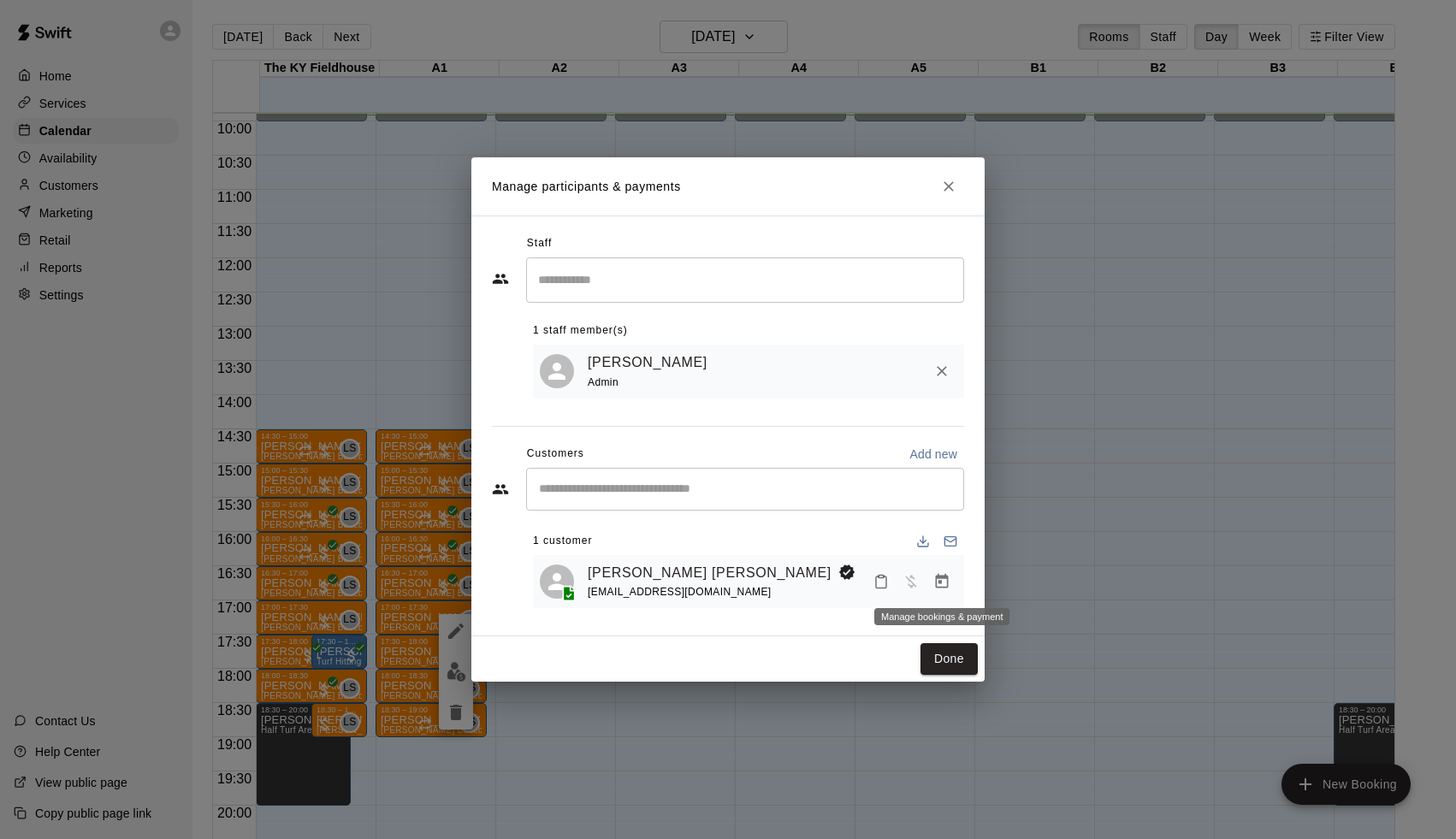
click at [954, 580] on button "Manage bookings & payment" at bounding box center [942, 582] width 31 height 31
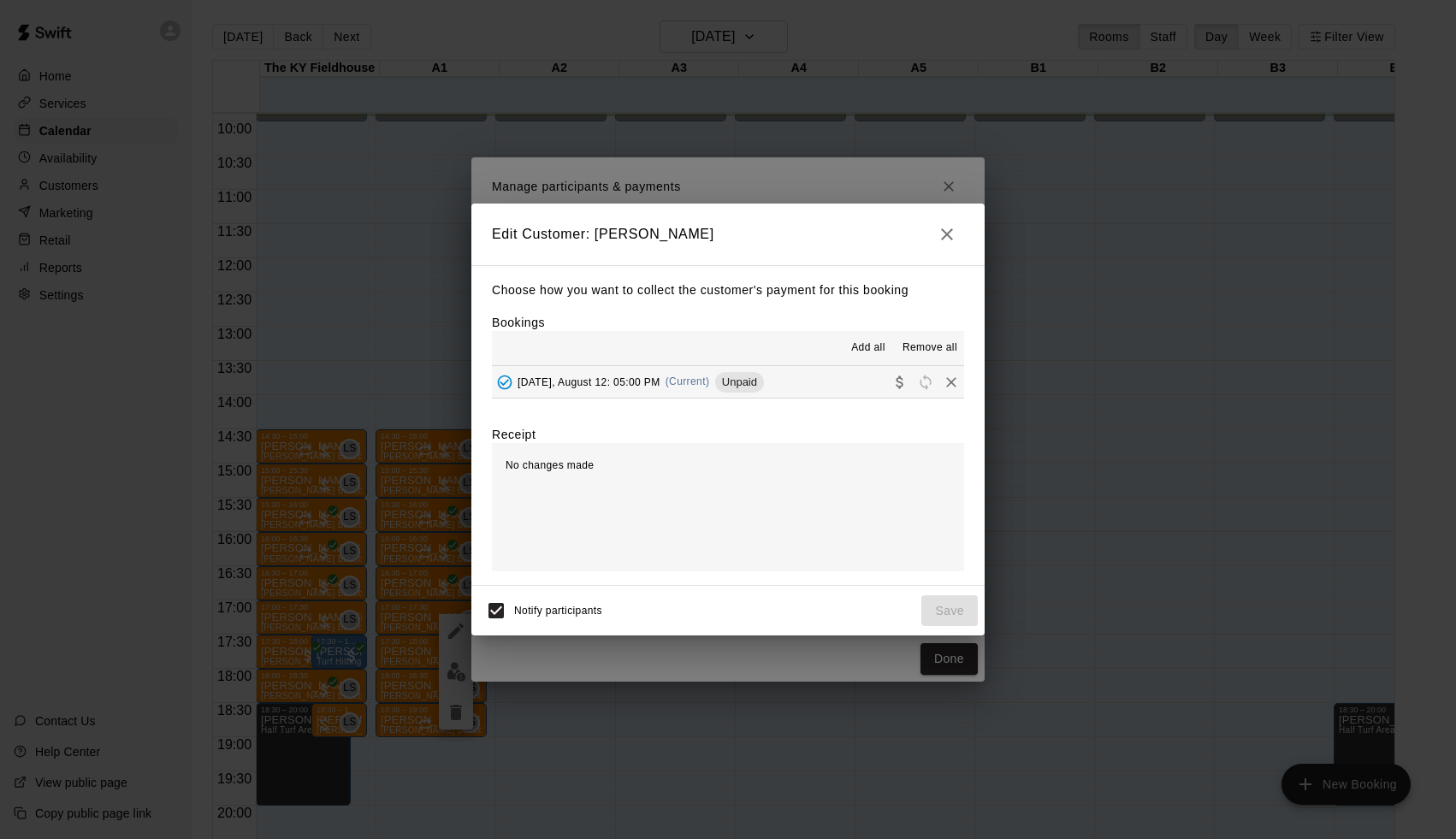
click at [806, 395] on button "[DATE], August 12: 05:00 PM (Current) Unpaid" at bounding box center [728, 381] width 473 height 32
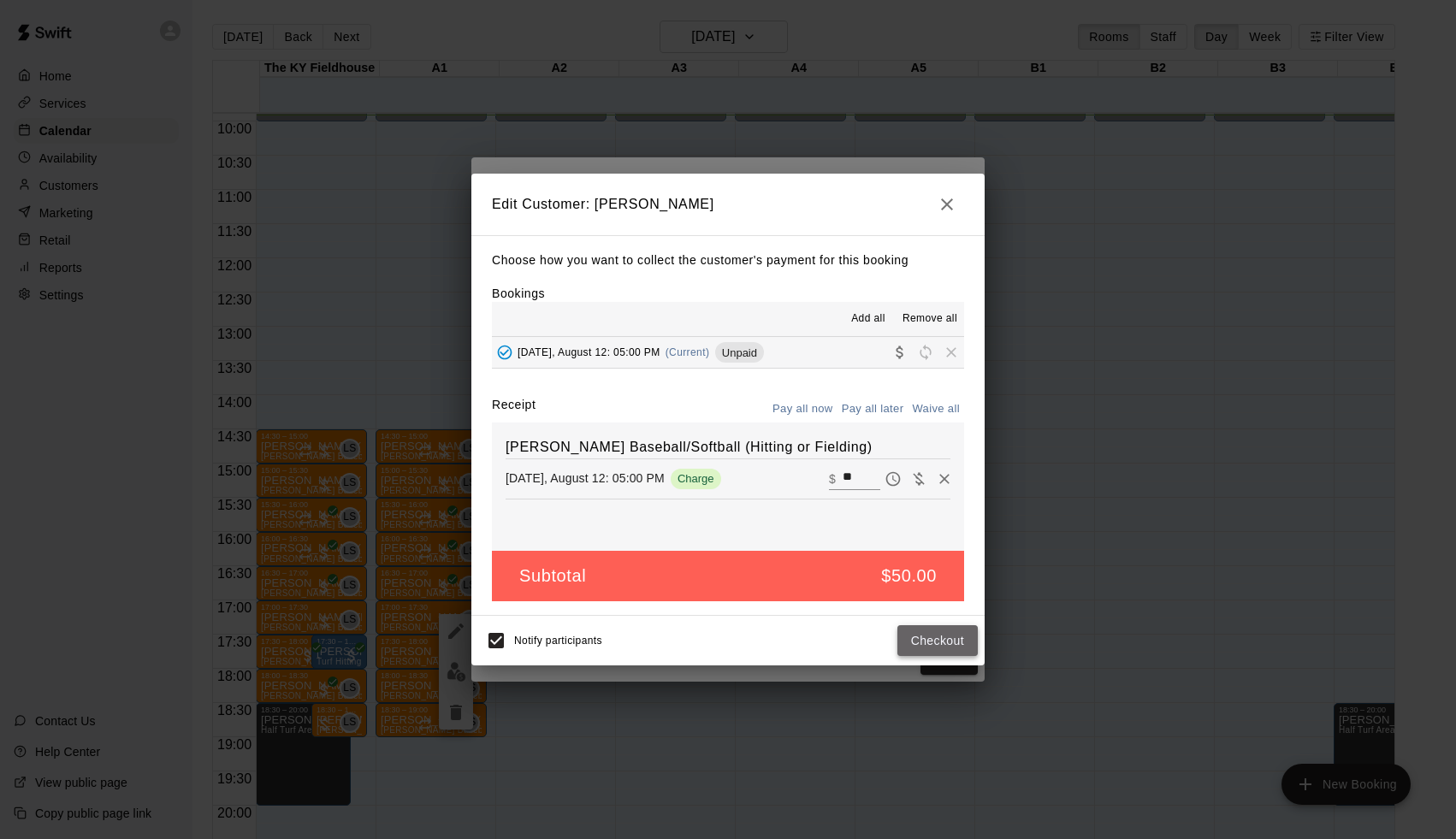
click at [963, 649] on button "Checkout" at bounding box center [937, 640] width 81 height 32
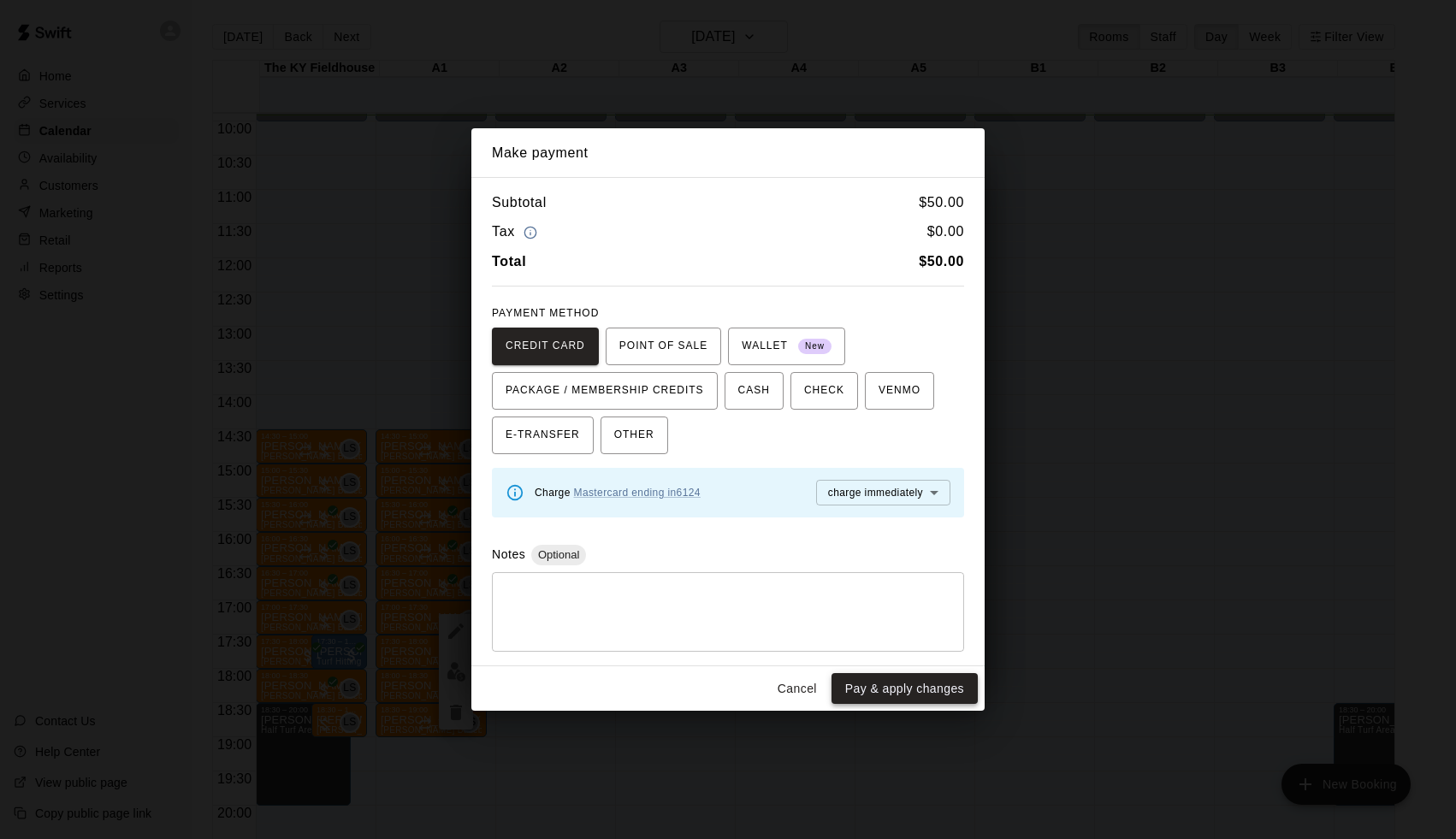
click at [943, 675] on button "Pay & apply changes" at bounding box center [905, 688] width 146 height 32
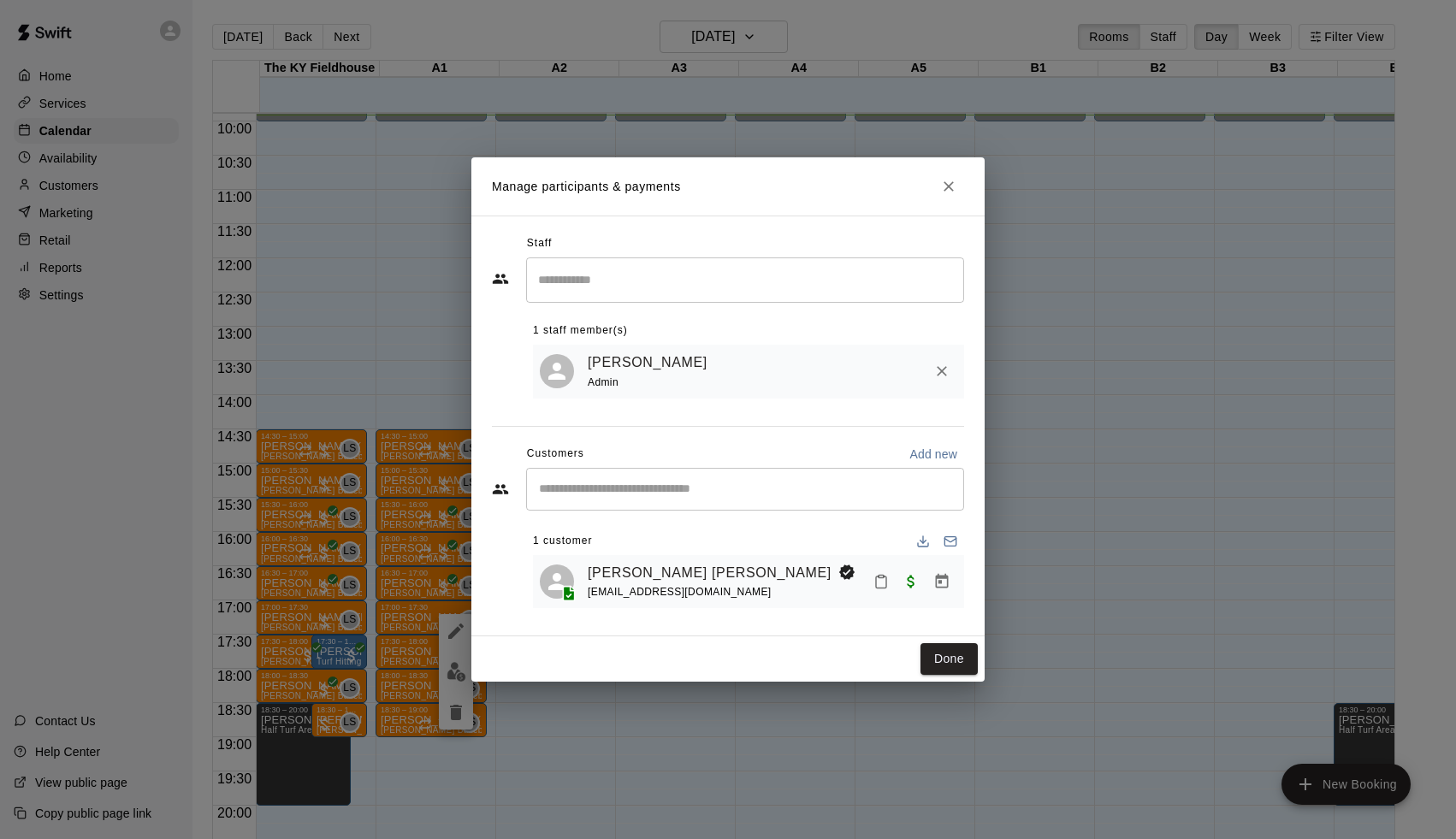
click at [943, 673] on div "Done" at bounding box center [728, 659] width 513 height 45
click at [949, 643] on button "Done" at bounding box center [949, 659] width 58 height 32
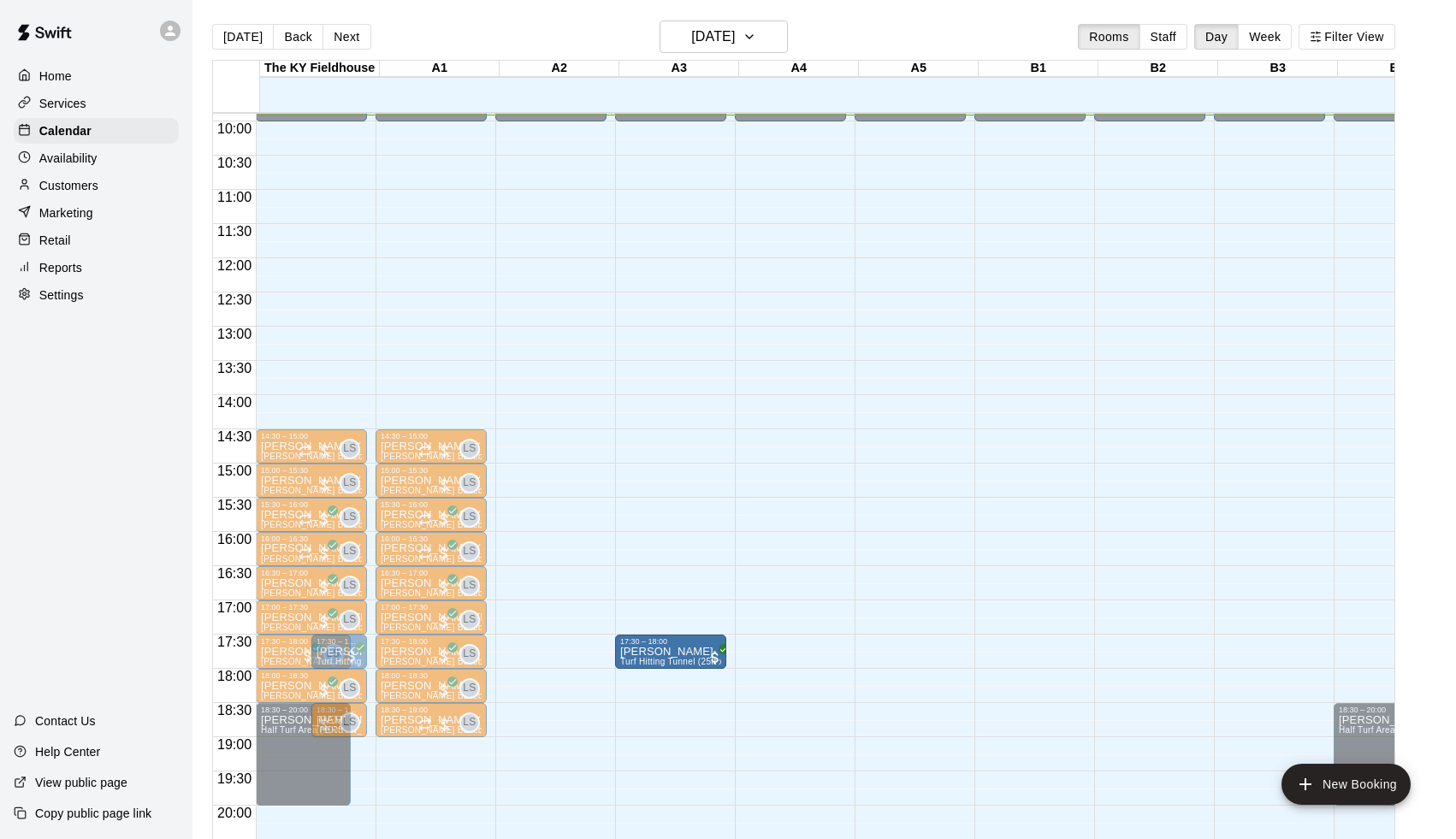
drag, startPoint x: 788, startPoint y: 644, endPoint x: 706, endPoint y: 654, distance: 82.6
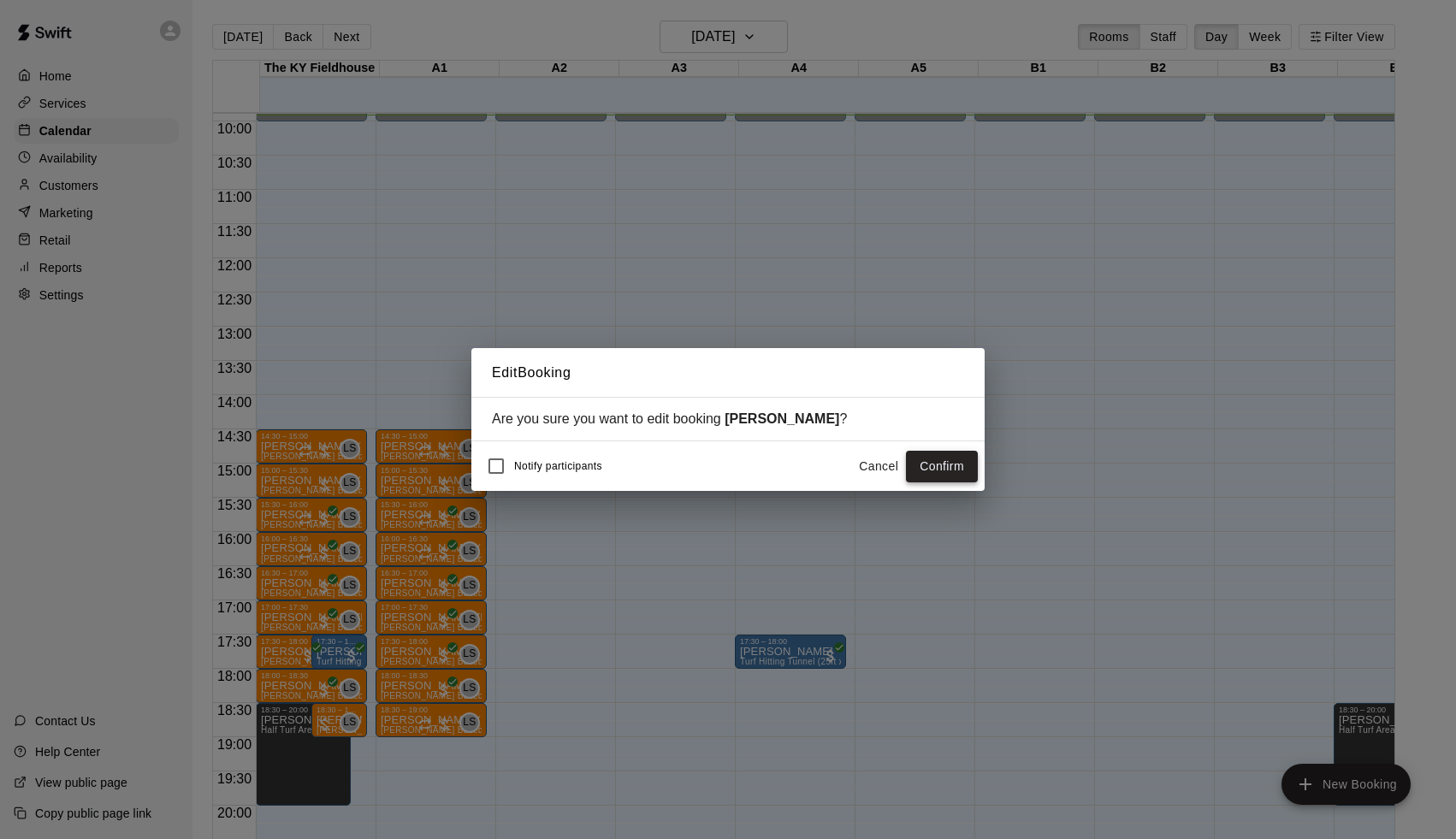
click at [925, 458] on button "Confirm" at bounding box center [941, 466] width 72 height 32
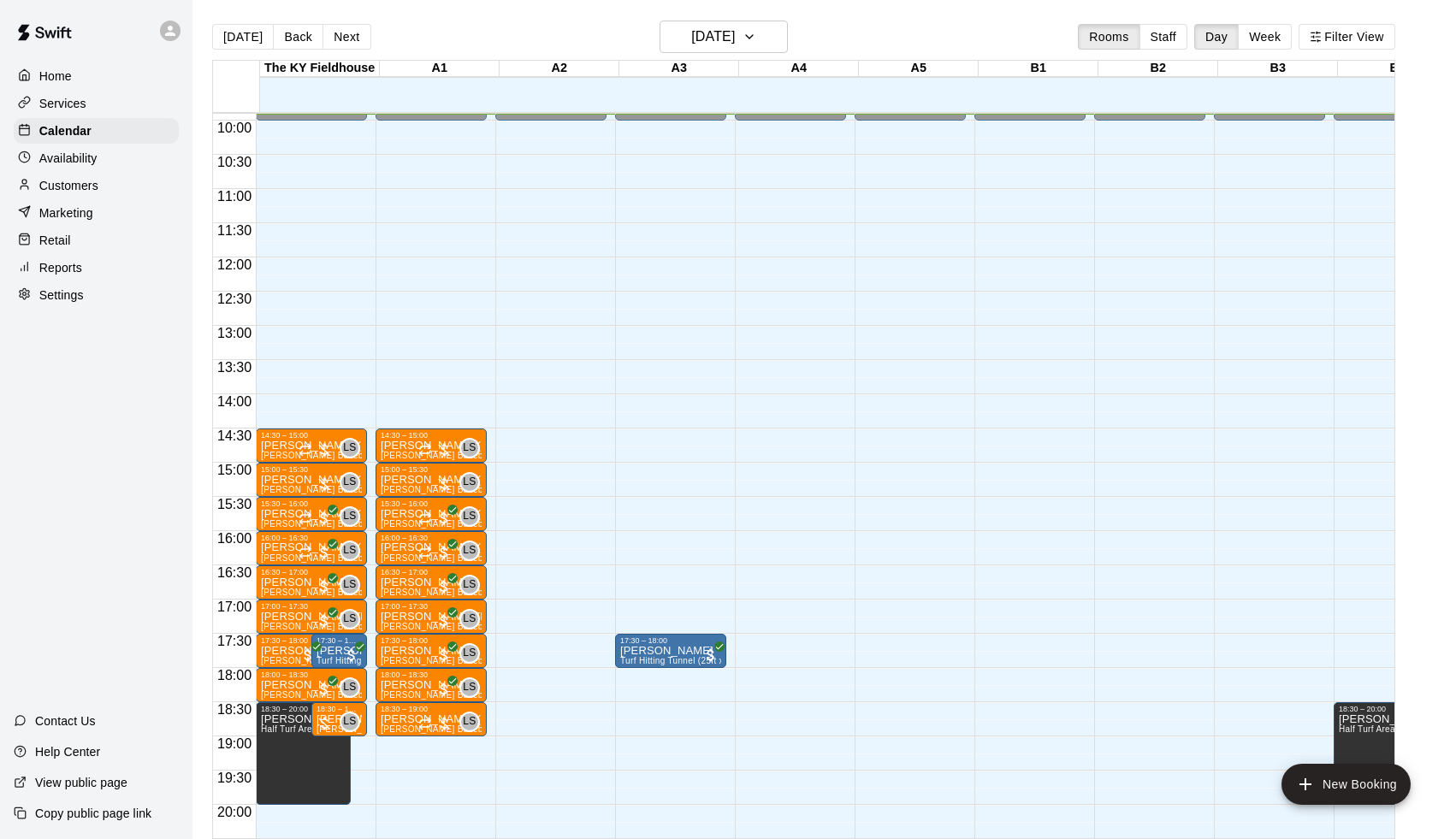
scroll to position [677, 0]
